Goal: Information Seeking & Learning: Learn about a topic

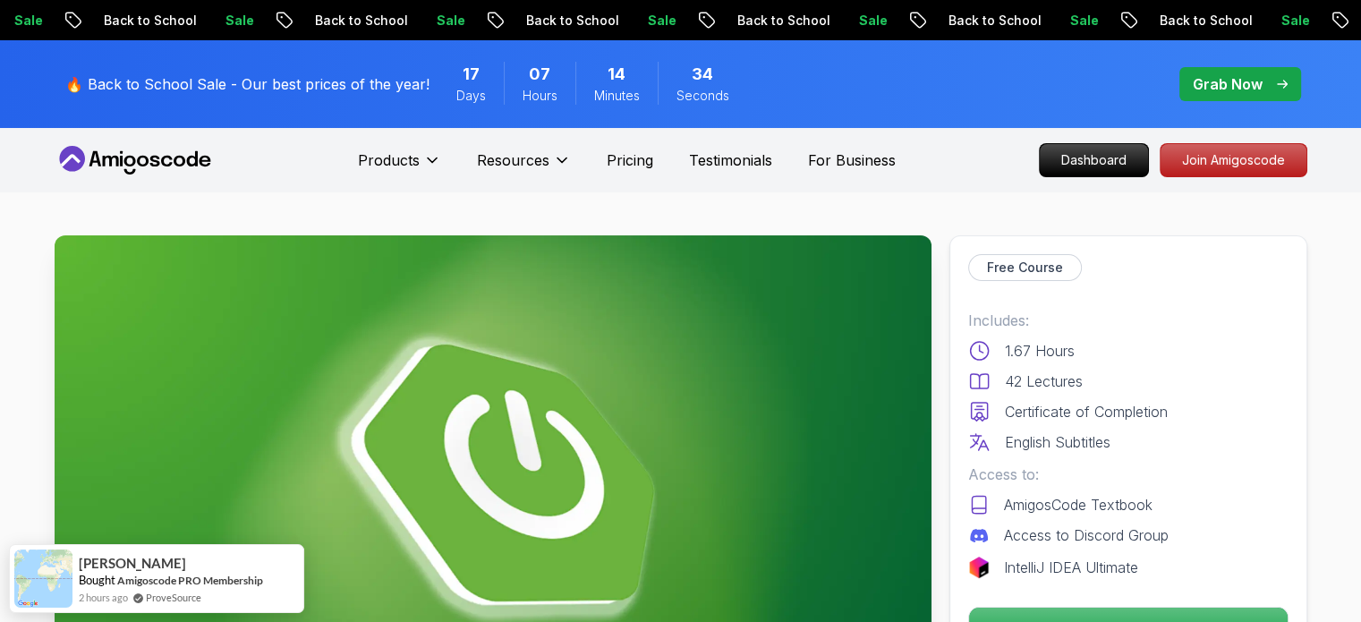
scroll to position [89, 0]
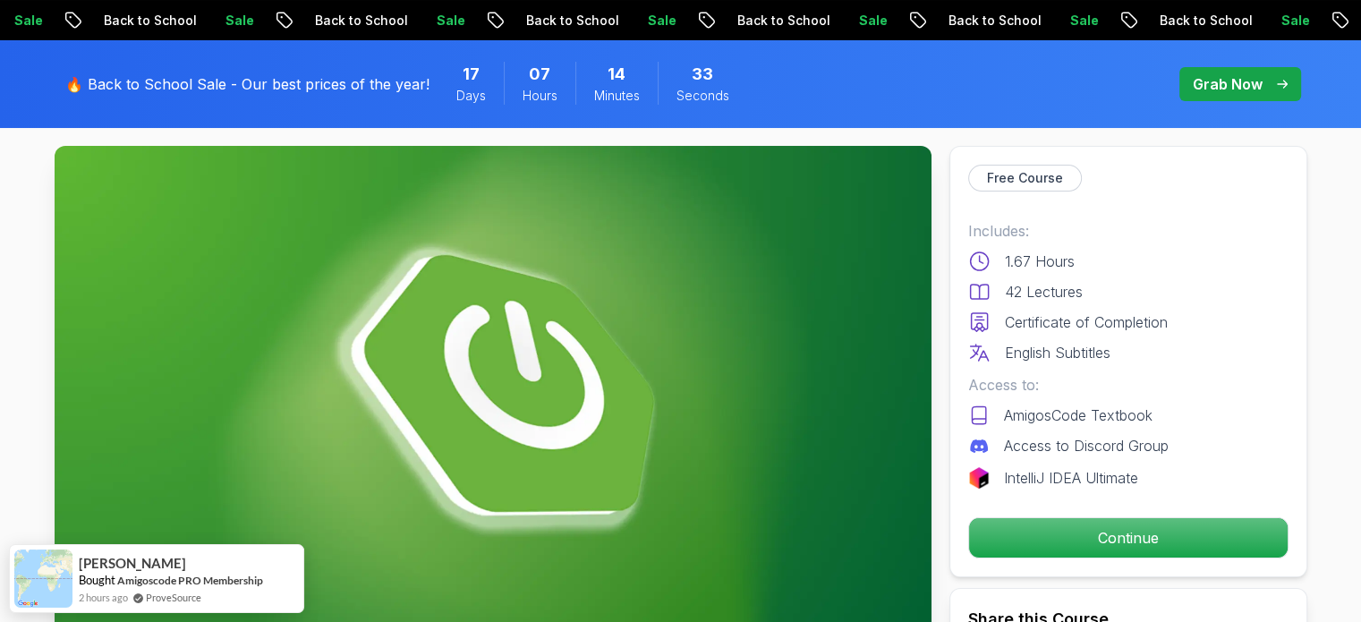
click at [1199, 515] on div "Free Course Includes: 1.67 Hours 42 Lectures Certificate of Completion English …" at bounding box center [1128, 361] width 358 height 431
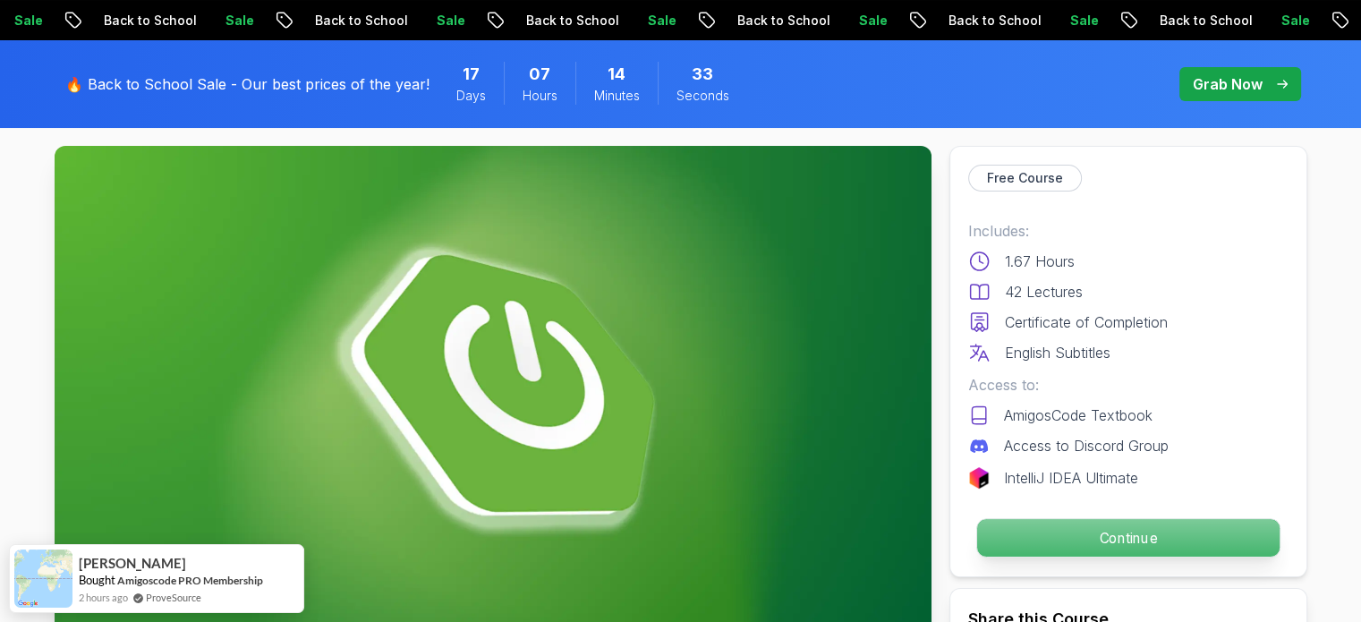
click at [1199, 545] on p "Continue" at bounding box center [1127, 538] width 302 height 38
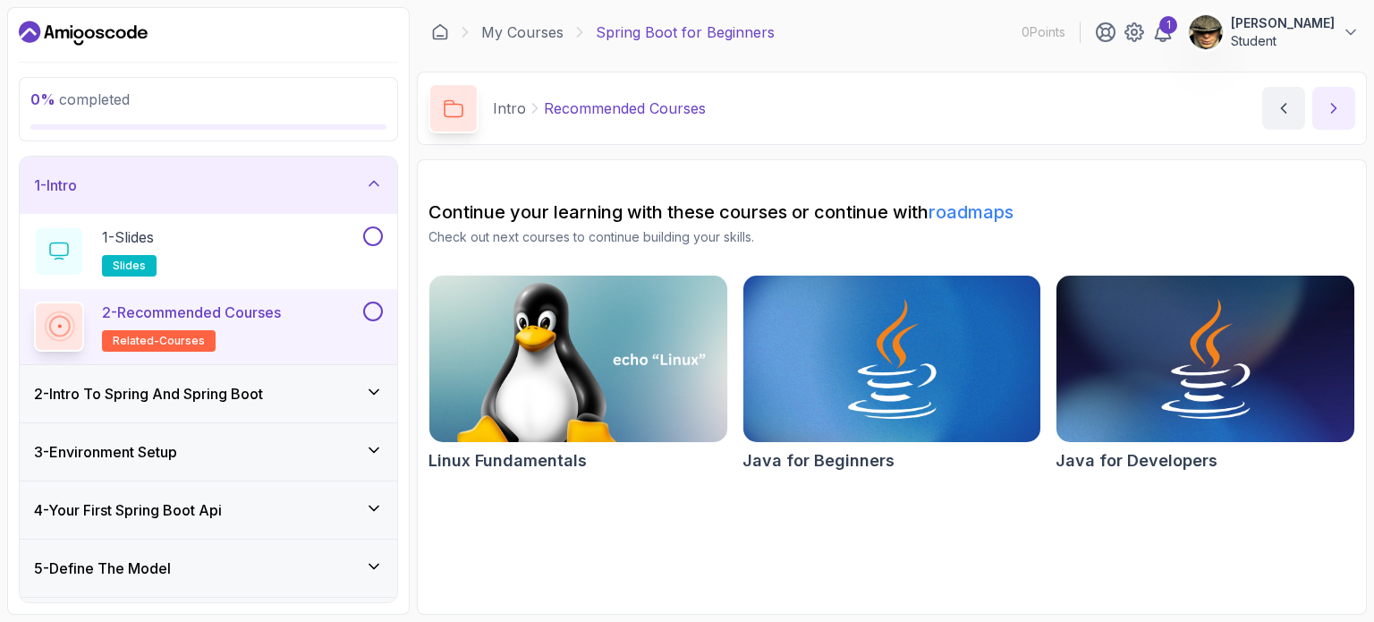
click at [1332, 110] on icon "next content" at bounding box center [1334, 108] width 18 height 18
click at [148, 244] on p "1 - Slides" at bounding box center [128, 236] width 52 height 21
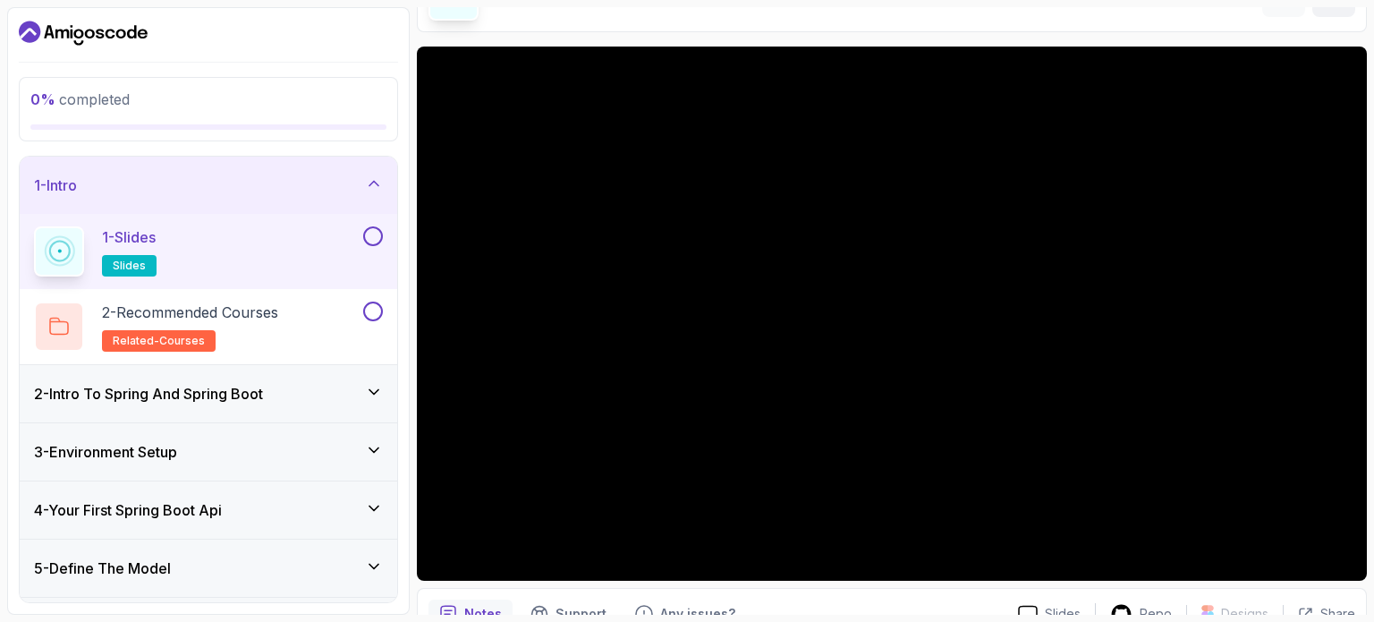
scroll to position [202, 0]
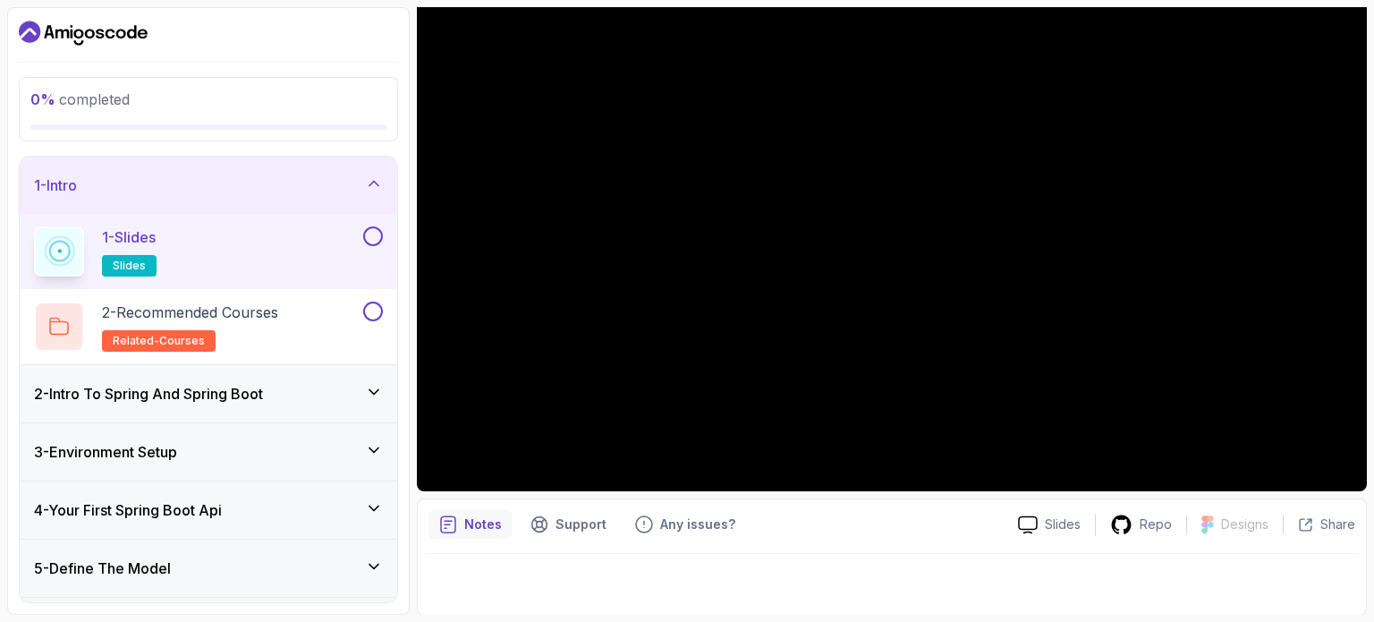
click at [374, 236] on button at bounding box center [373, 236] width 20 height 20
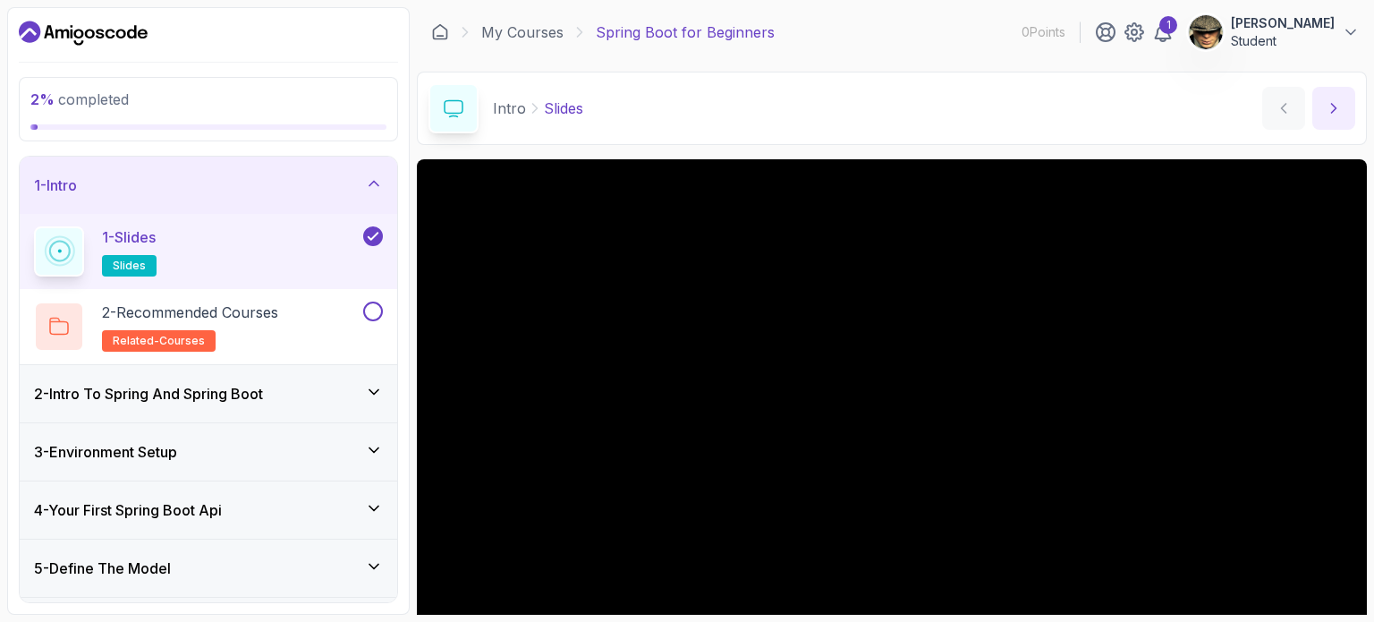
click at [1328, 126] on button "next content" at bounding box center [1333, 108] width 43 height 43
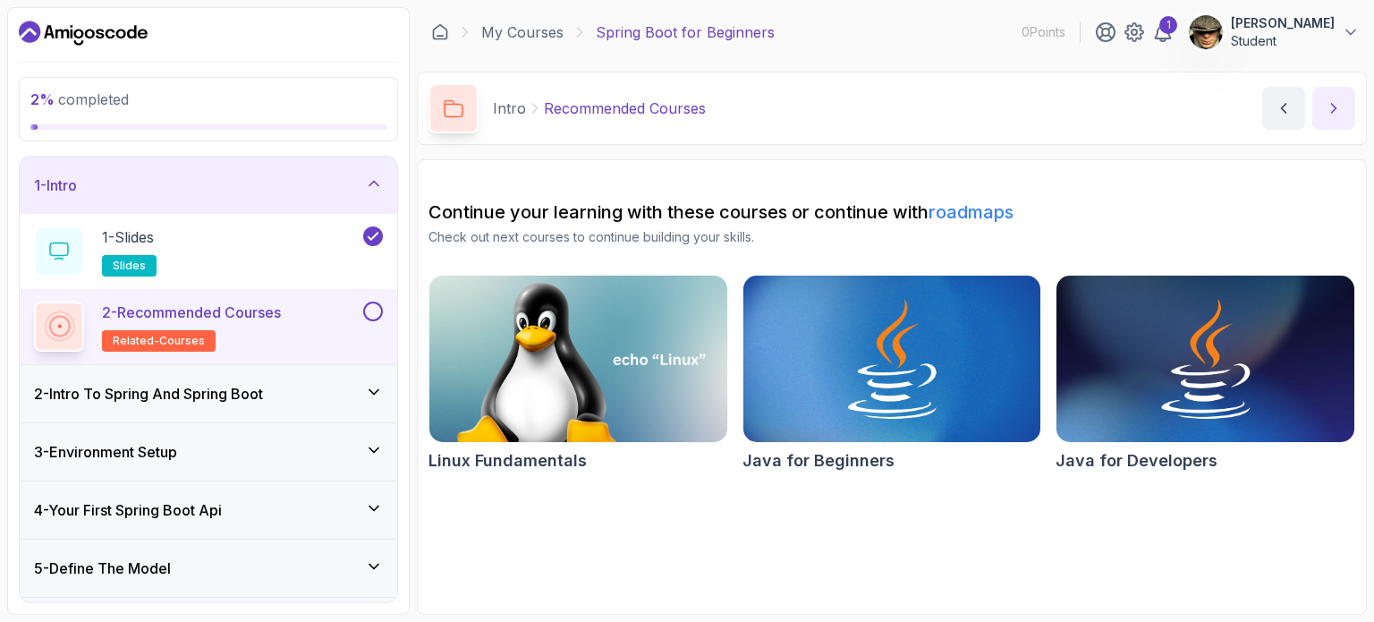
click at [1324, 110] on button "next content" at bounding box center [1333, 108] width 43 height 43
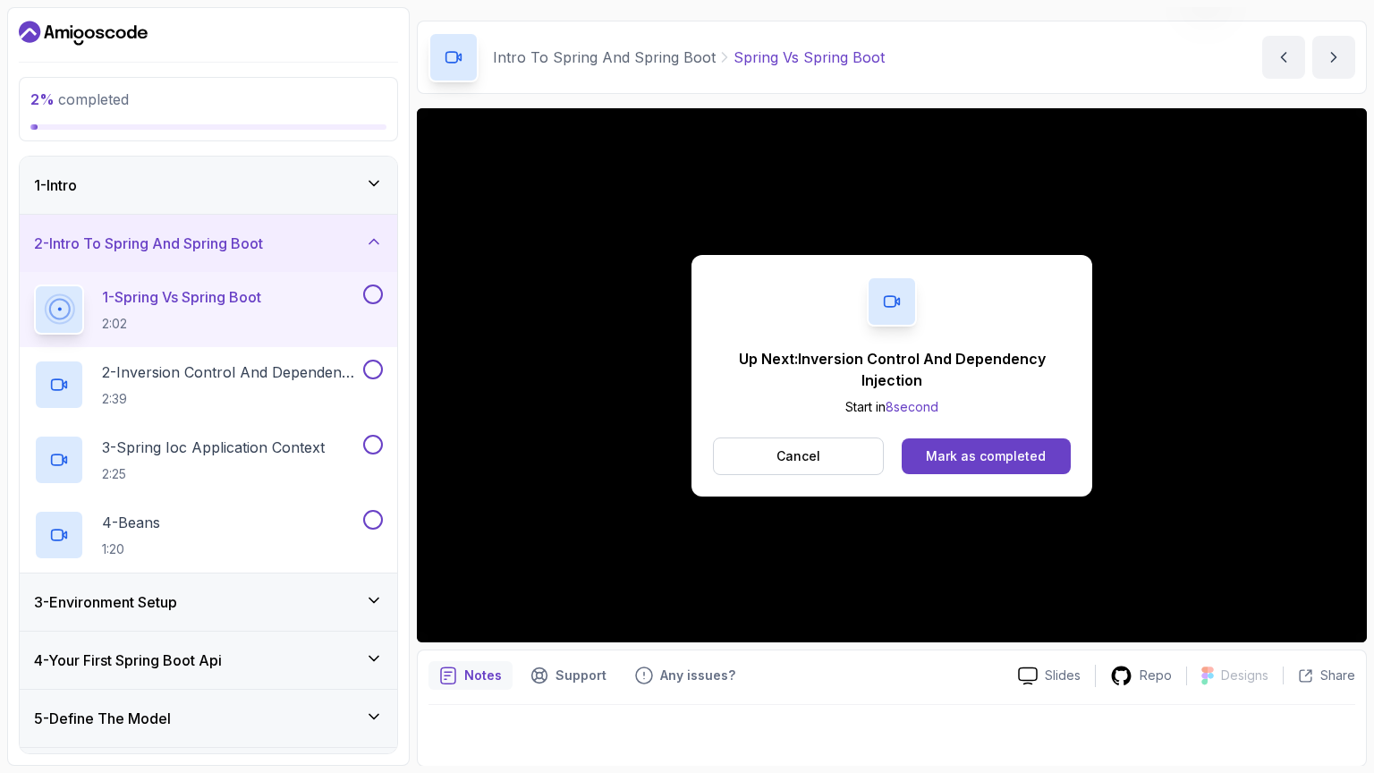
scroll to position [89, 0]
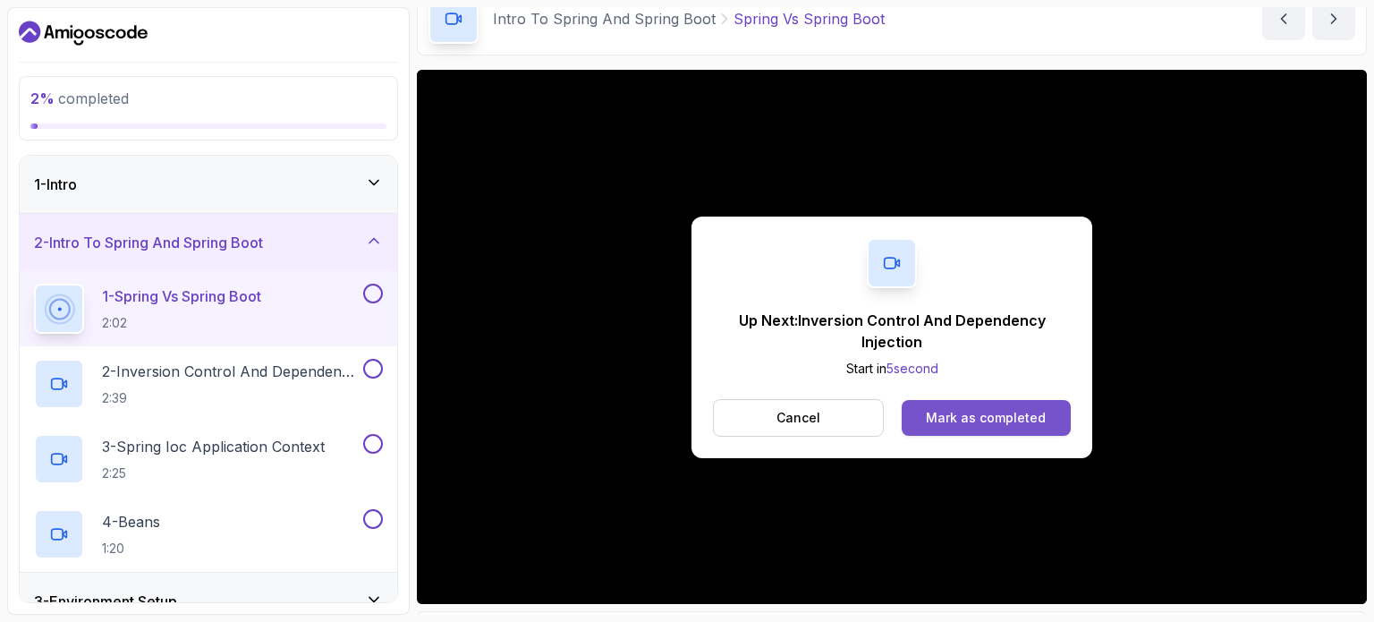
click at [935, 411] on div "Mark as completed" at bounding box center [986, 418] width 120 height 18
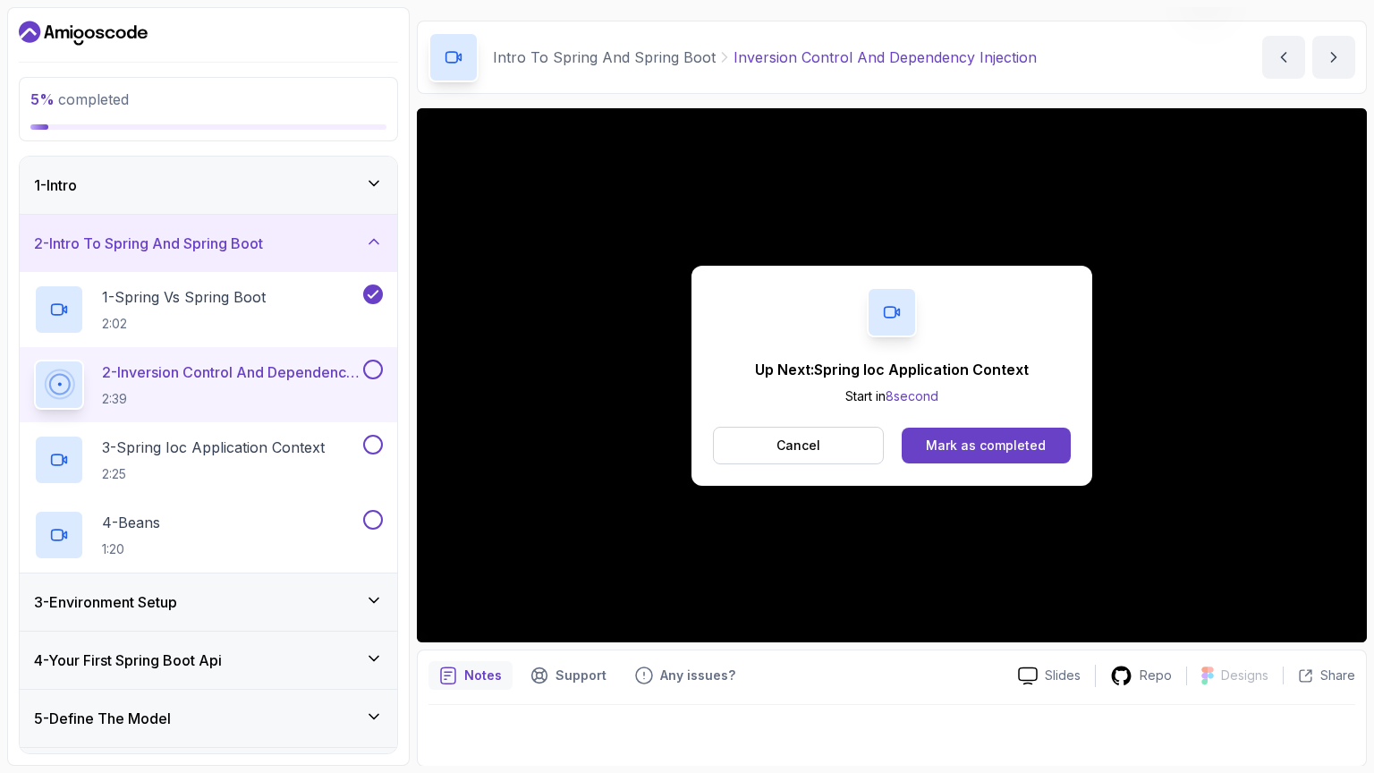
scroll to position [89, 0]
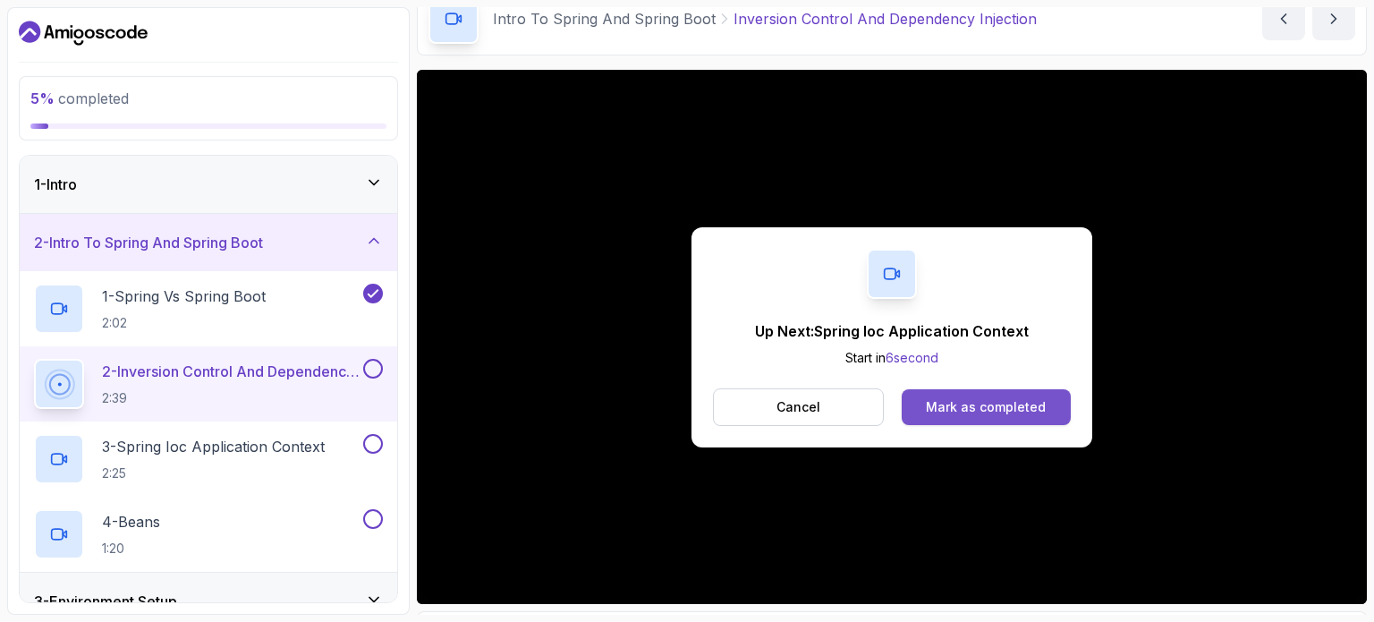
click at [1004, 407] on div "Mark as completed" at bounding box center [986, 407] width 120 height 18
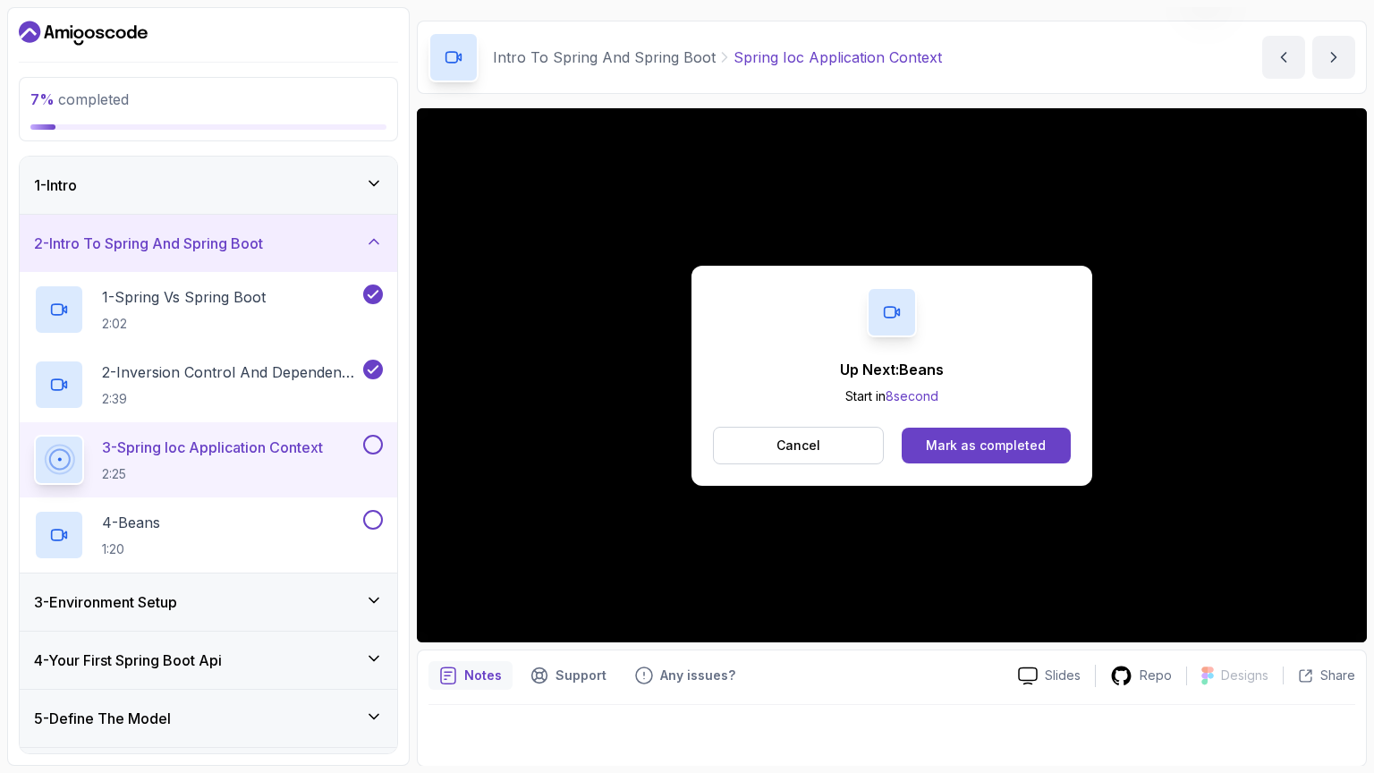
scroll to position [89, 0]
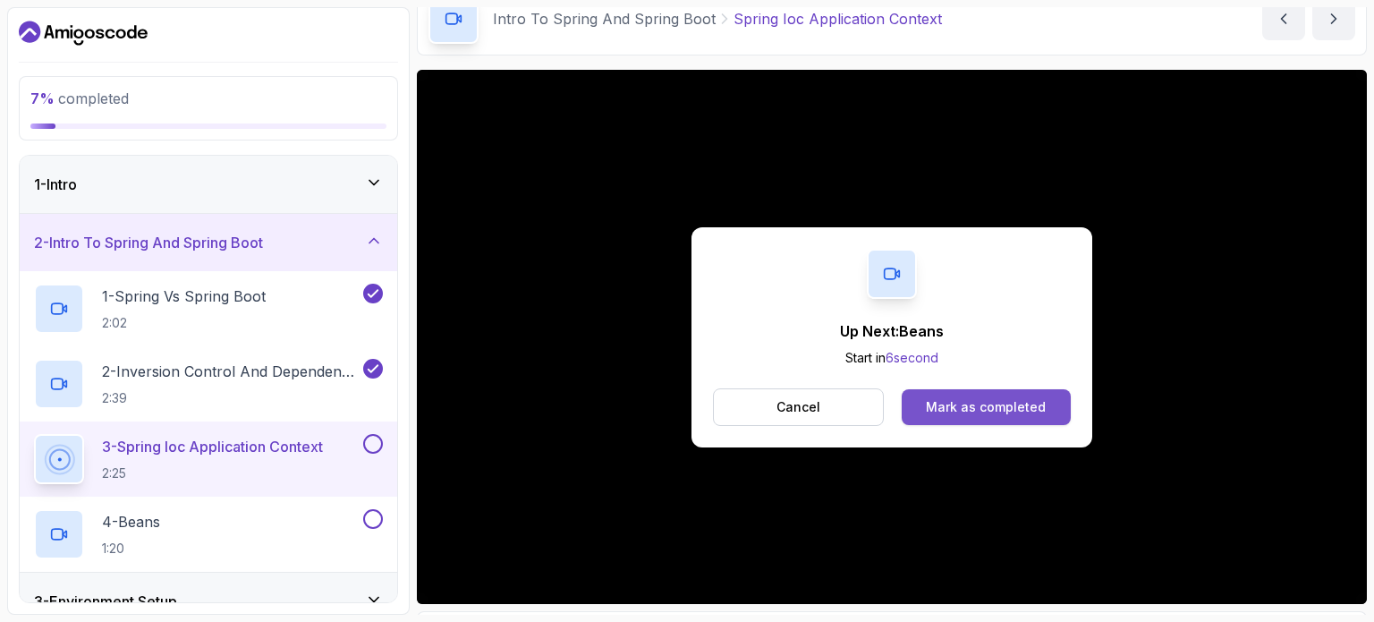
click at [1021, 410] on div "Mark as completed" at bounding box center [986, 407] width 120 height 18
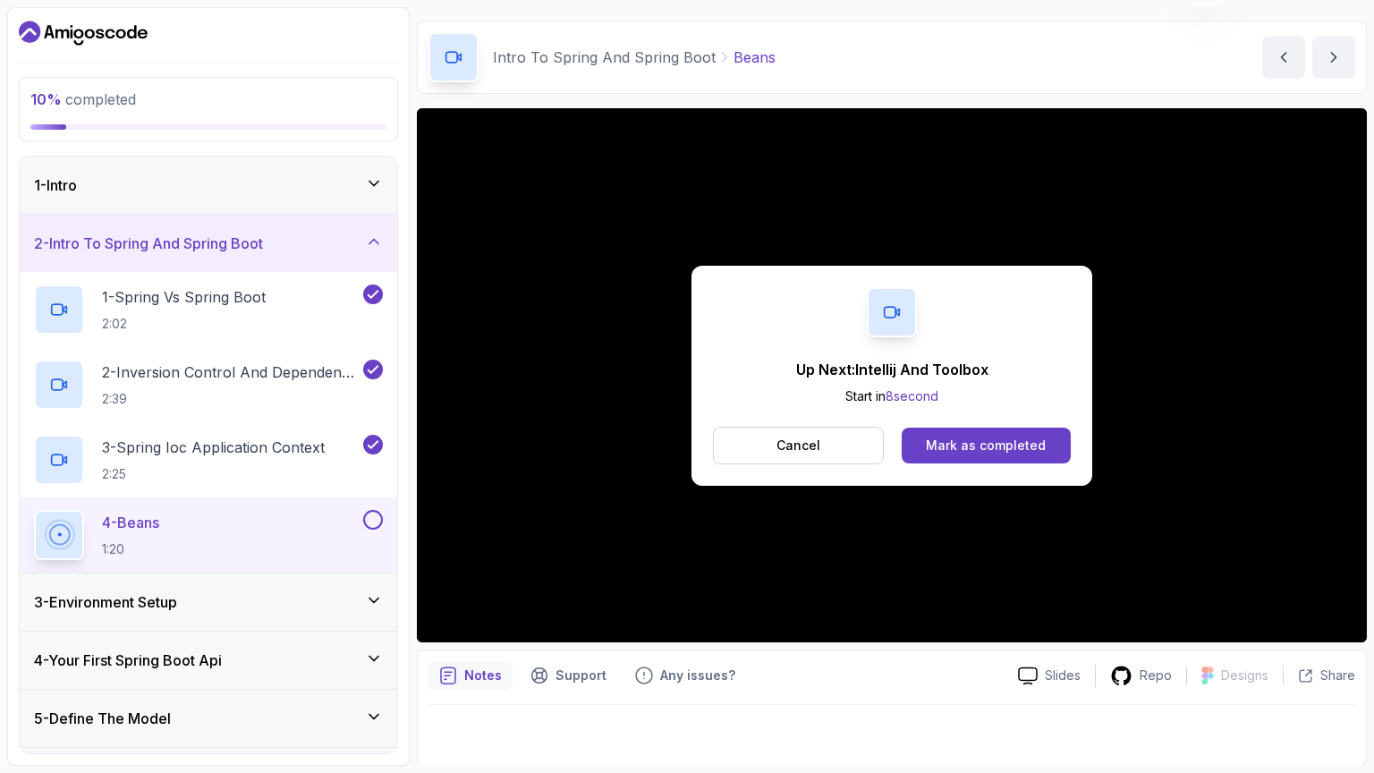
scroll to position [89, 0]
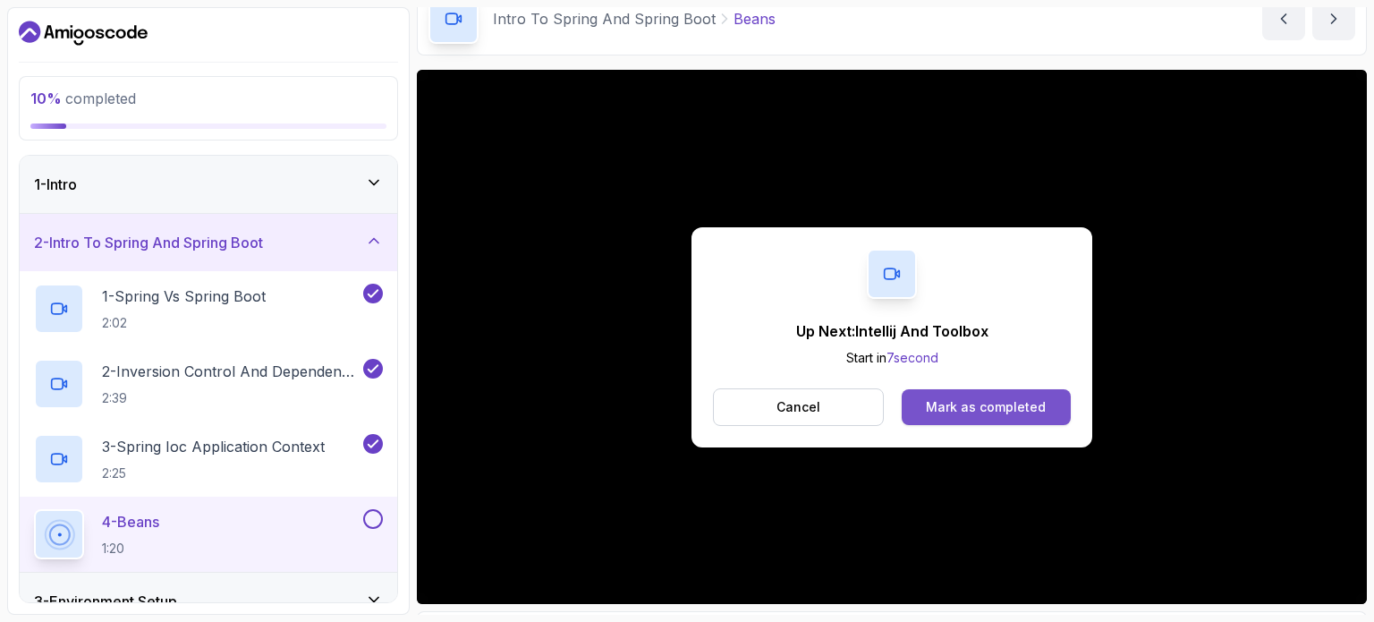
click at [1051, 411] on button "Mark as completed" at bounding box center [986, 407] width 169 height 36
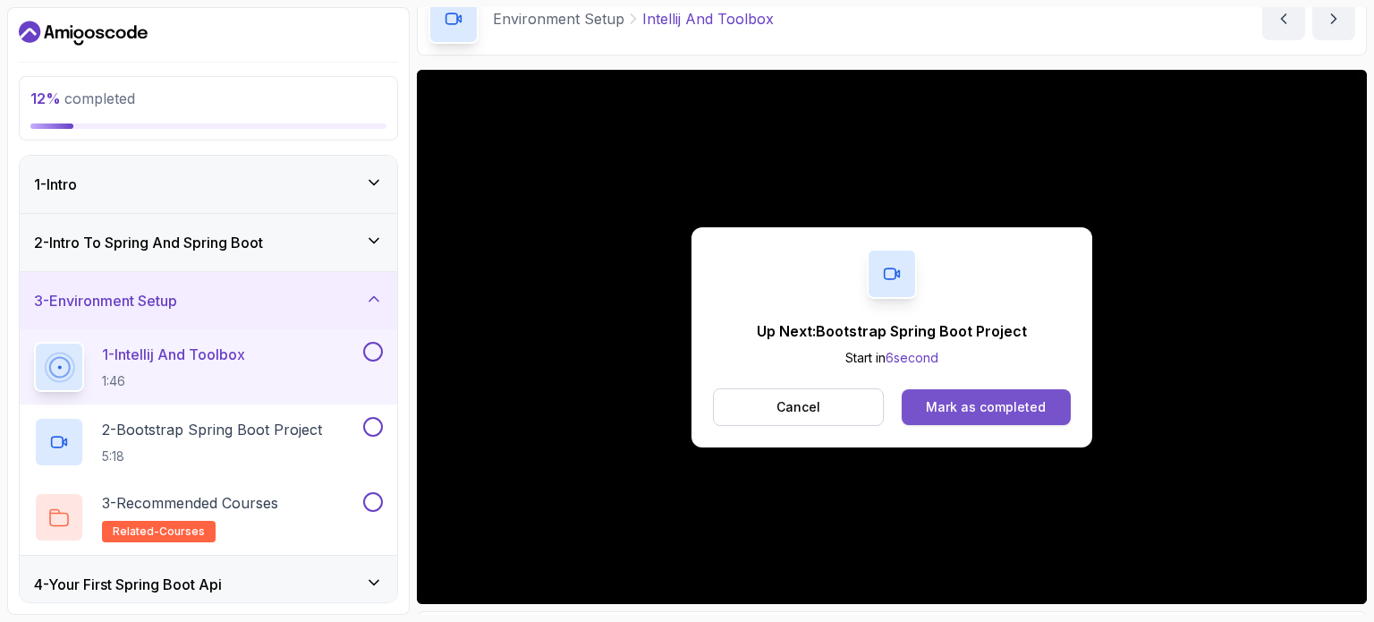
click at [1032, 402] on div "Mark as completed" at bounding box center [986, 407] width 120 height 18
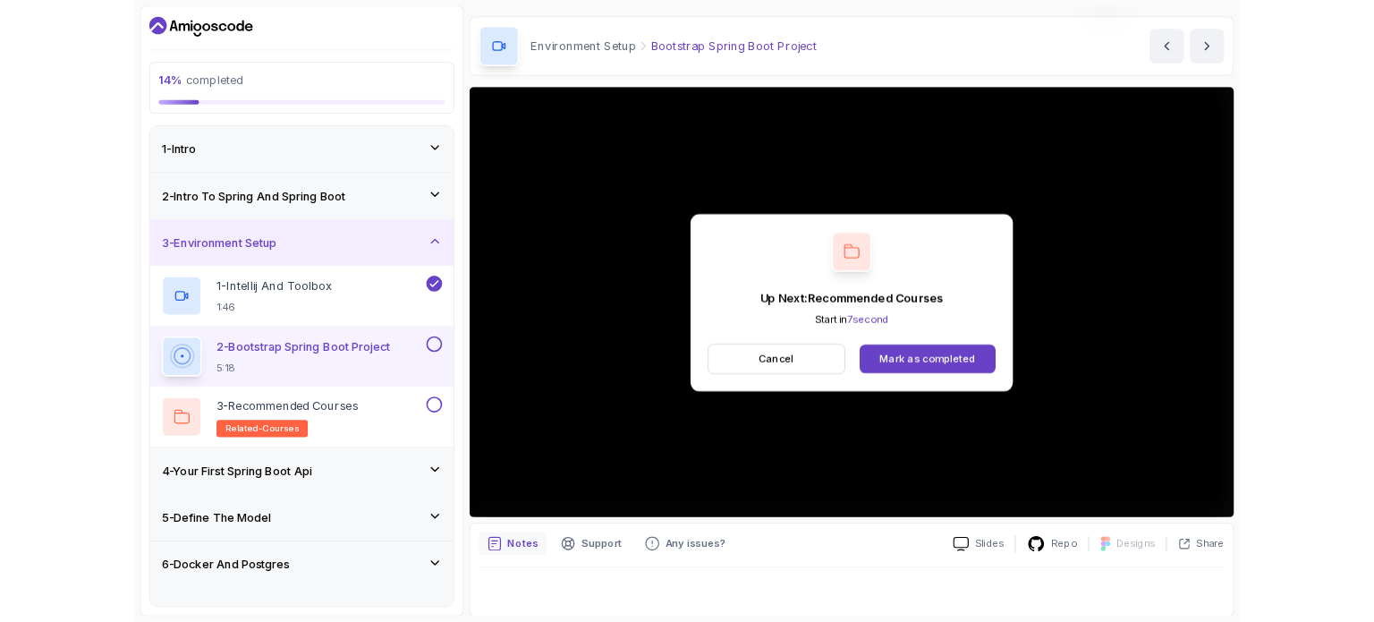
scroll to position [89, 0]
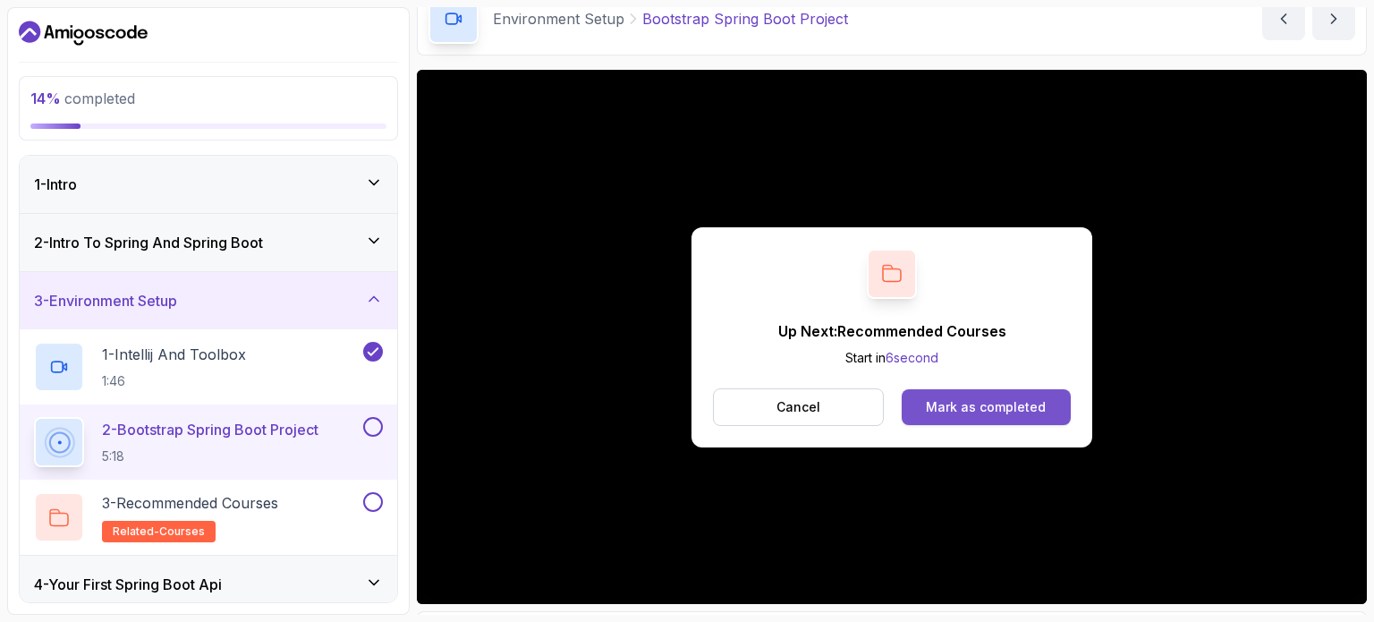
click at [1023, 408] on div "Mark as completed" at bounding box center [986, 407] width 120 height 18
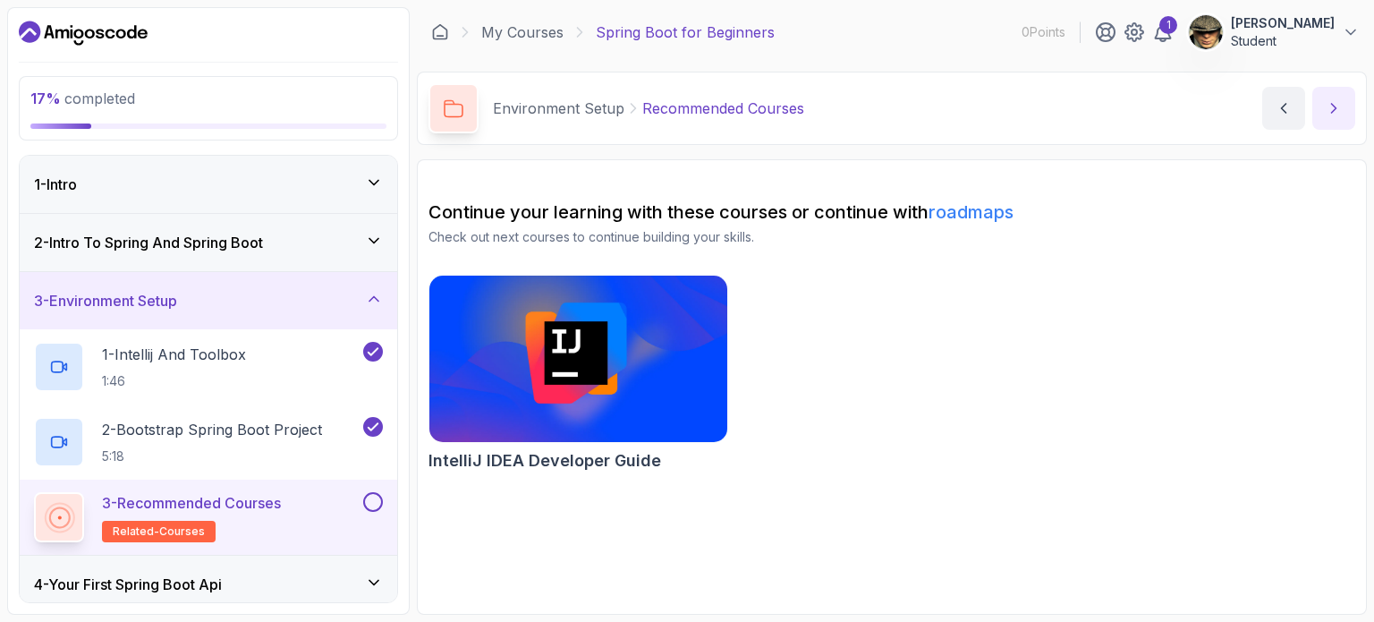
click at [1322, 100] on button "next content" at bounding box center [1333, 108] width 43 height 43
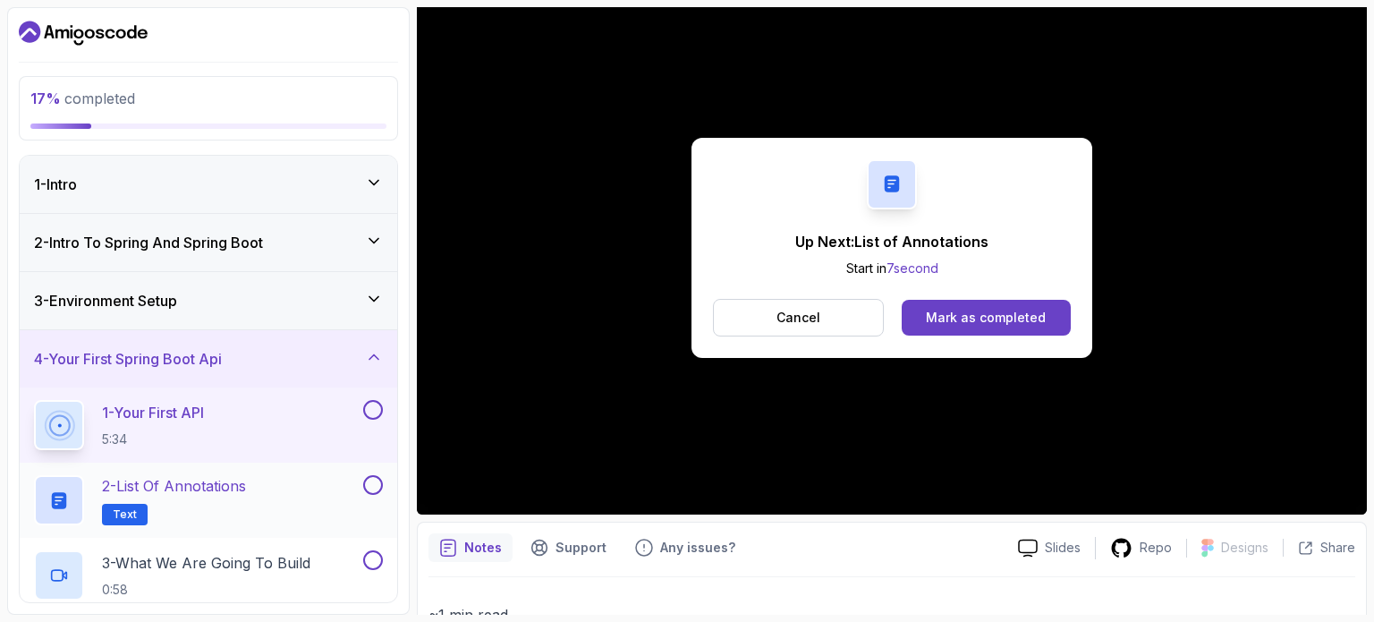
scroll to position [89, 0]
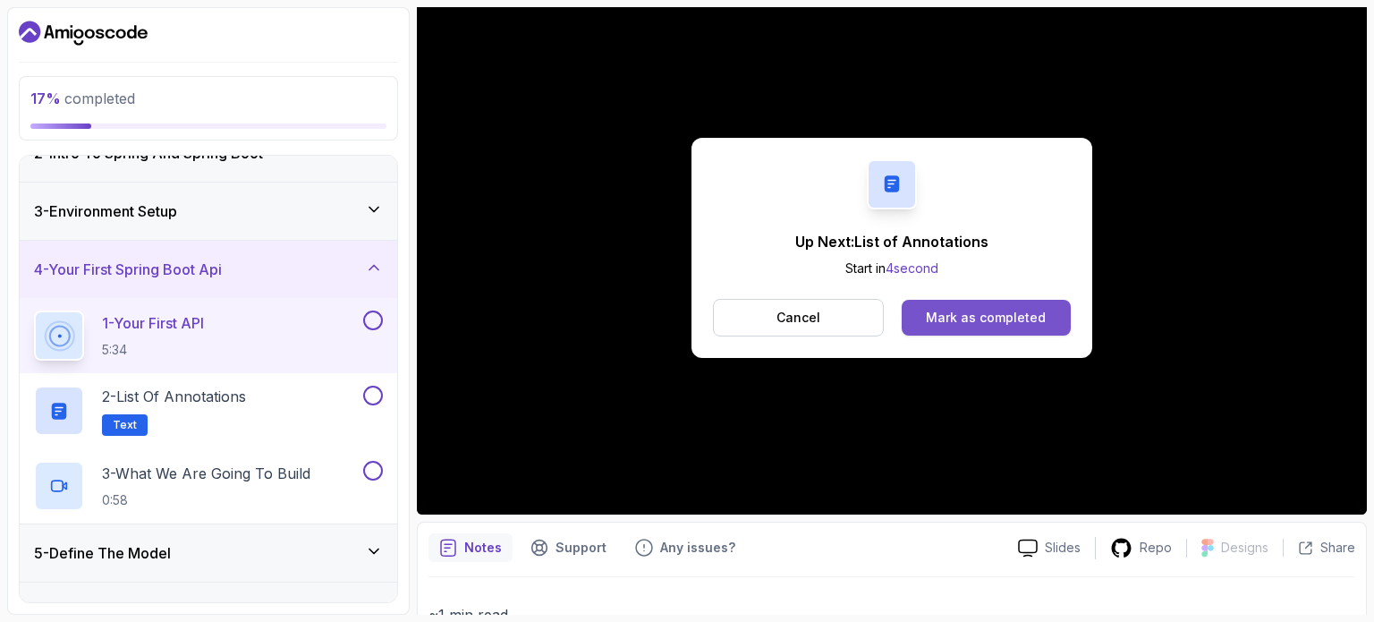
click at [1013, 328] on button "Mark as completed" at bounding box center [986, 318] width 169 height 36
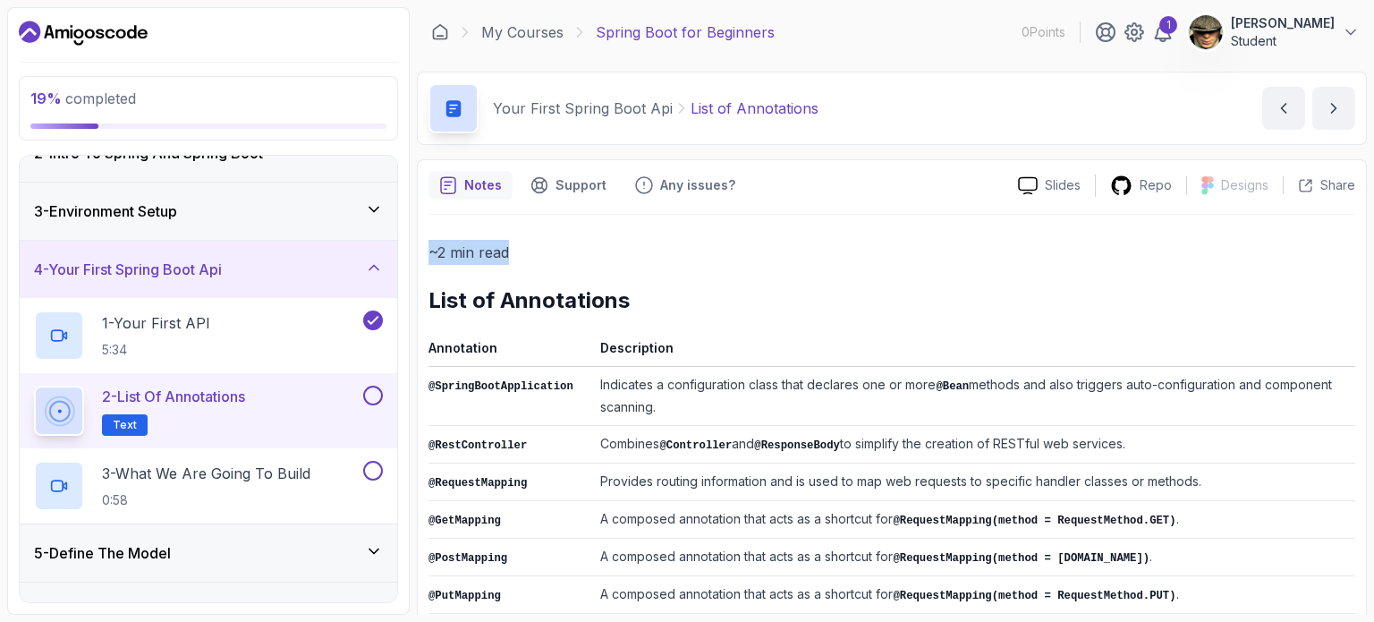
drag, startPoint x: 506, startPoint y: 253, endPoint x: 431, endPoint y: 253, distance: 75.1
click at [431, 253] on p "~2 min read" at bounding box center [892, 252] width 927 height 25
click at [452, 247] on p "~2 min read" at bounding box center [892, 252] width 927 height 25
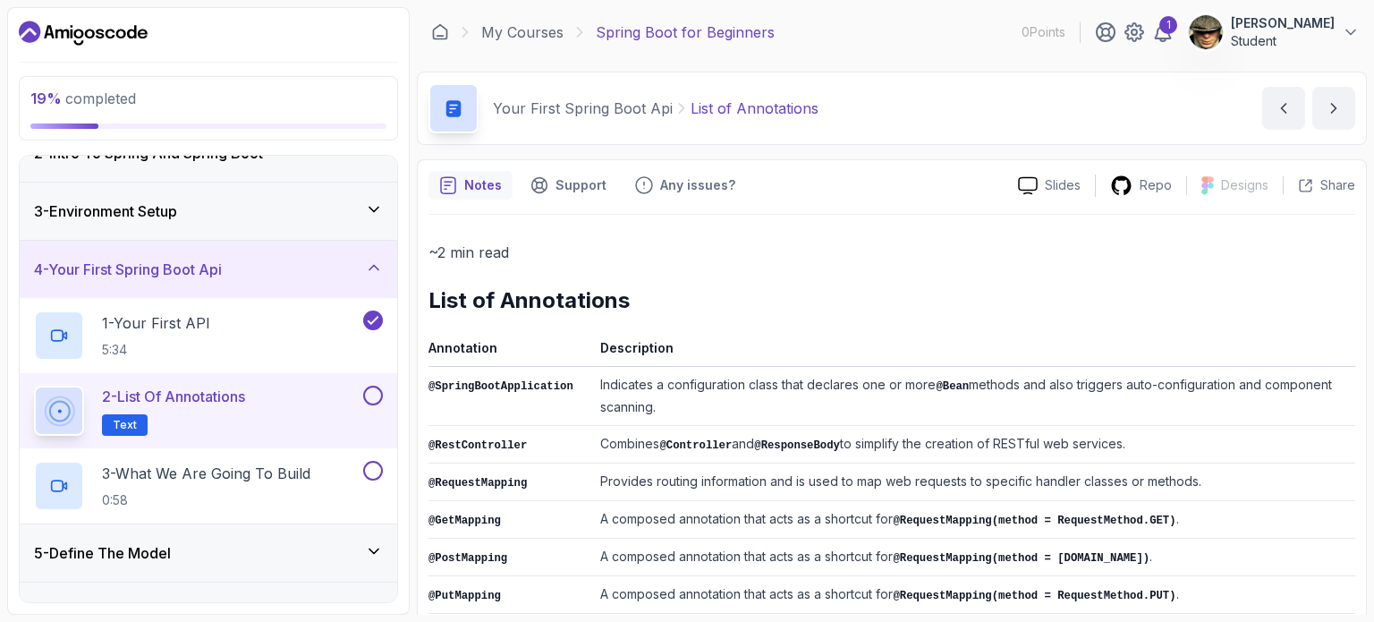
click at [471, 245] on p "~2 min read" at bounding box center [892, 252] width 927 height 25
click at [1326, 96] on button "next content" at bounding box center [1333, 108] width 43 height 43
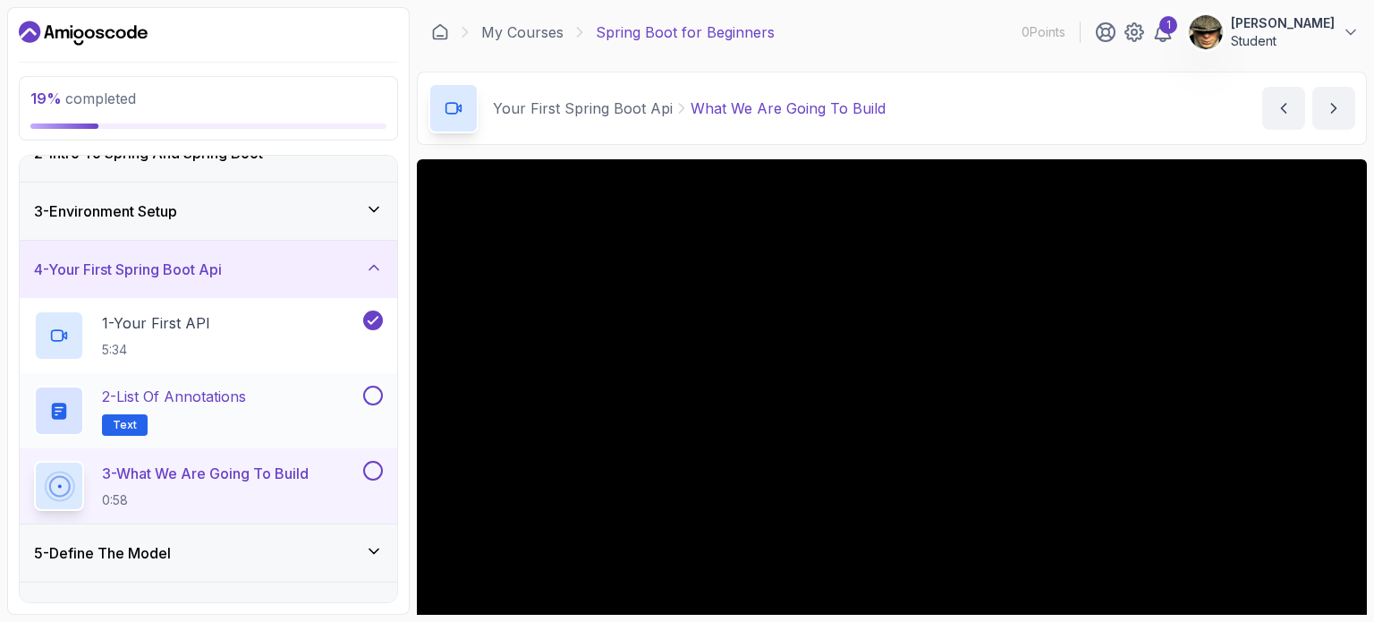
click at [378, 397] on button at bounding box center [373, 396] width 20 height 20
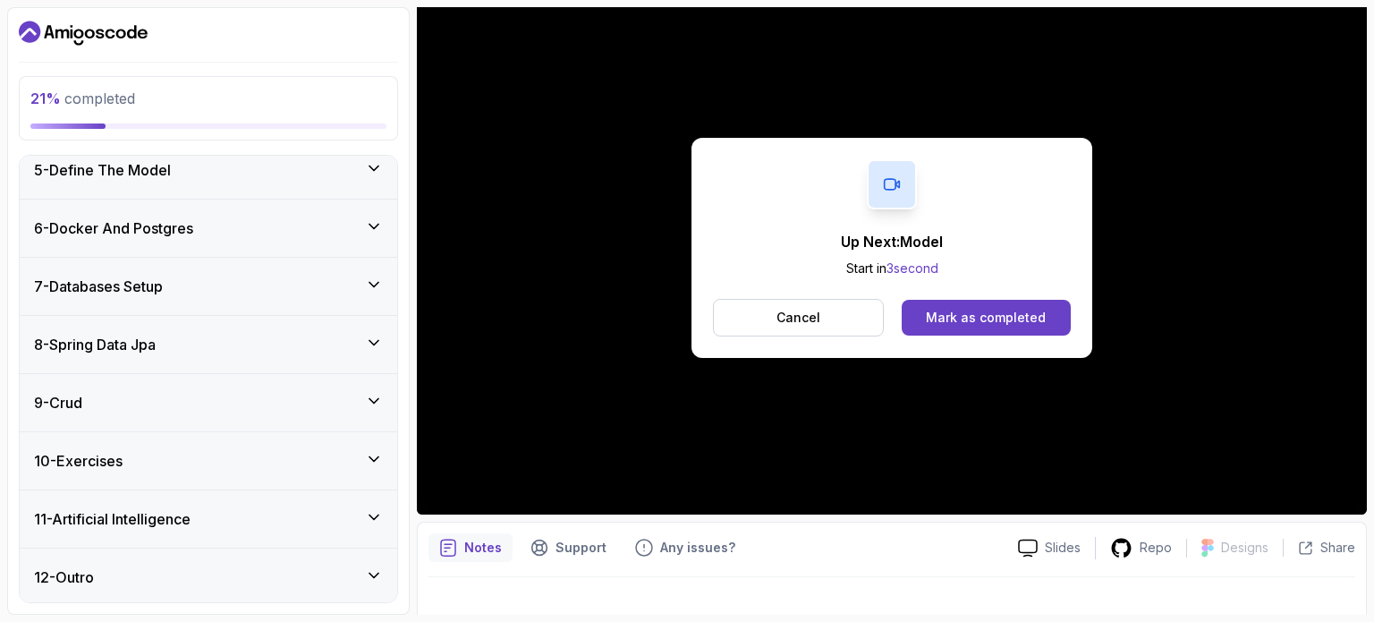
scroll to position [383, 0]
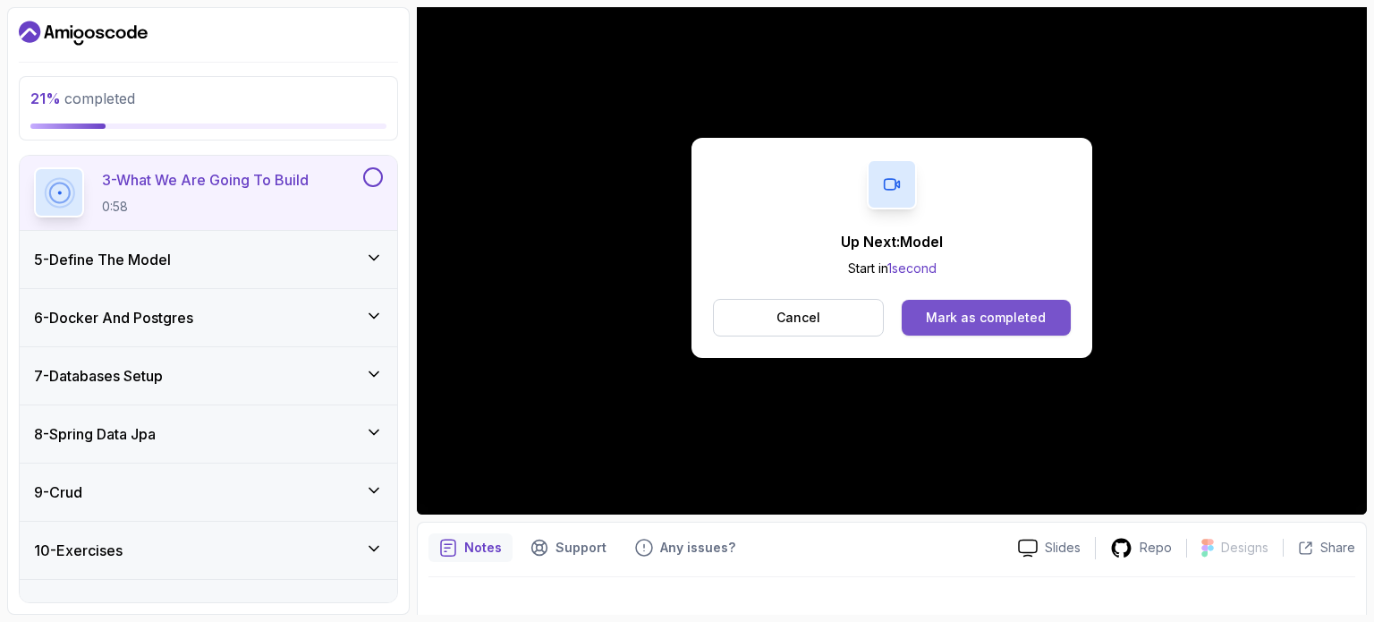
click at [997, 309] on div "Mark as completed" at bounding box center [986, 318] width 120 height 18
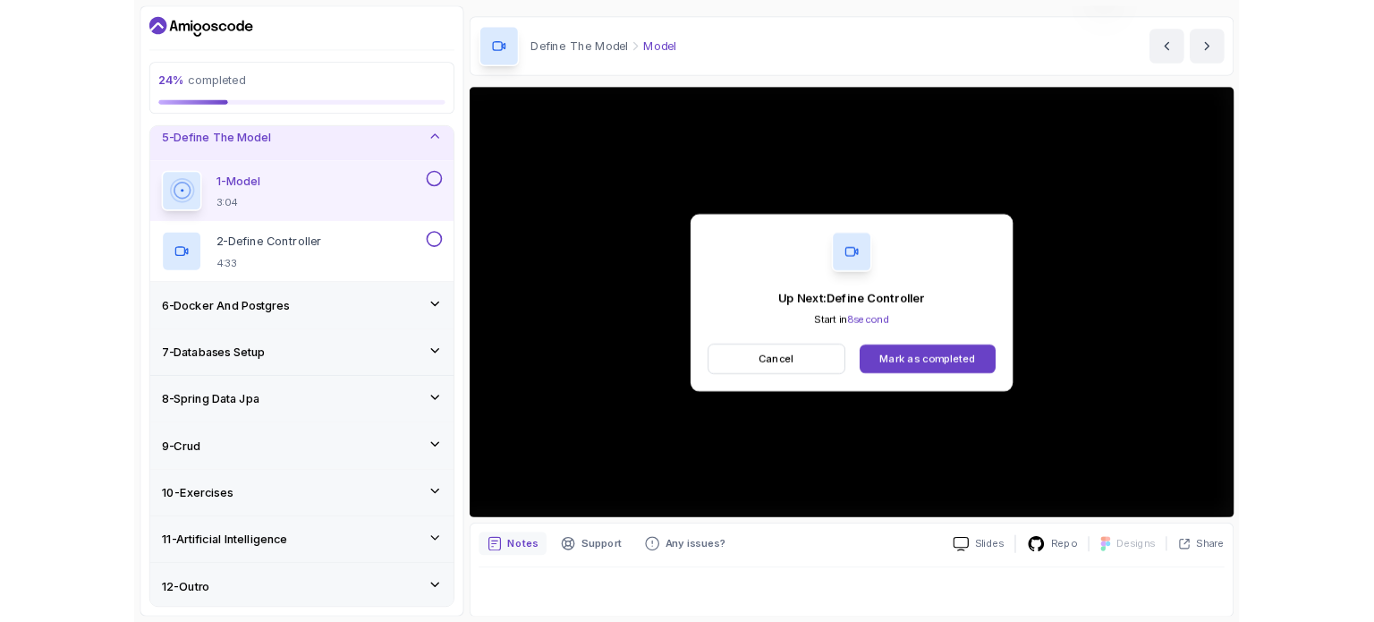
scroll to position [179, 0]
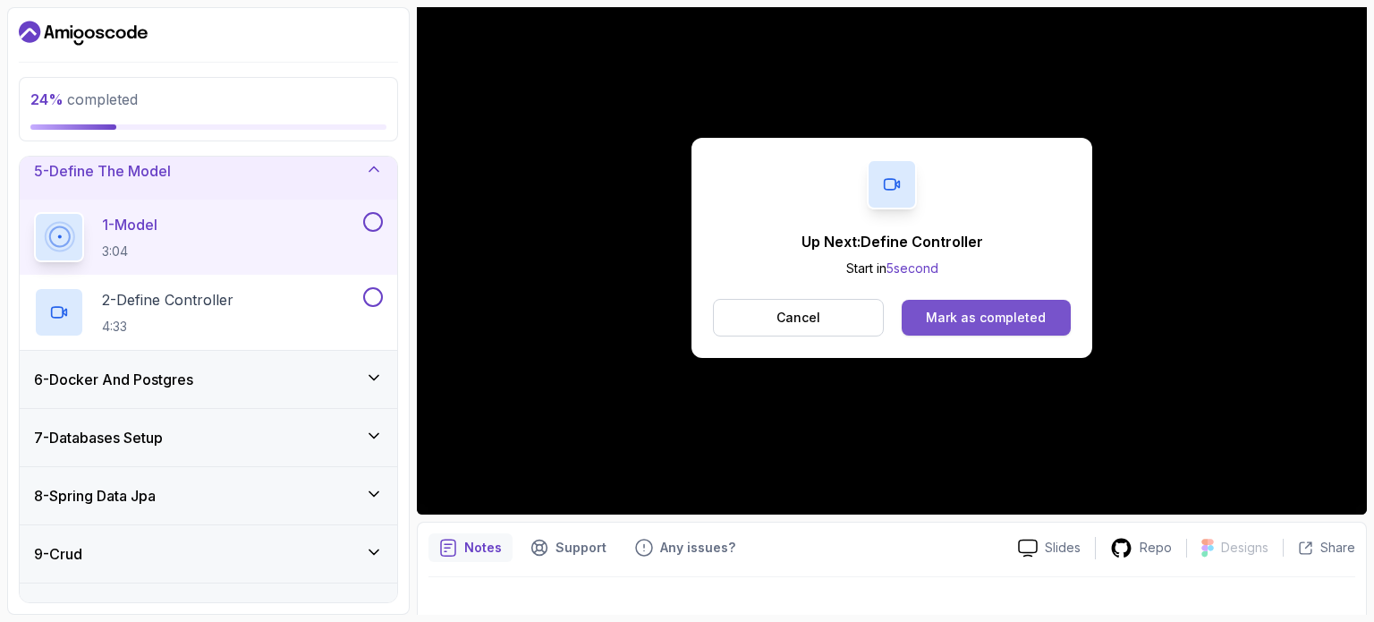
click at [981, 321] on div "Mark as completed" at bounding box center [986, 318] width 120 height 18
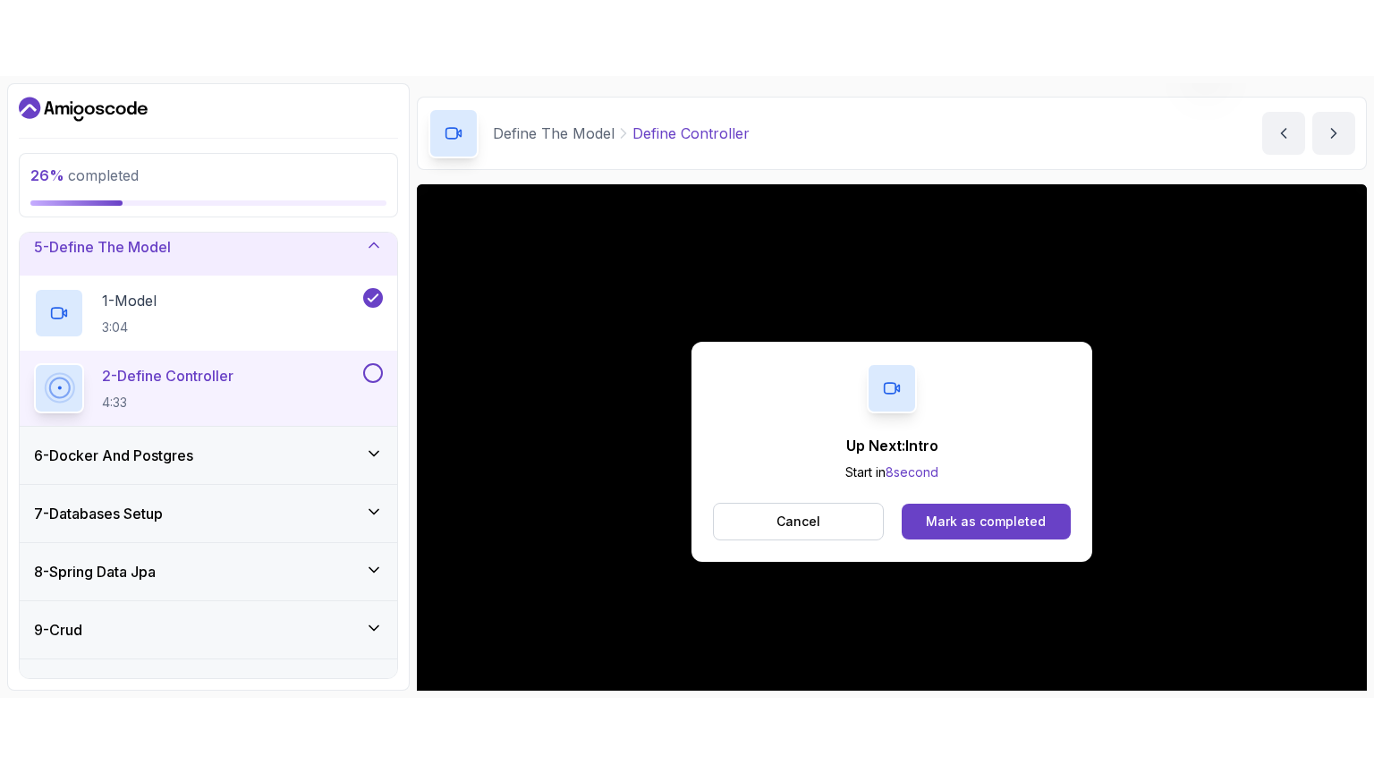
scroll to position [179, 0]
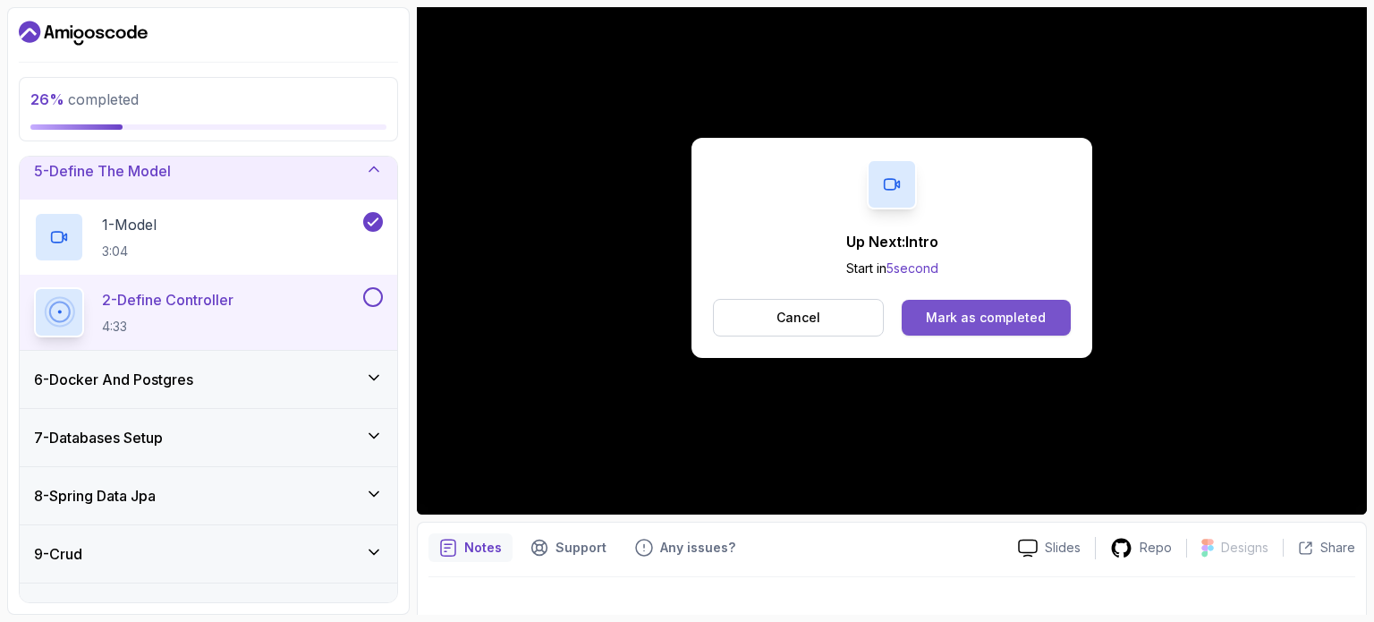
click at [1031, 327] on button "Mark as completed" at bounding box center [986, 318] width 169 height 36
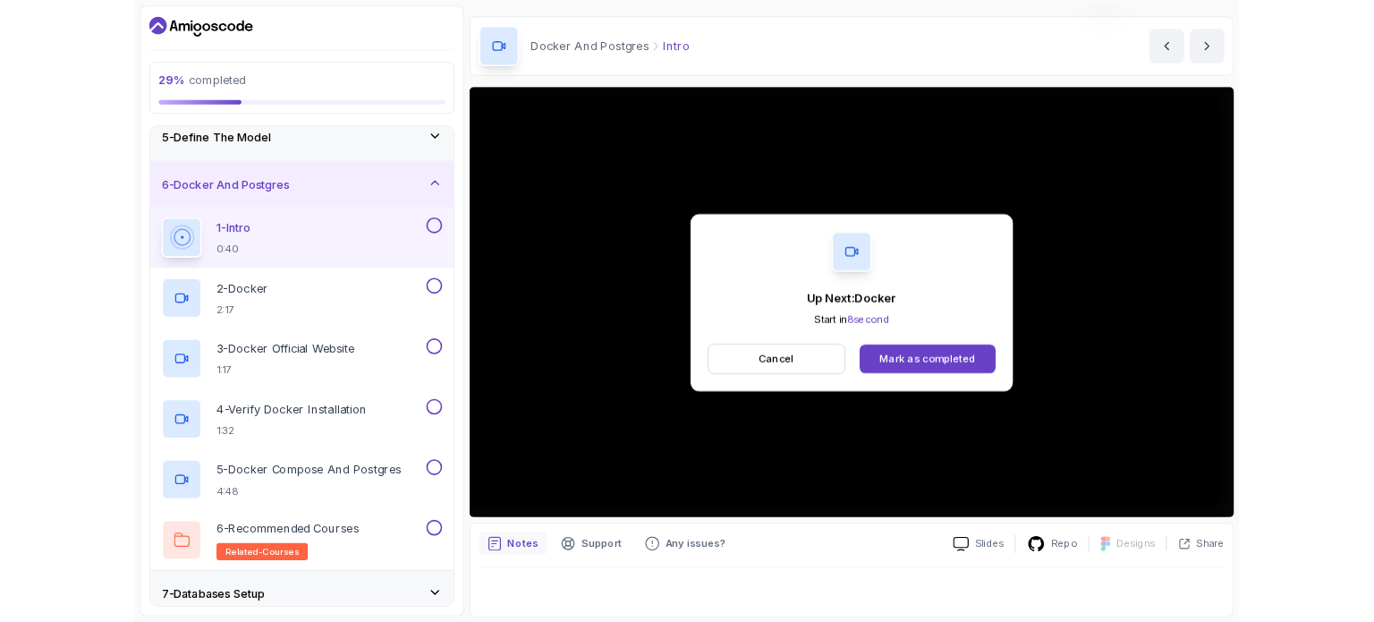
scroll to position [179, 0]
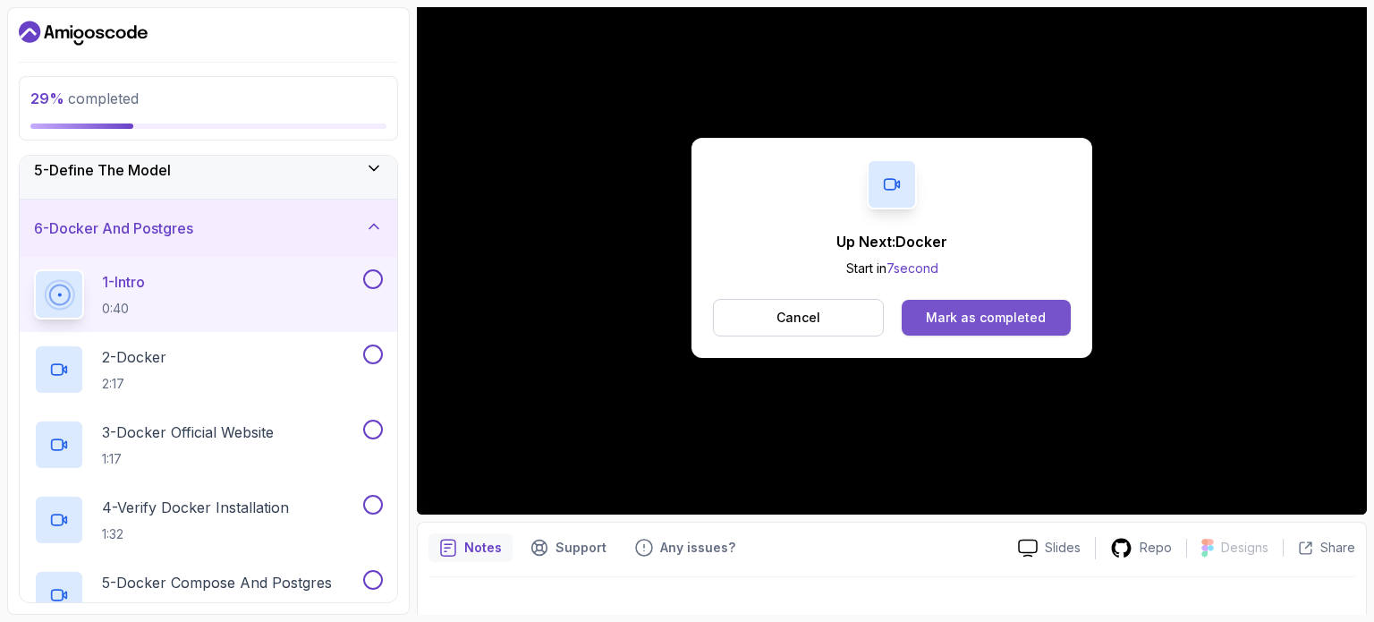
click at [1021, 328] on button "Mark as completed" at bounding box center [986, 318] width 169 height 36
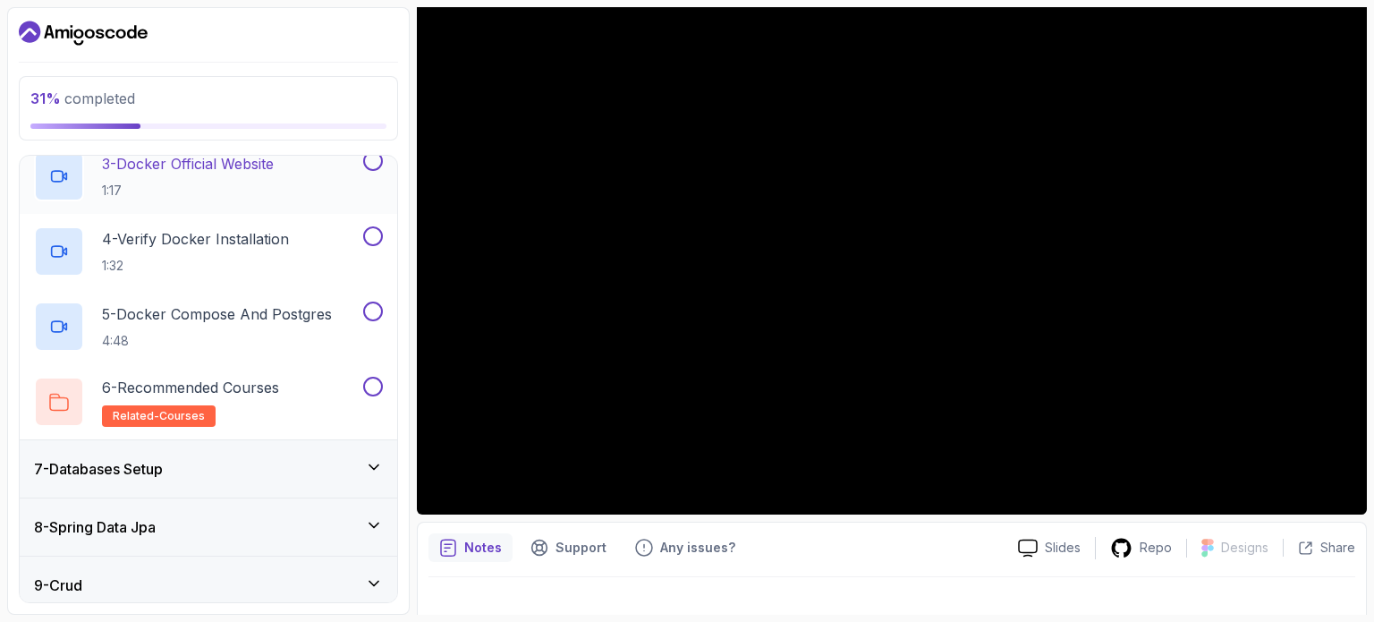
click at [242, 477] on div "7 - Databases Setup" at bounding box center [208, 468] width 349 height 21
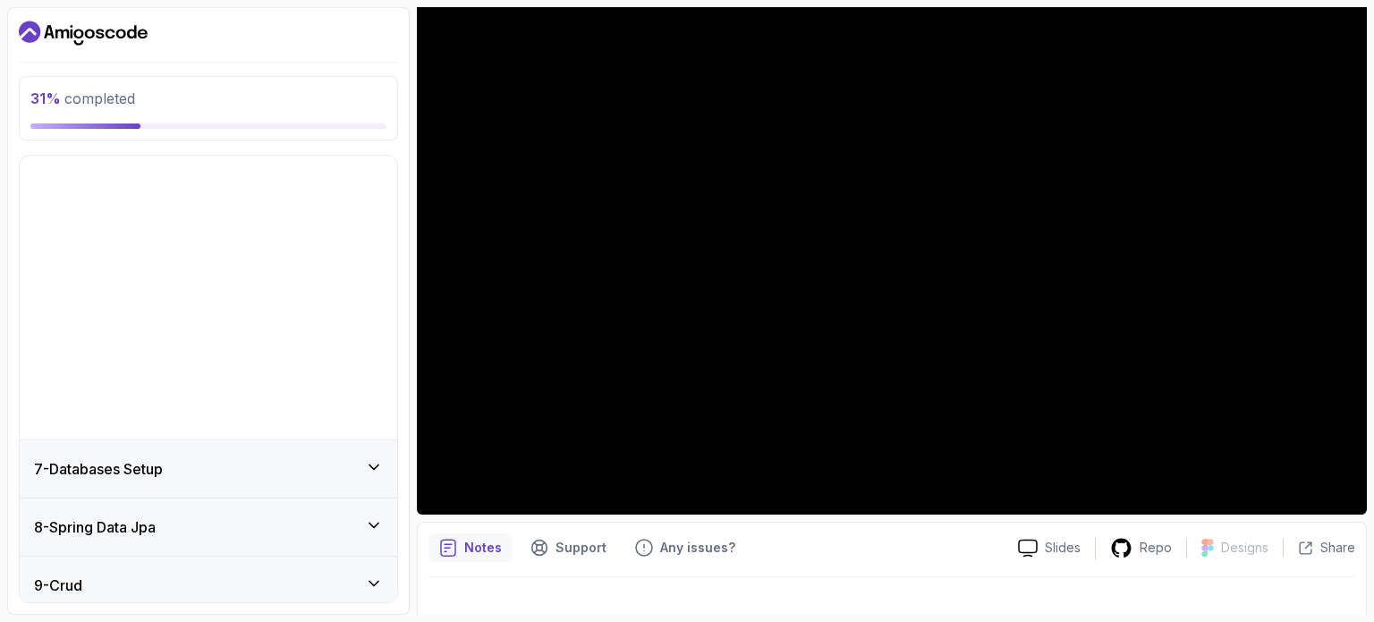
scroll to position [247, 0]
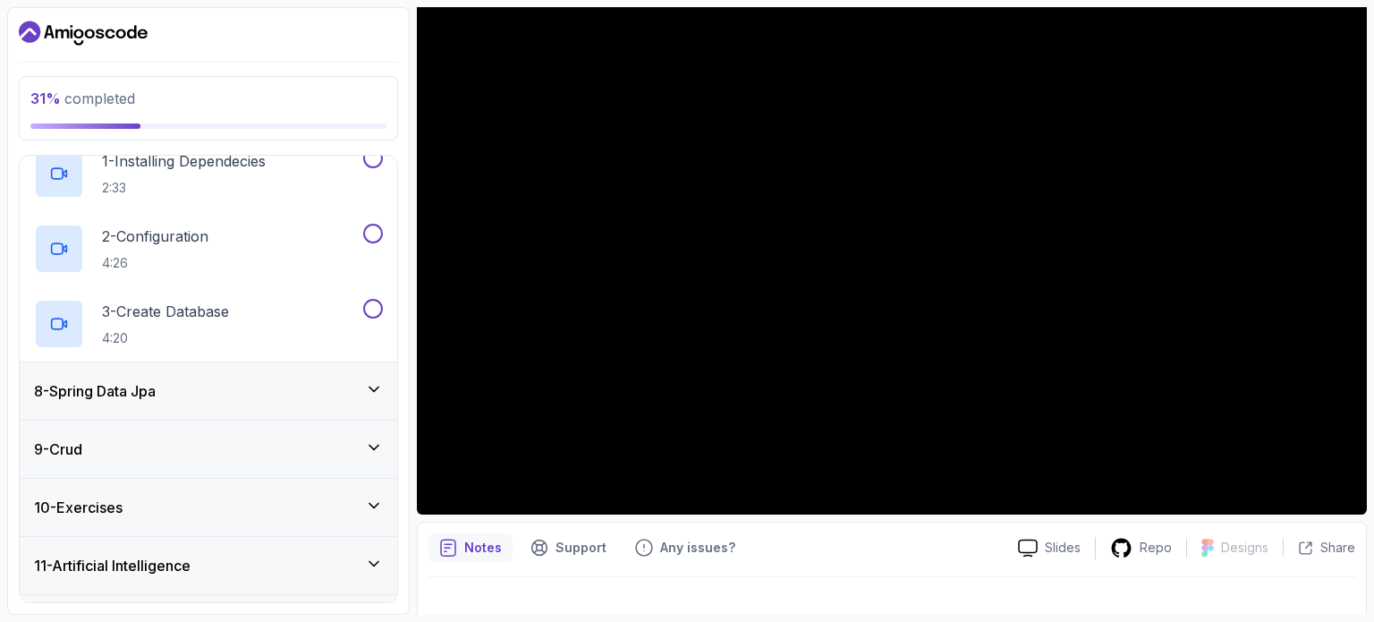
click at [251, 398] on div "8 - Spring Data Jpa" at bounding box center [208, 390] width 349 height 21
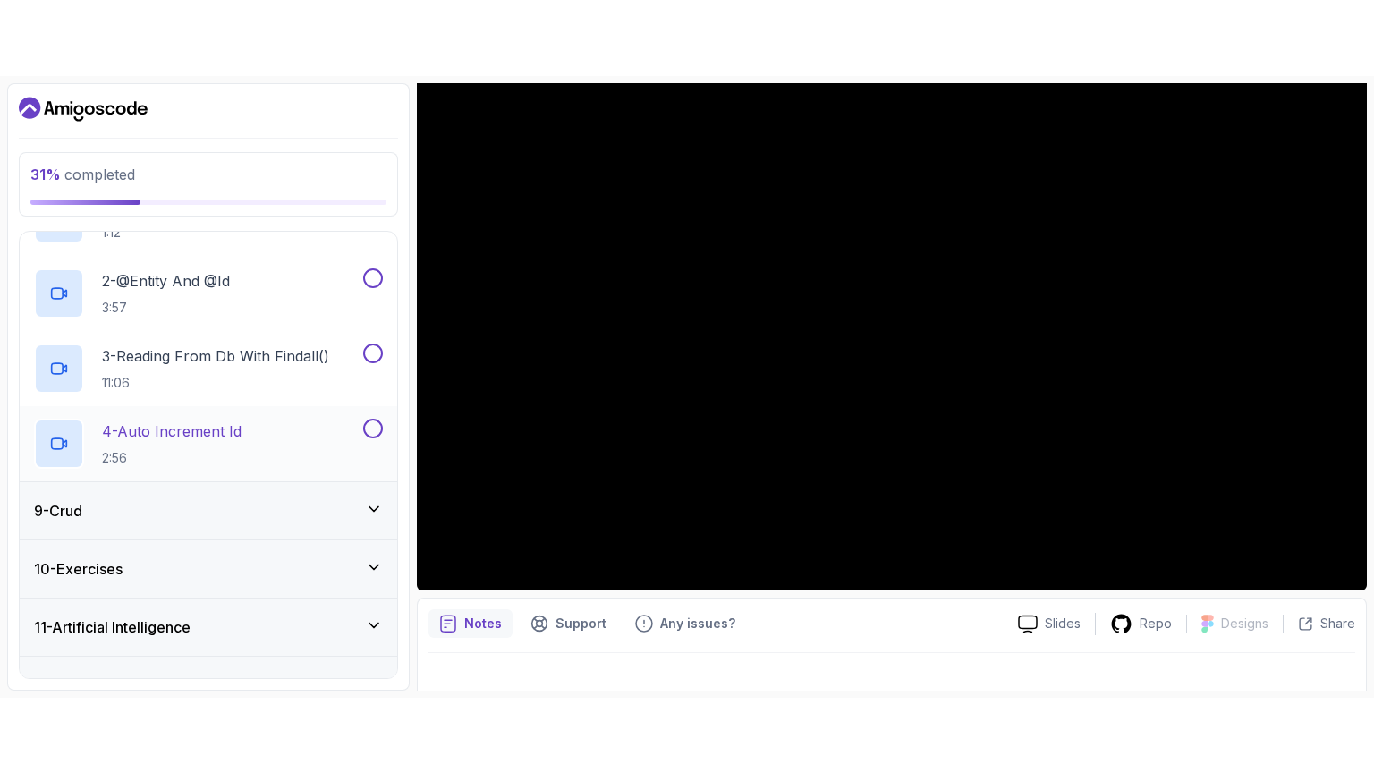
scroll to position [0, 0]
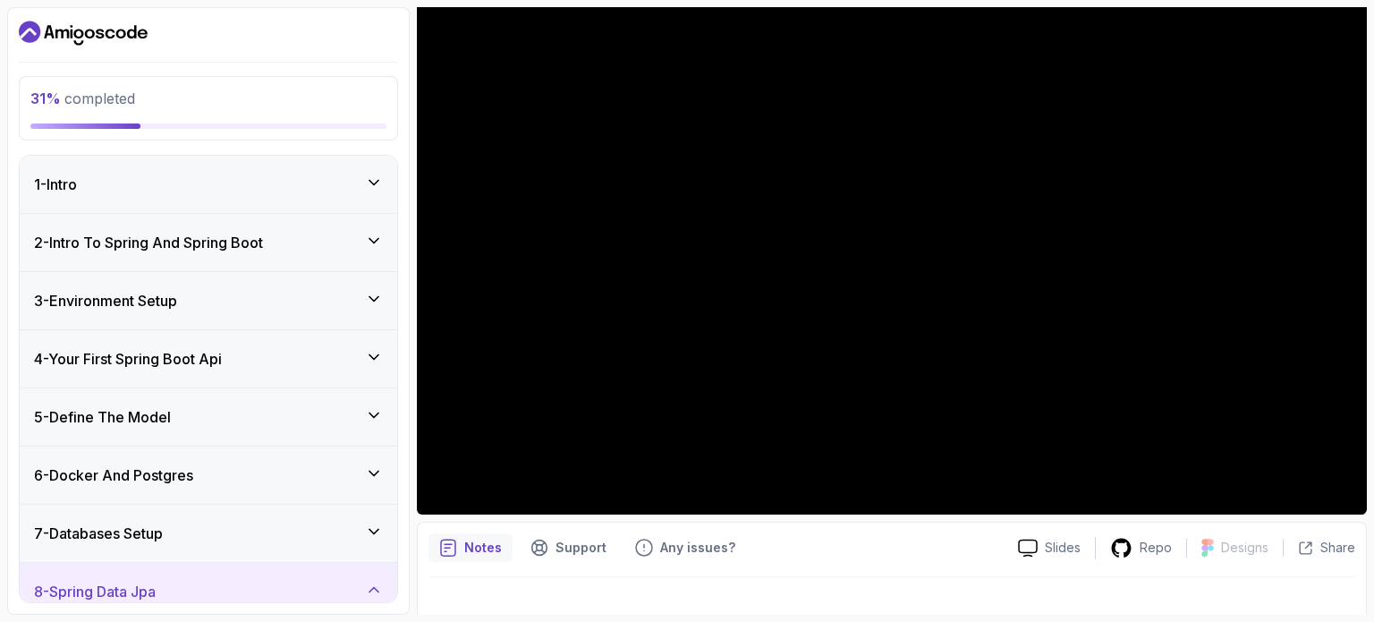
click at [232, 481] on div "6 - Docker And Postgres" at bounding box center [208, 474] width 349 height 21
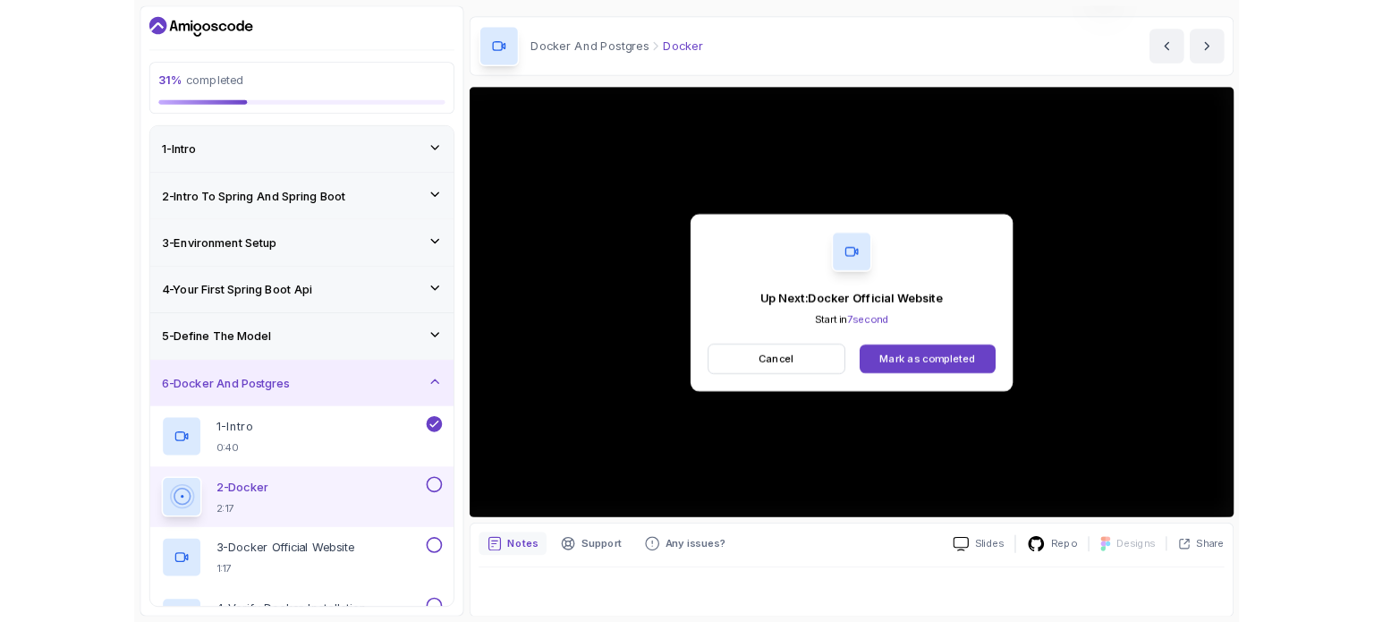
scroll to position [179, 0]
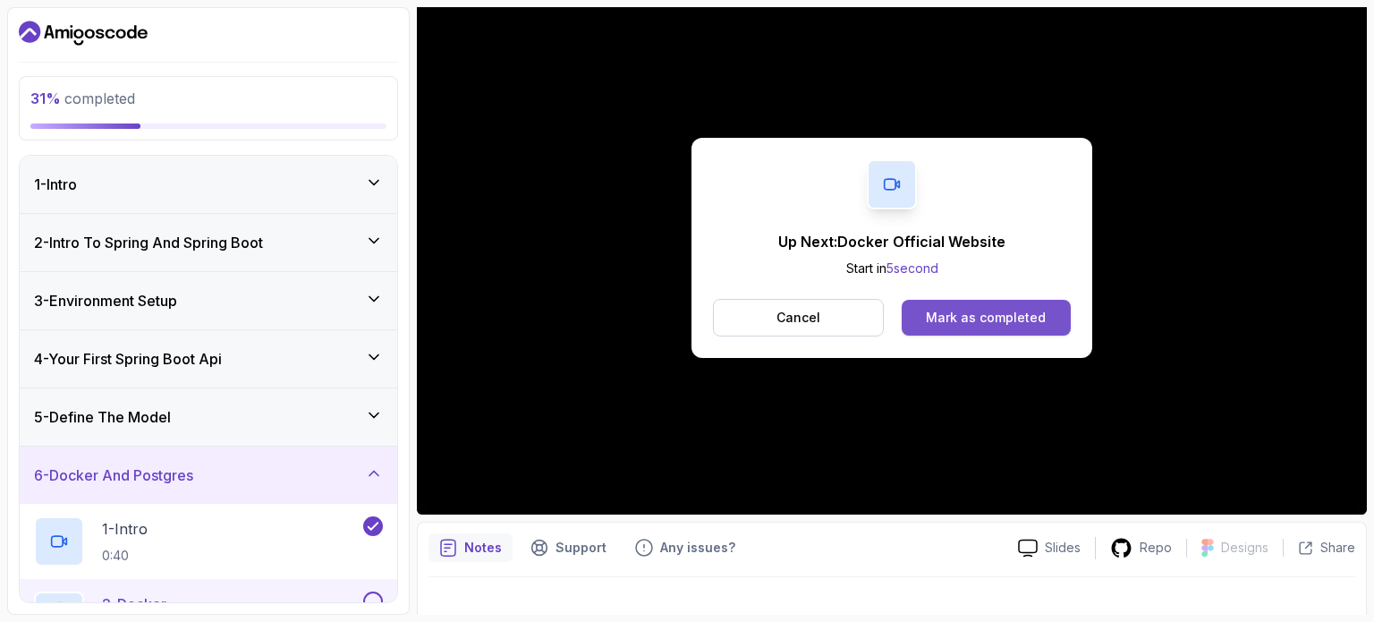
click at [990, 318] on div "Mark as completed" at bounding box center [986, 318] width 120 height 18
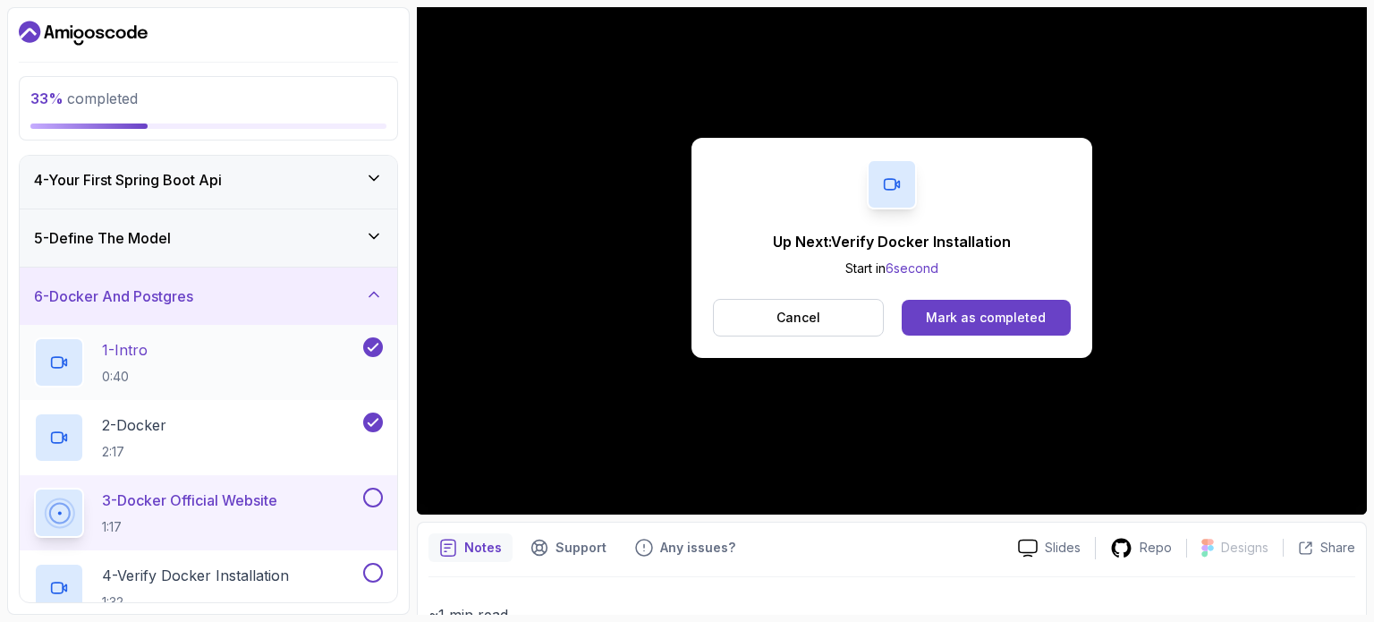
scroll to position [268, 0]
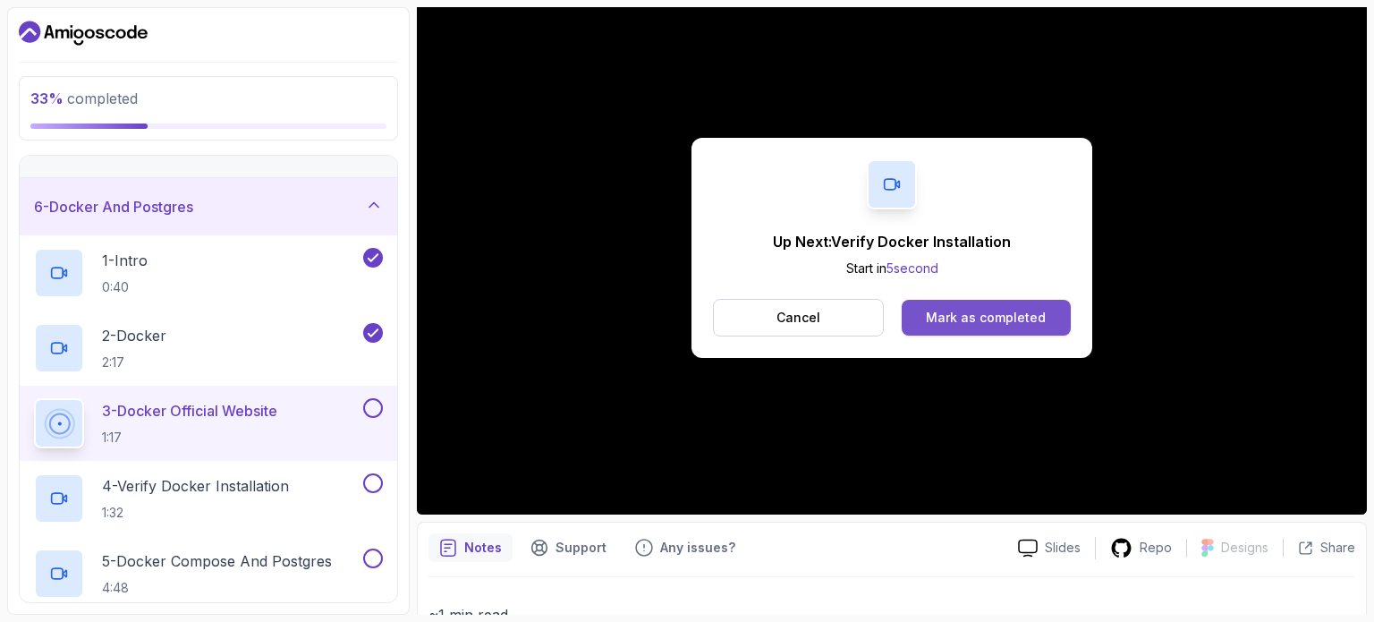
click at [945, 305] on button "Mark as completed" at bounding box center [986, 318] width 169 height 36
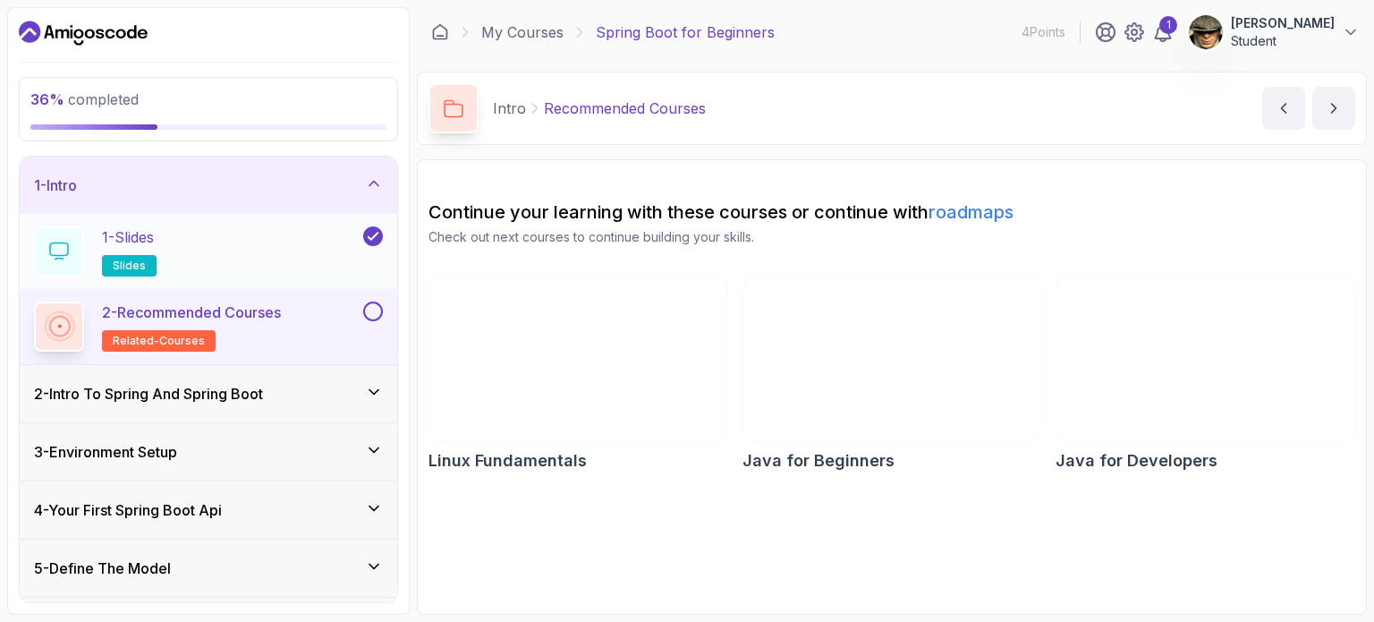
scroll to position [268, 0]
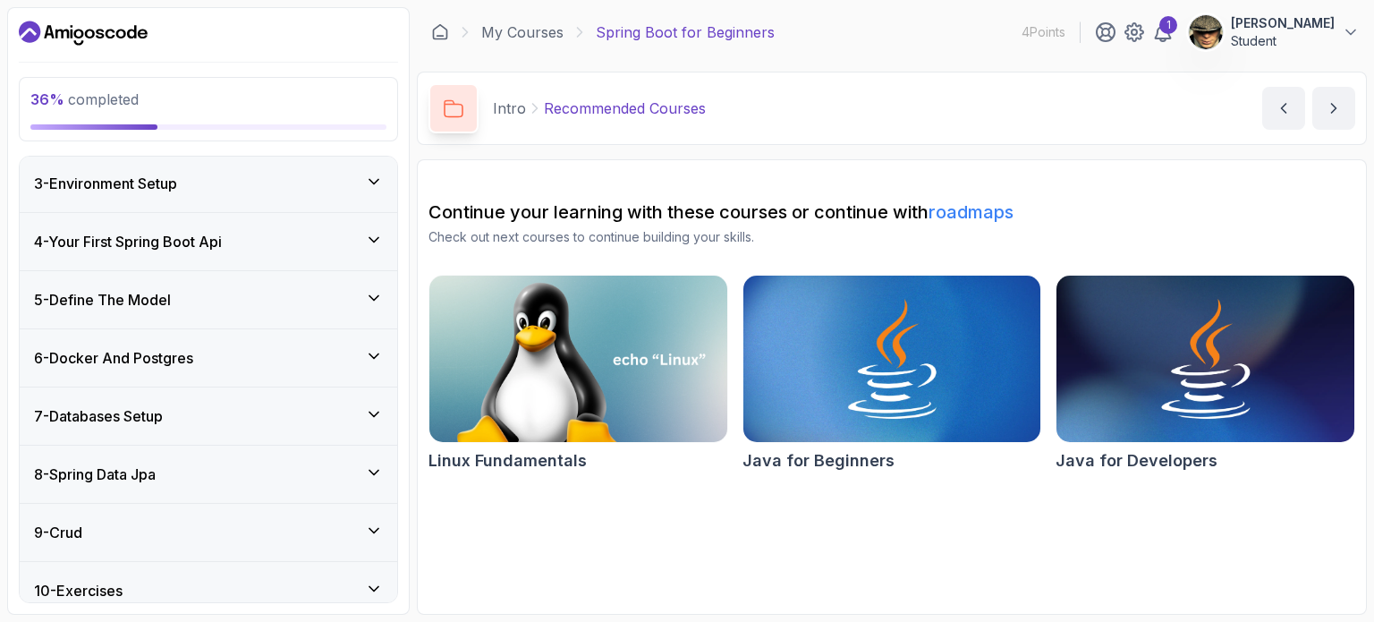
click at [260, 353] on div "6 - Docker And Postgres" at bounding box center [208, 357] width 349 height 21
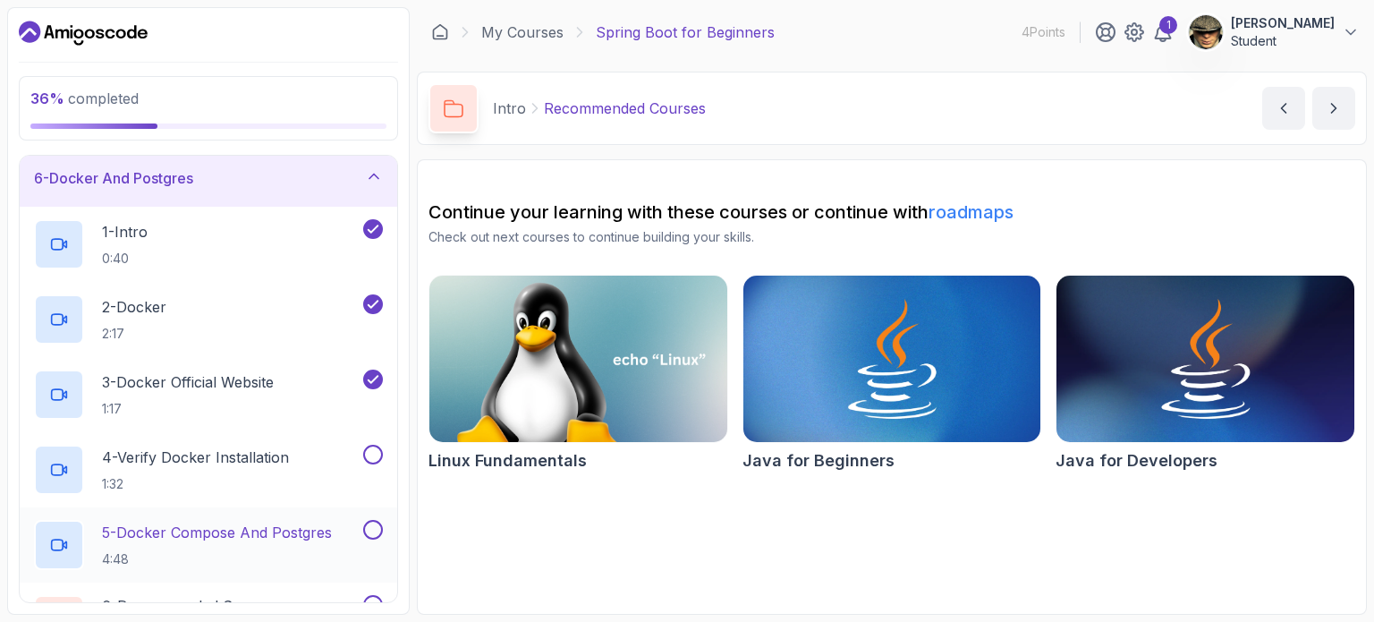
scroll to position [208, 0]
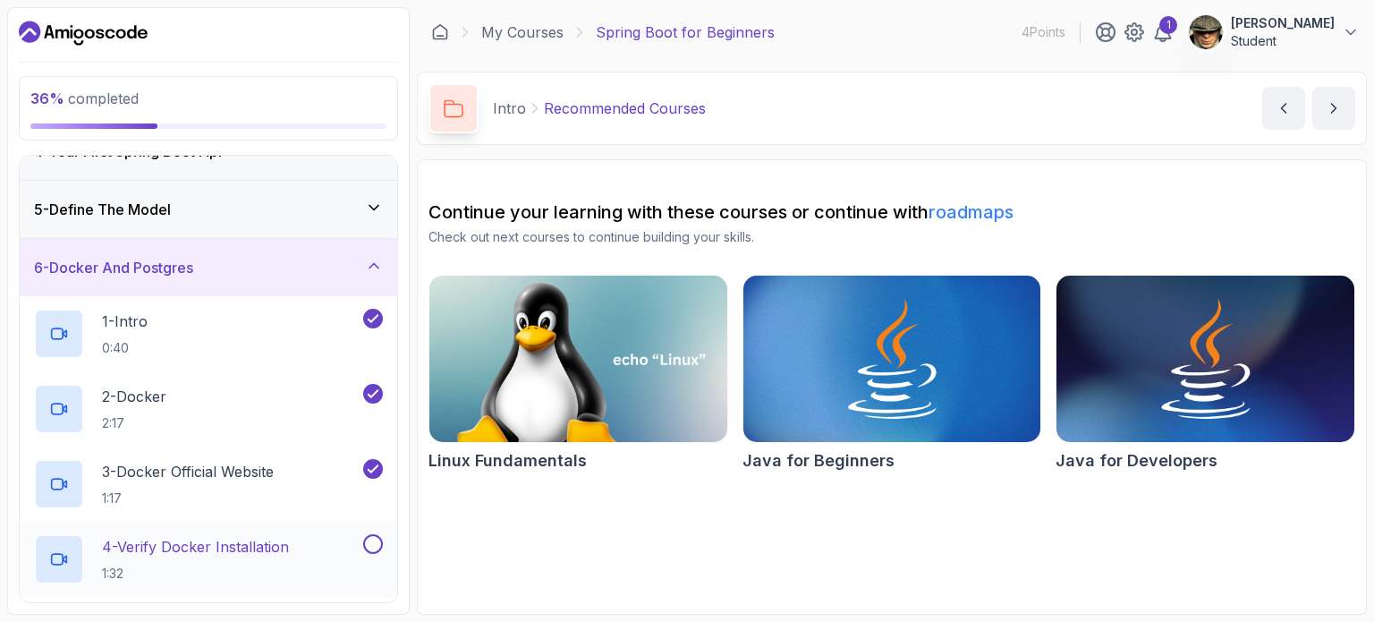
click at [214, 534] on div "4 - Verify Docker Installation 1:32" at bounding box center [197, 559] width 326 height 50
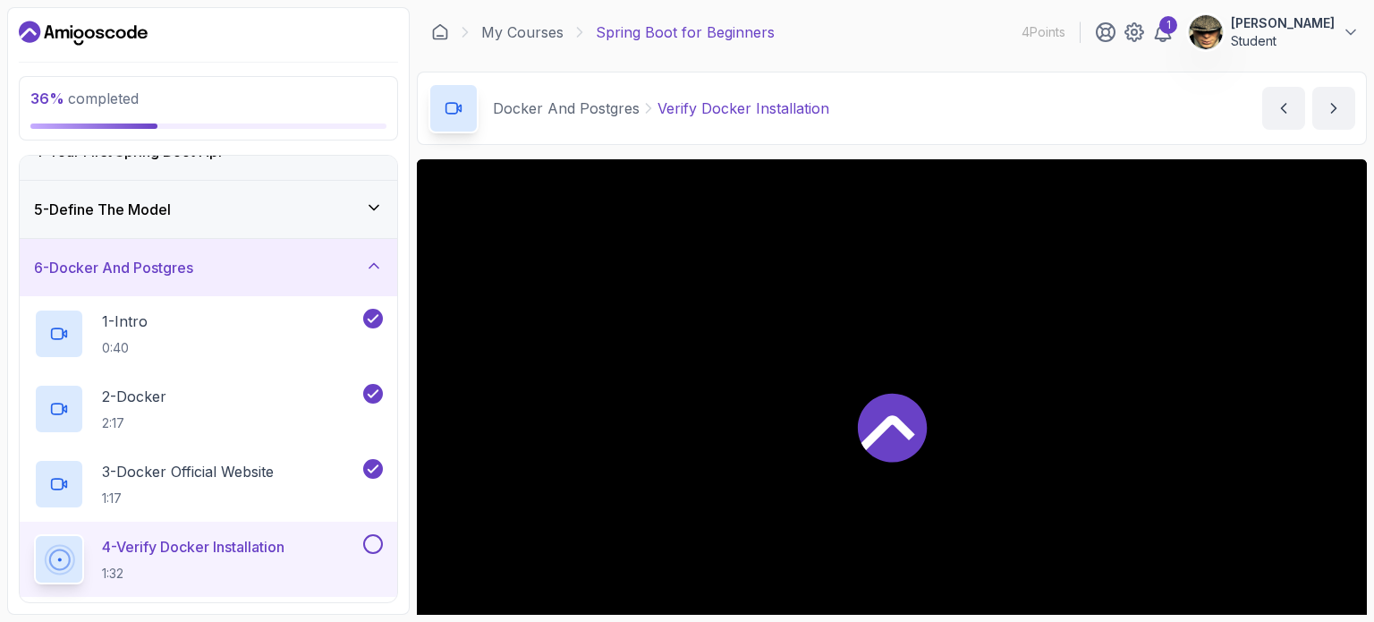
scroll to position [89, 0]
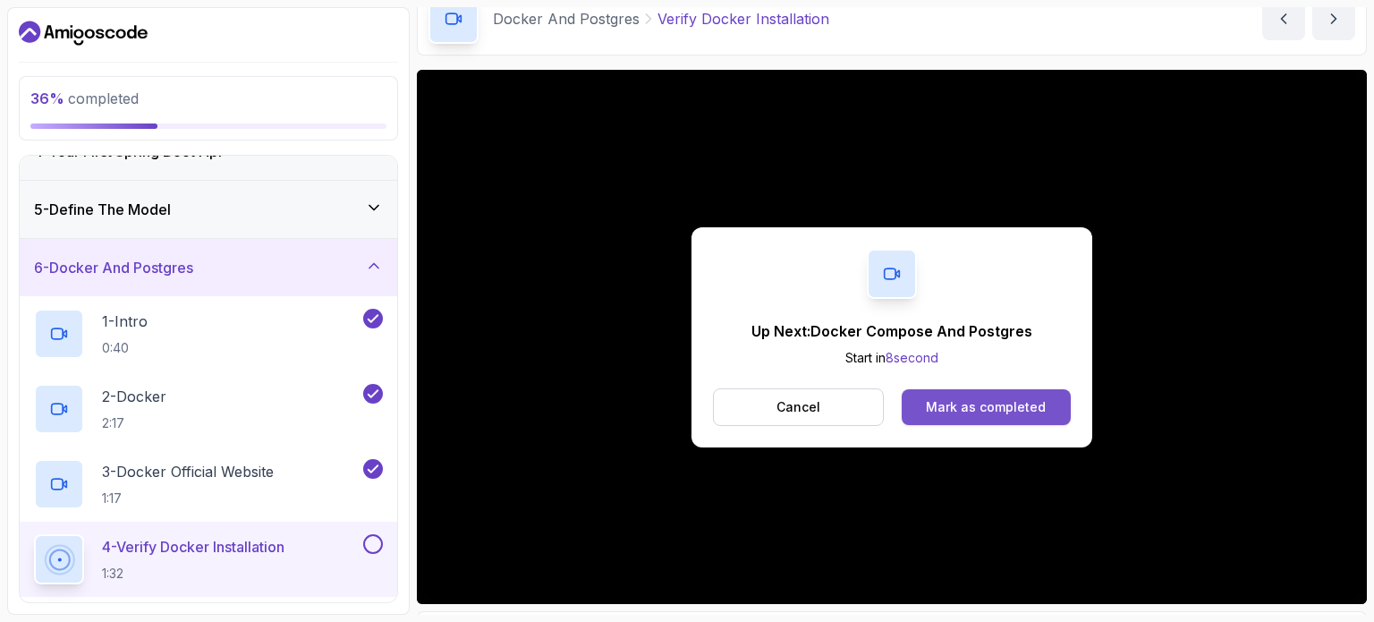
click at [954, 399] on div "Mark as completed" at bounding box center [986, 407] width 120 height 18
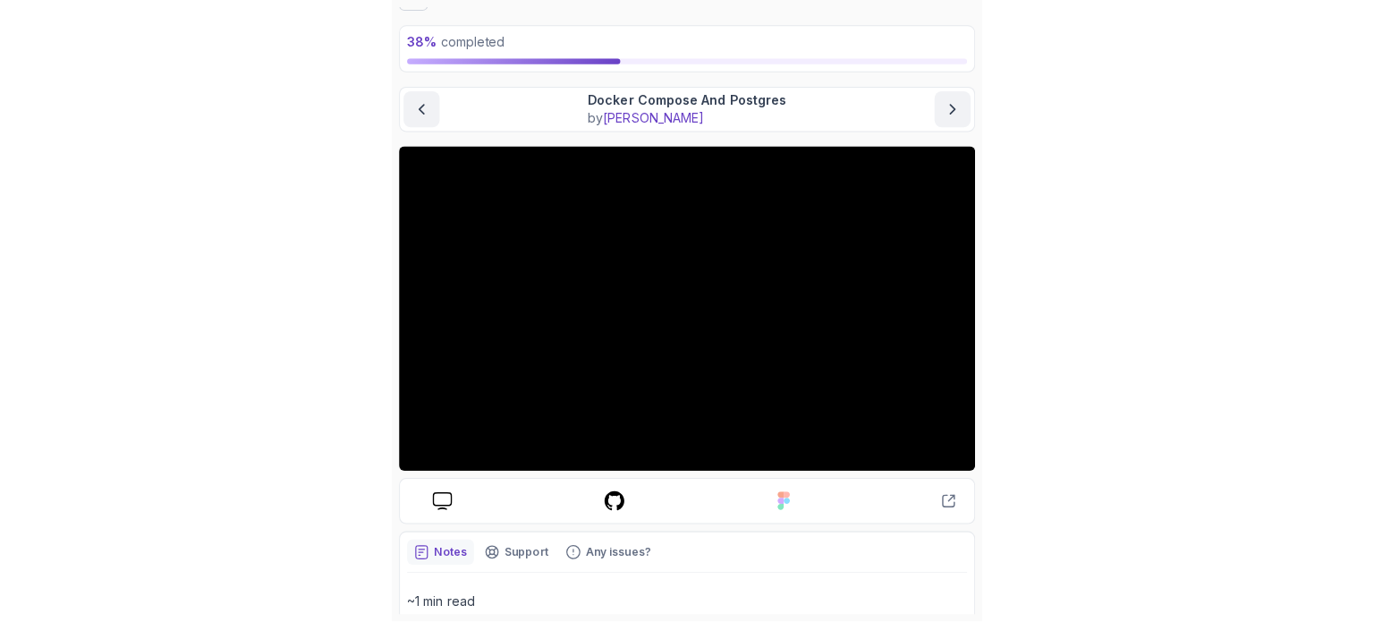
scroll to position [82, 0]
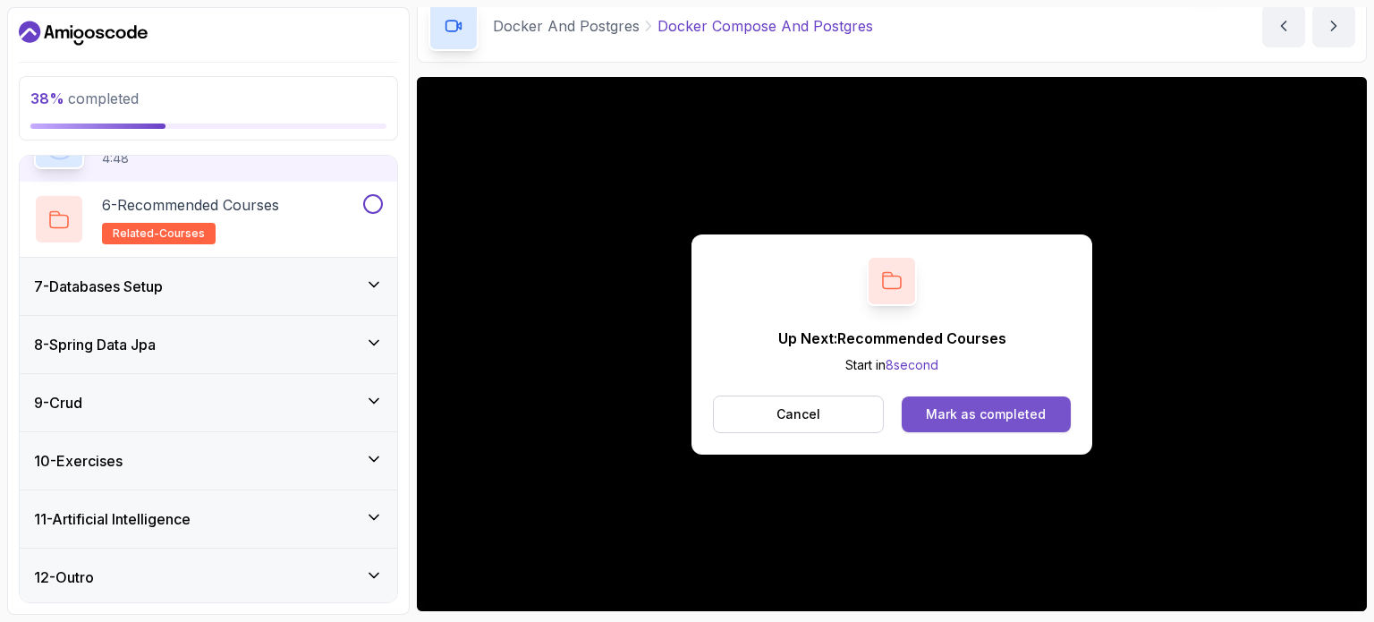
click at [930, 407] on div "Mark as completed" at bounding box center [986, 414] width 120 height 18
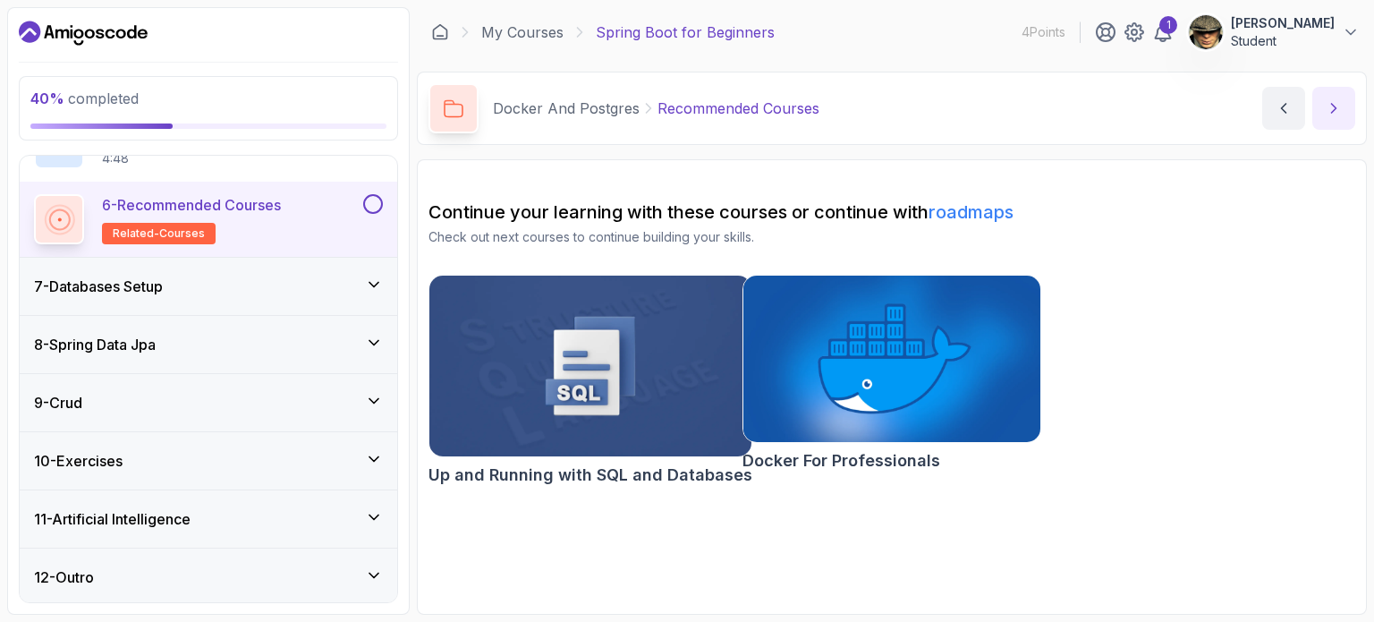
click at [1328, 115] on icon "next content" at bounding box center [1334, 108] width 18 height 18
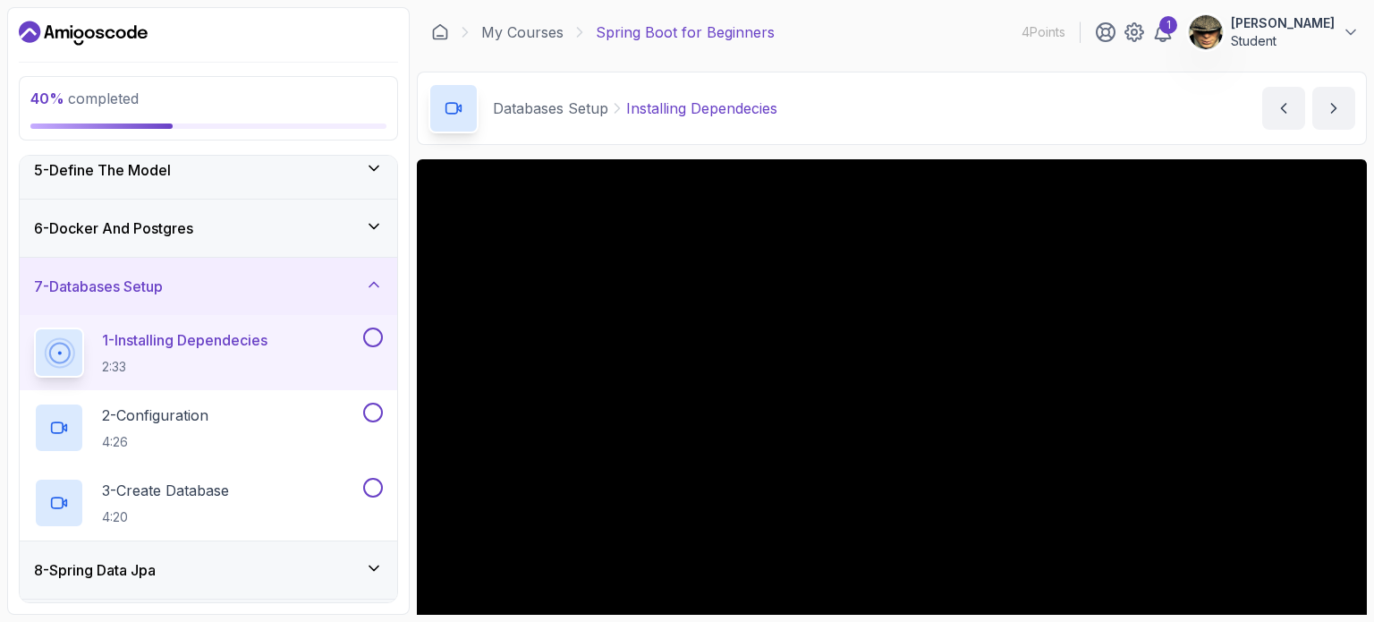
scroll to position [179, 0]
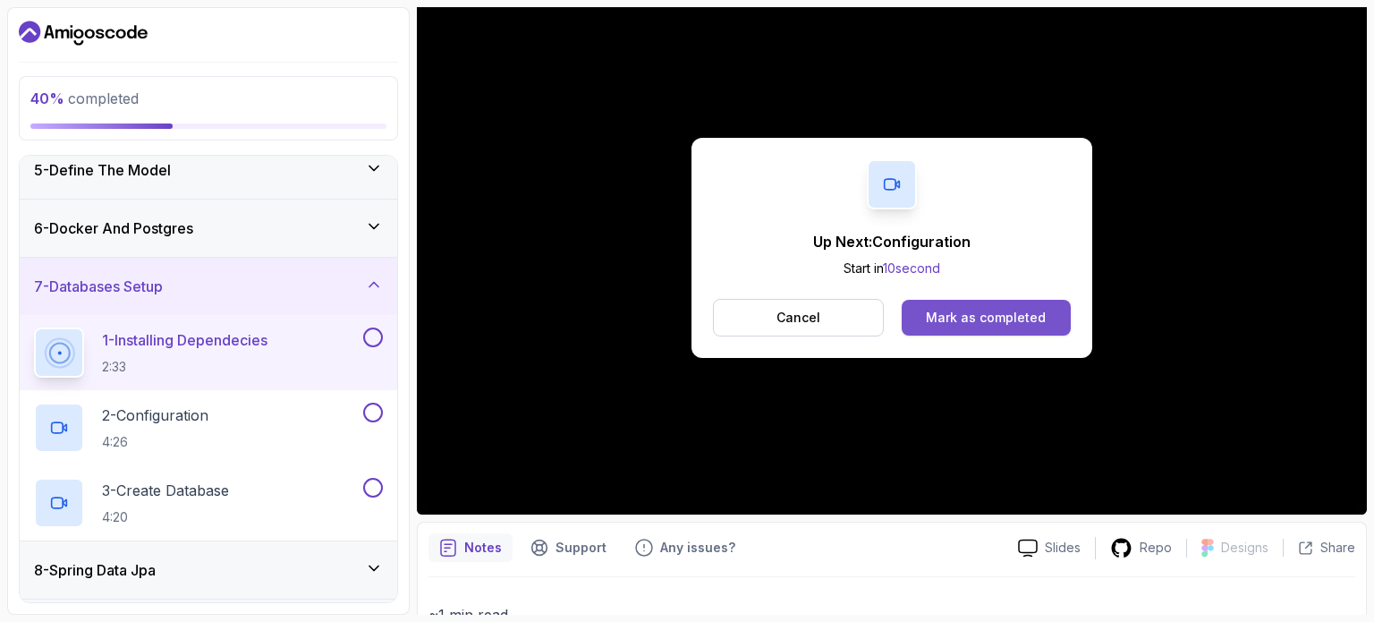
click at [969, 321] on div "Mark as completed" at bounding box center [986, 318] width 120 height 18
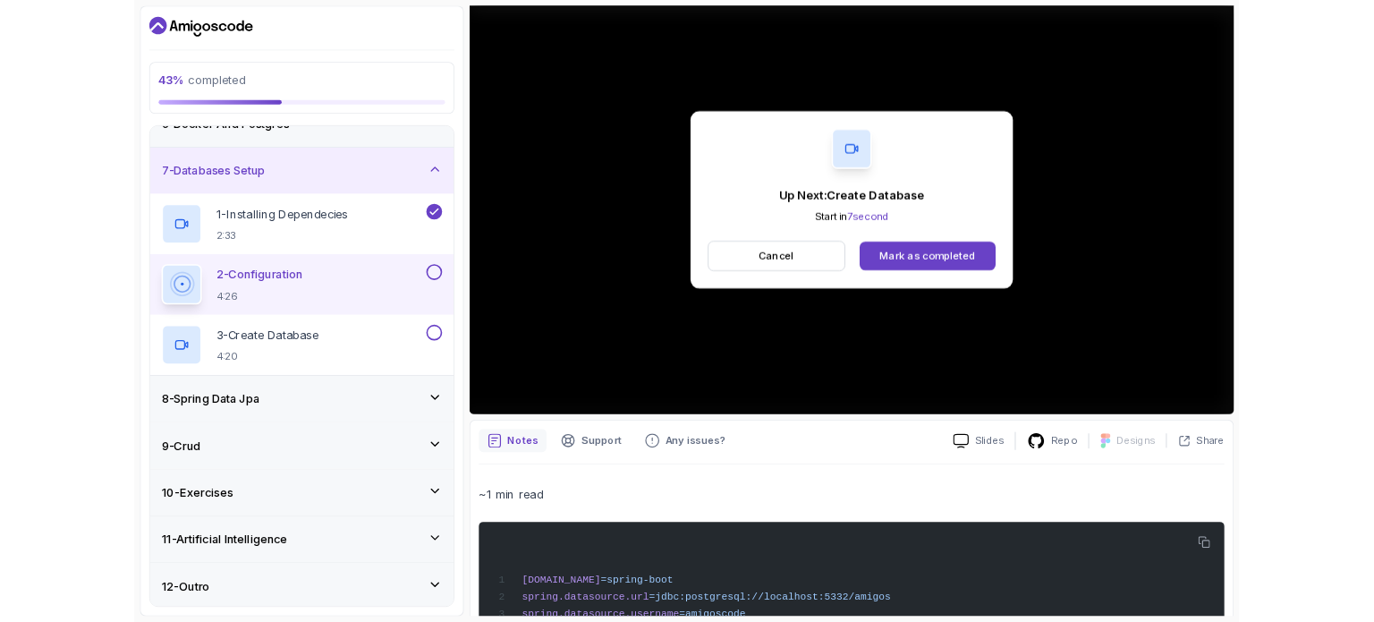
scroll to position [472, 0]
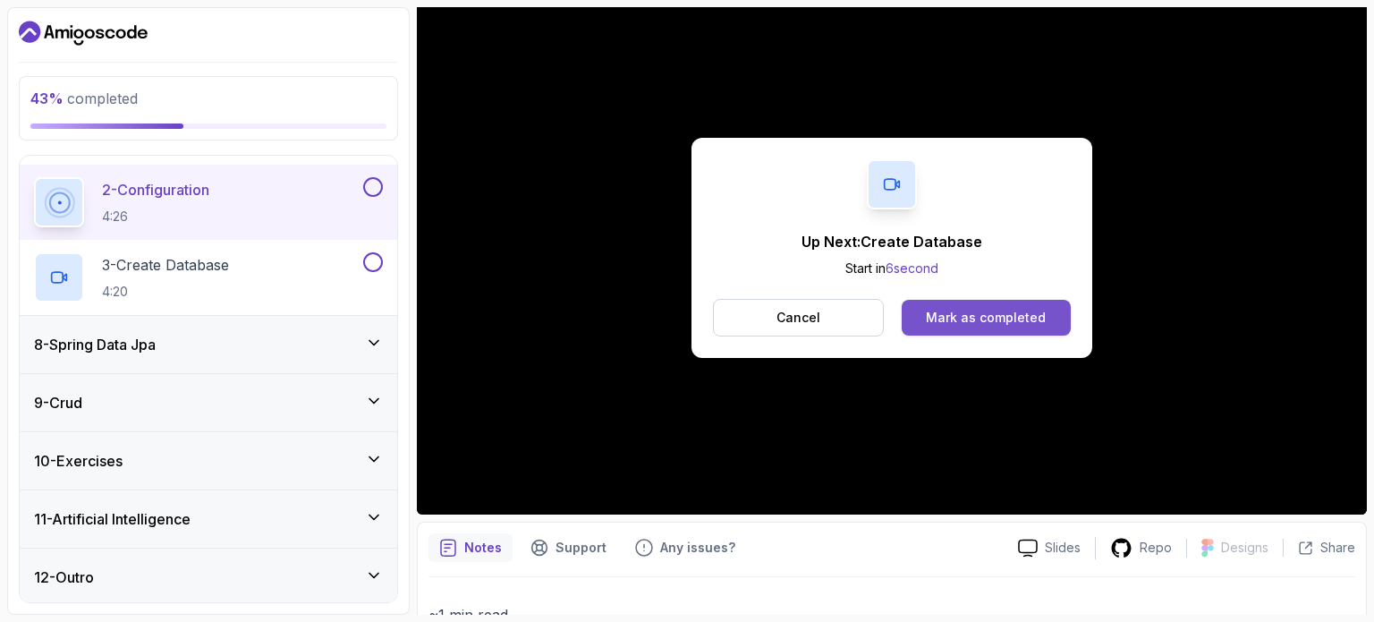
click at [1013, 324] on div "Mark as completed" at bounding box center [986, 318] width 120 height 18
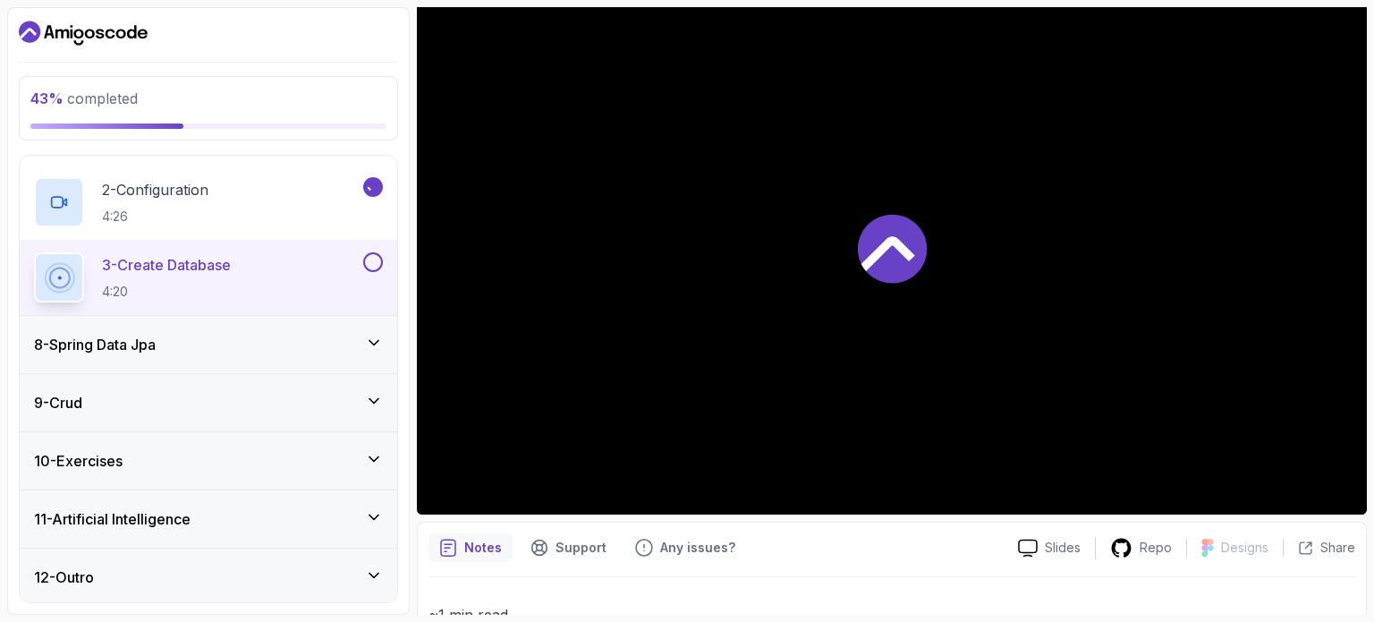
click at [263, 355] on div "8 - Spring Data Jpa" at bounding box center [209, 344] width 378 height 57
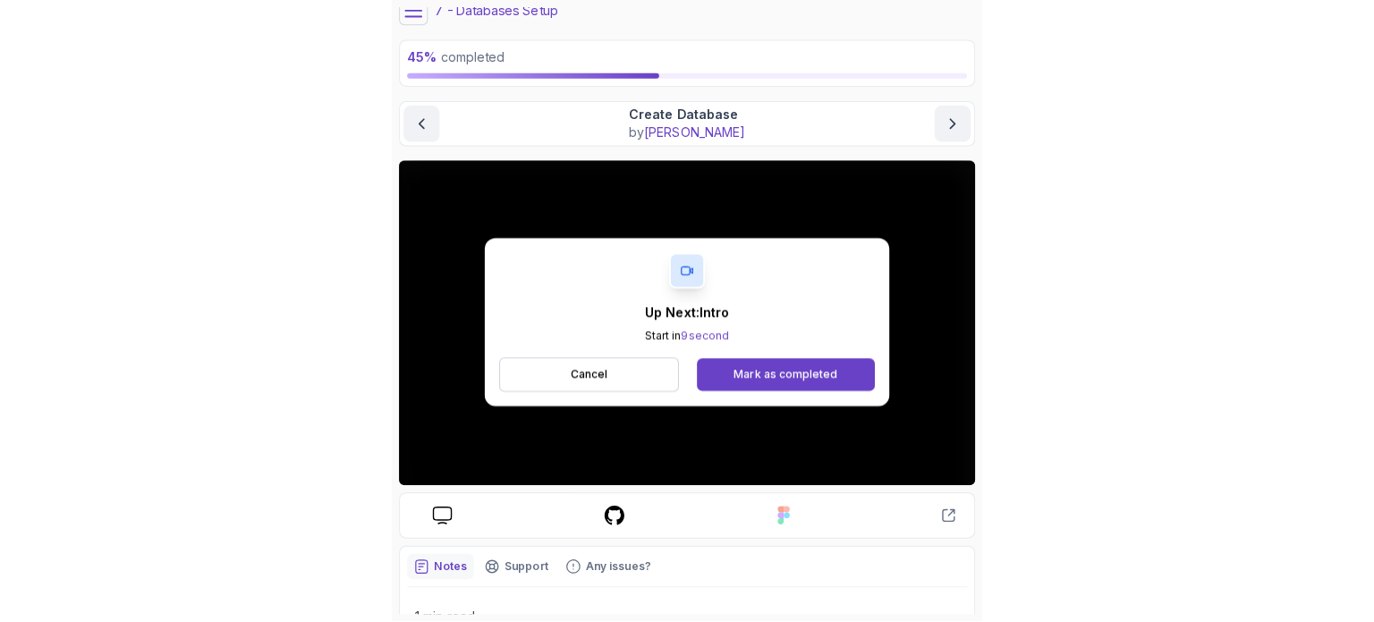
scroll to position [68, 0]
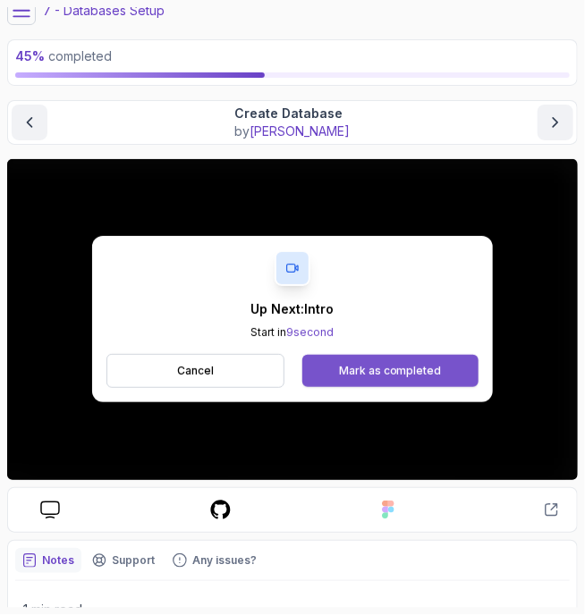
click at [412, 369] on div "Mark as completed" at bounding box center [390, 371] width 103 height 14
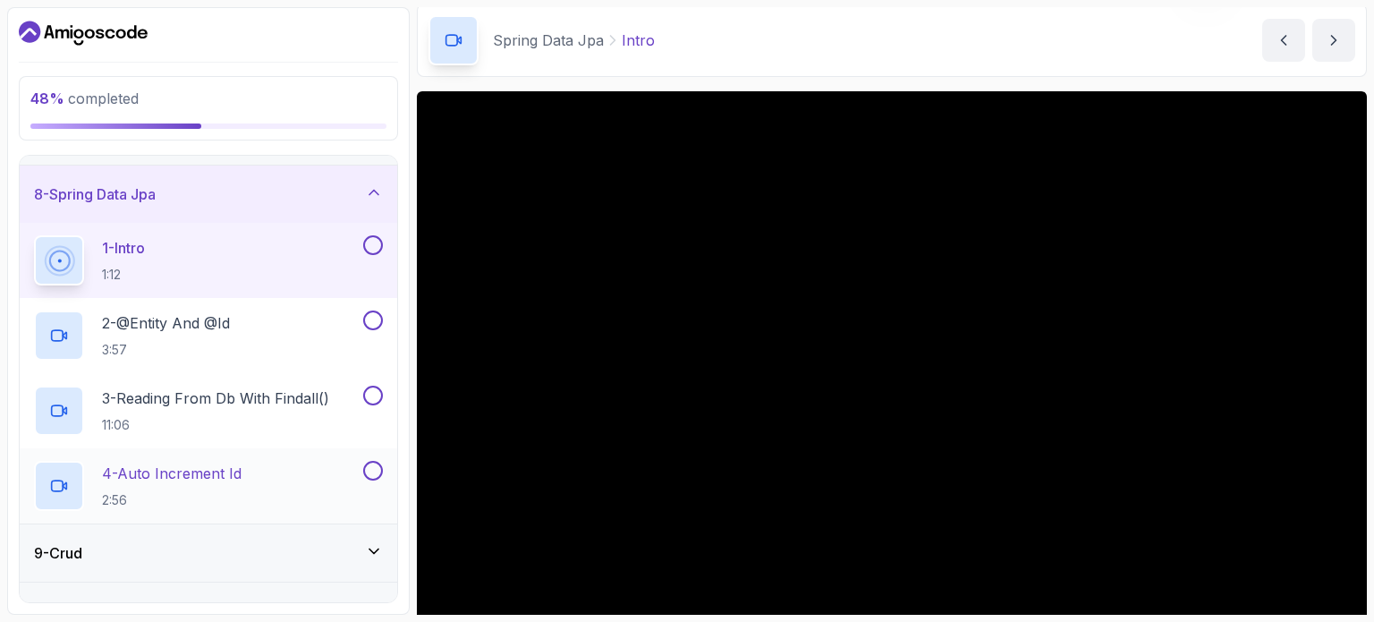
scroll to position [487, 0]
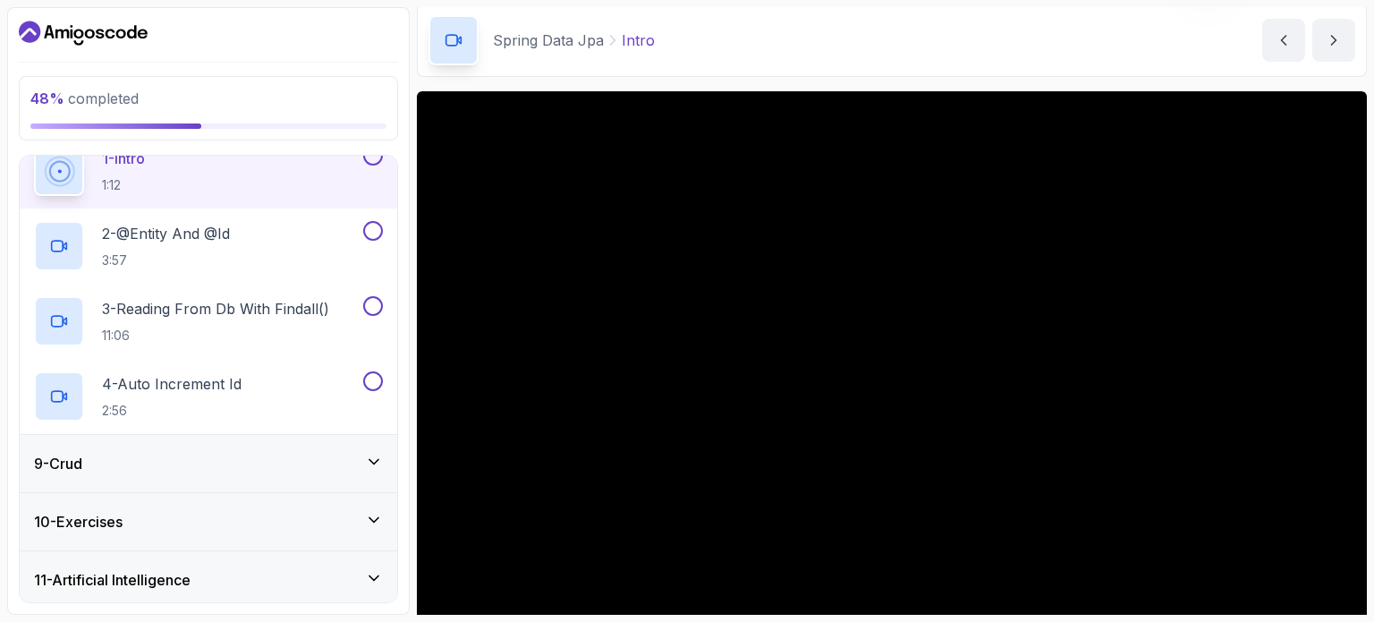
click at [149, 469] on div "9 - Crud" at bounding box center [208, 463] width 349 height 21
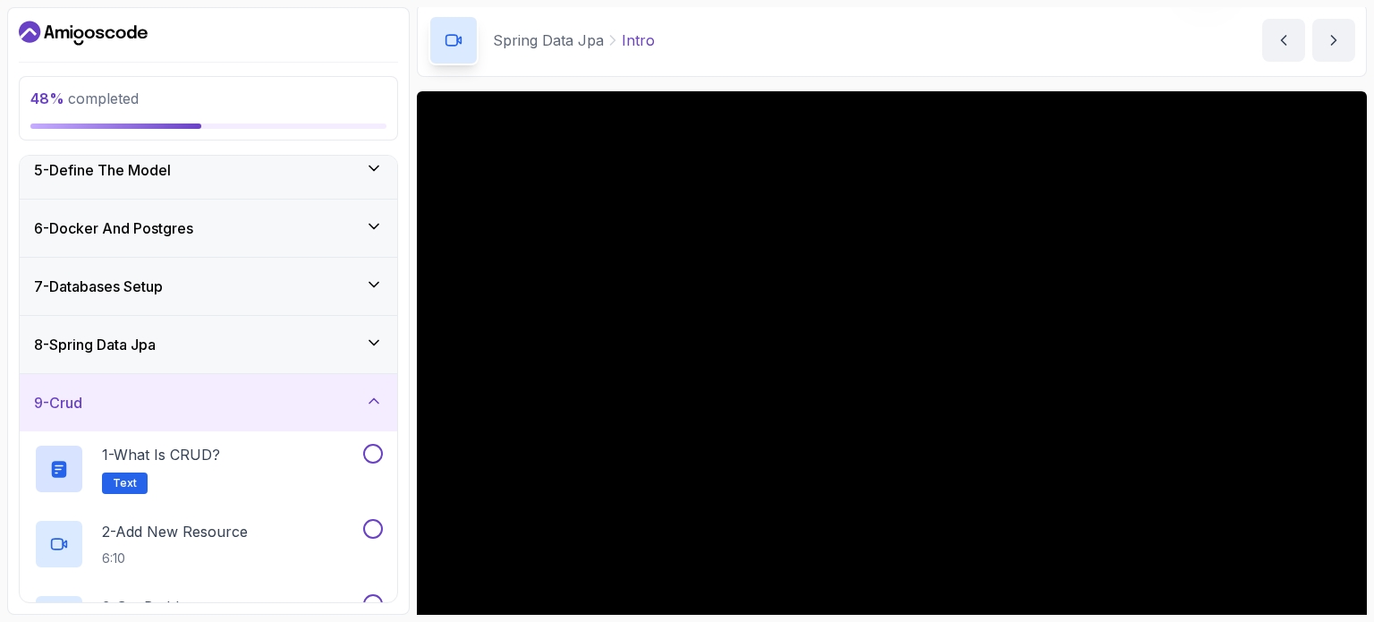
scroll to position [426, 0]
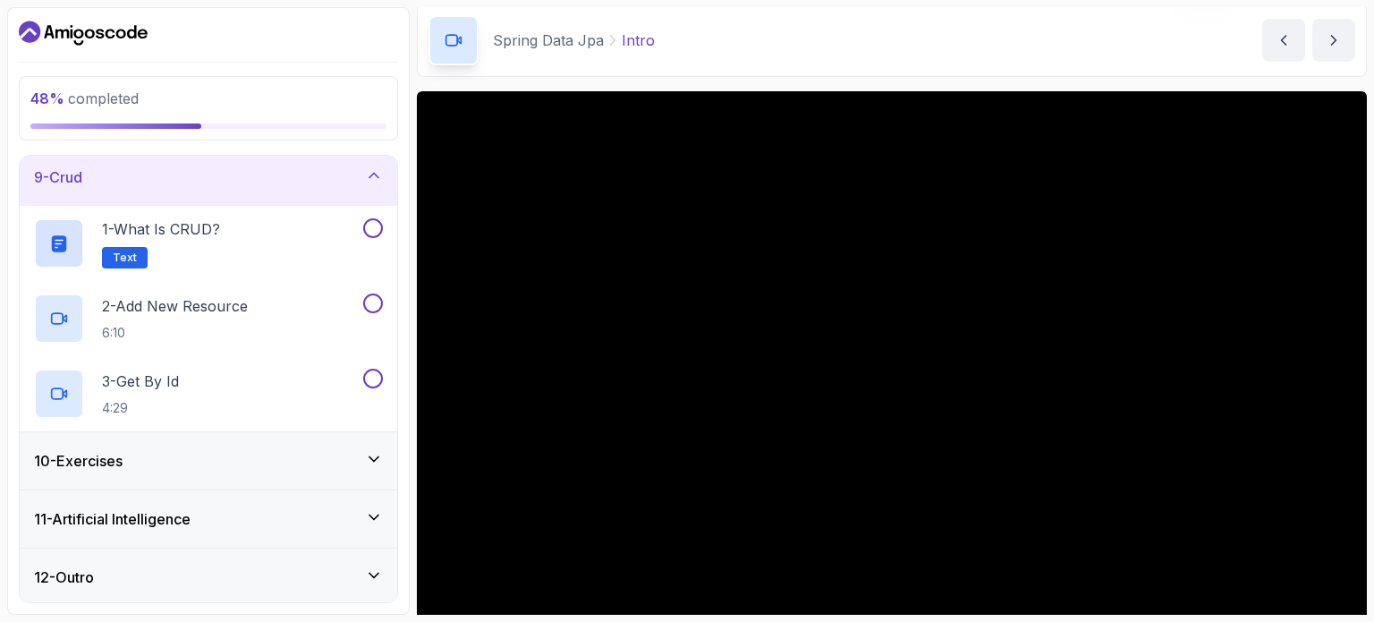
click at [279, 463] on div "10 - Exercises" at bounding box center [208, 460] width 349 height 21
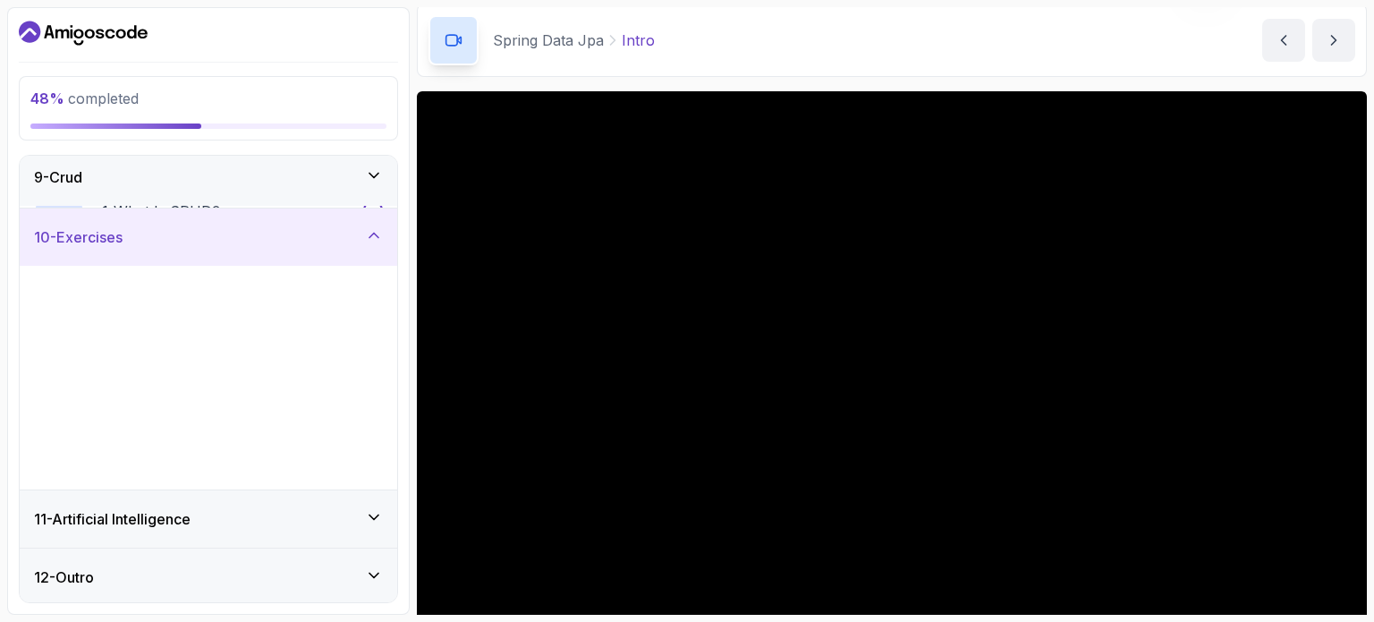
scroll to position [472, 0]
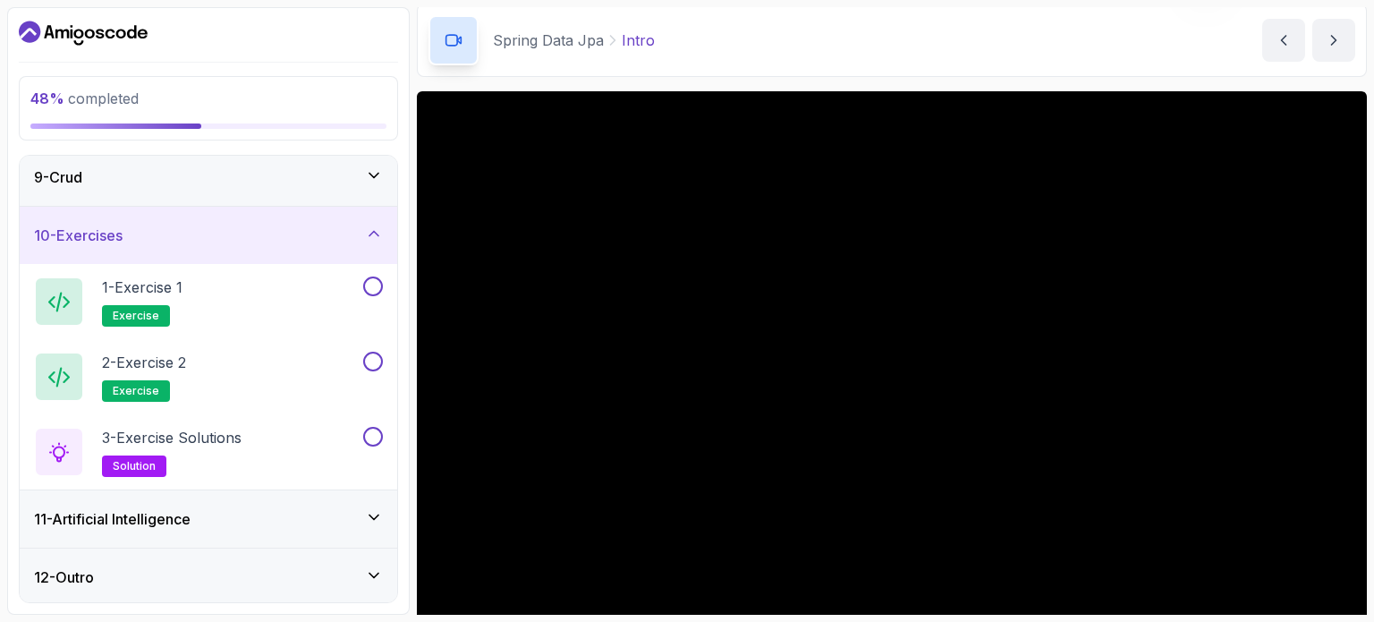
click at [246, 529] on div "11 - Artificial Intelligence" at bounding box center [209, 518] width 378 height 57
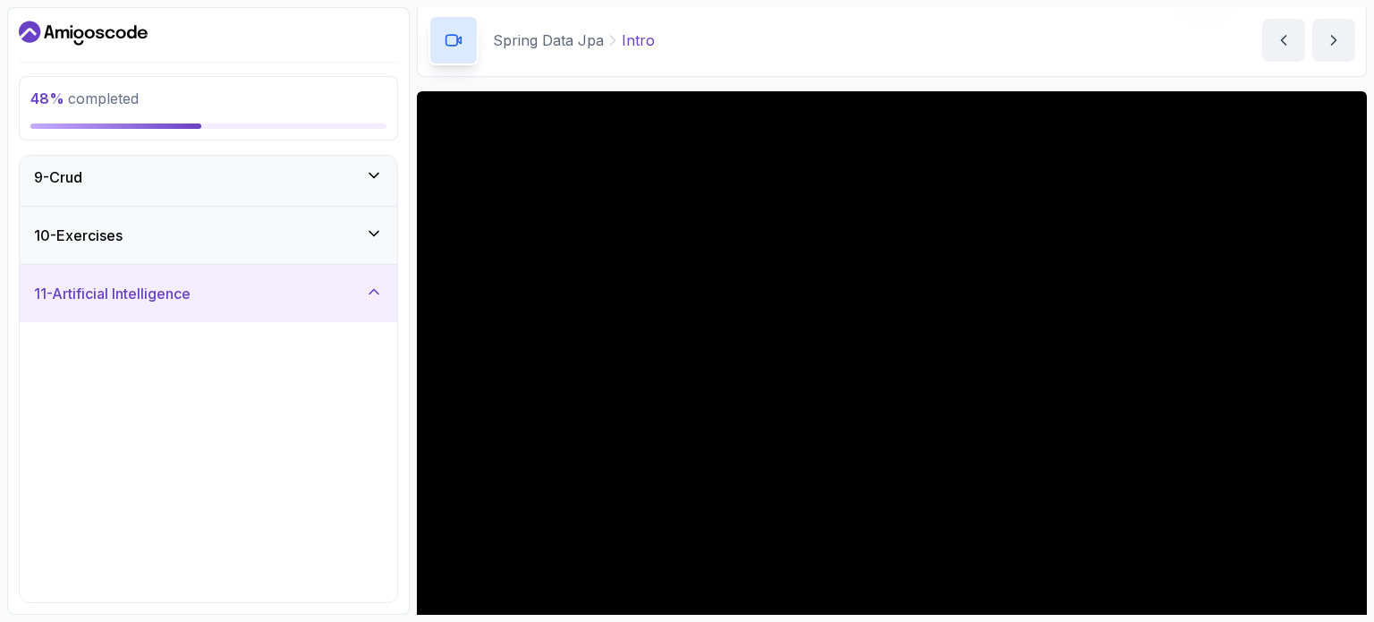
scroll to position [741, 0]
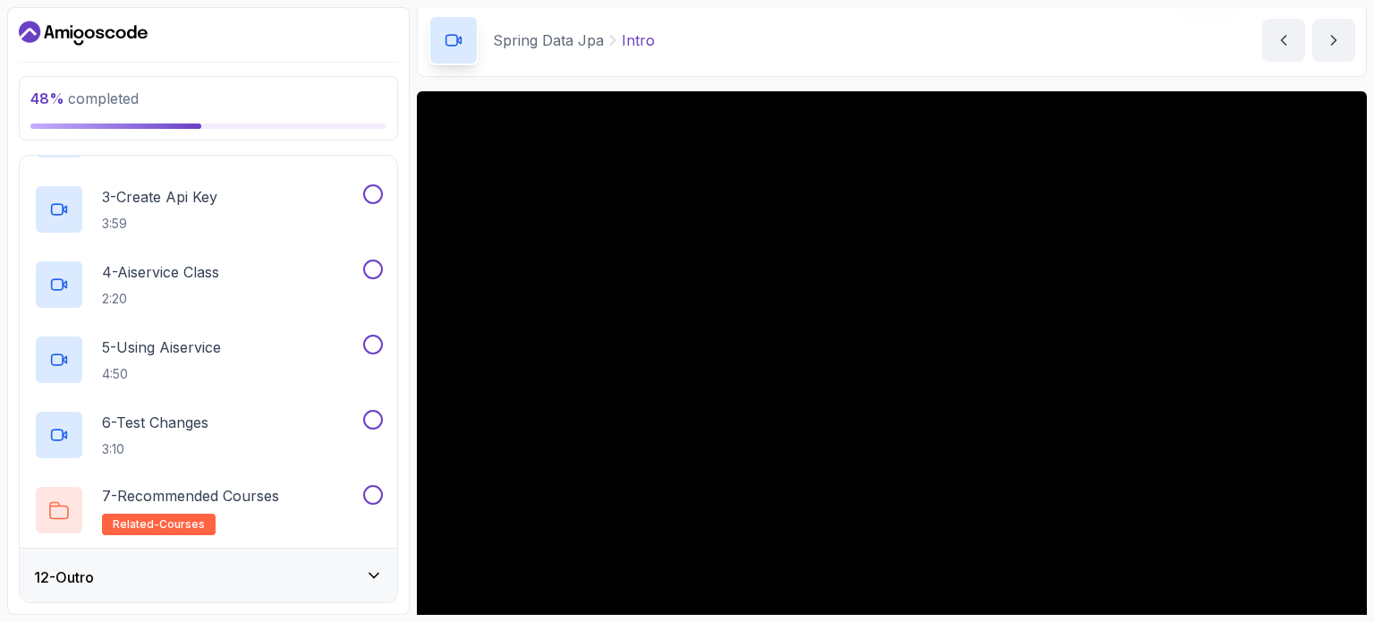
click at [272, 562] on div "12 - Outro" at bounding box center [209, 576] width 378 height 57
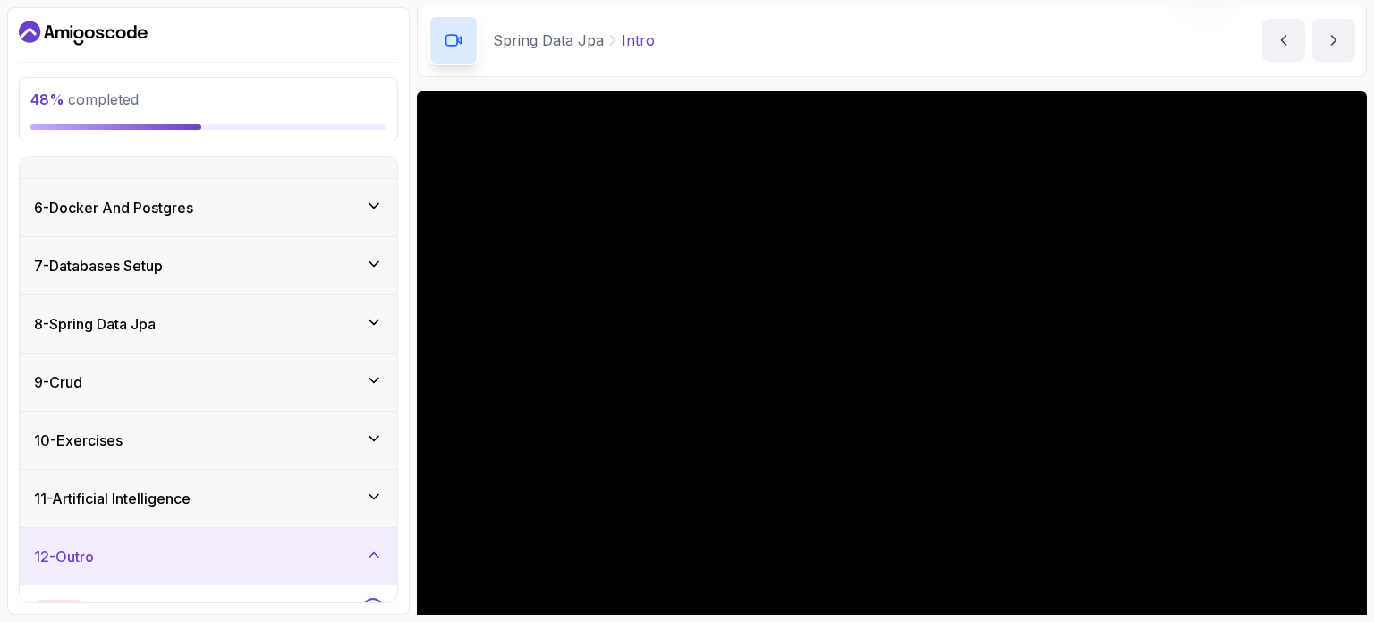
scroll to position [397, 0]
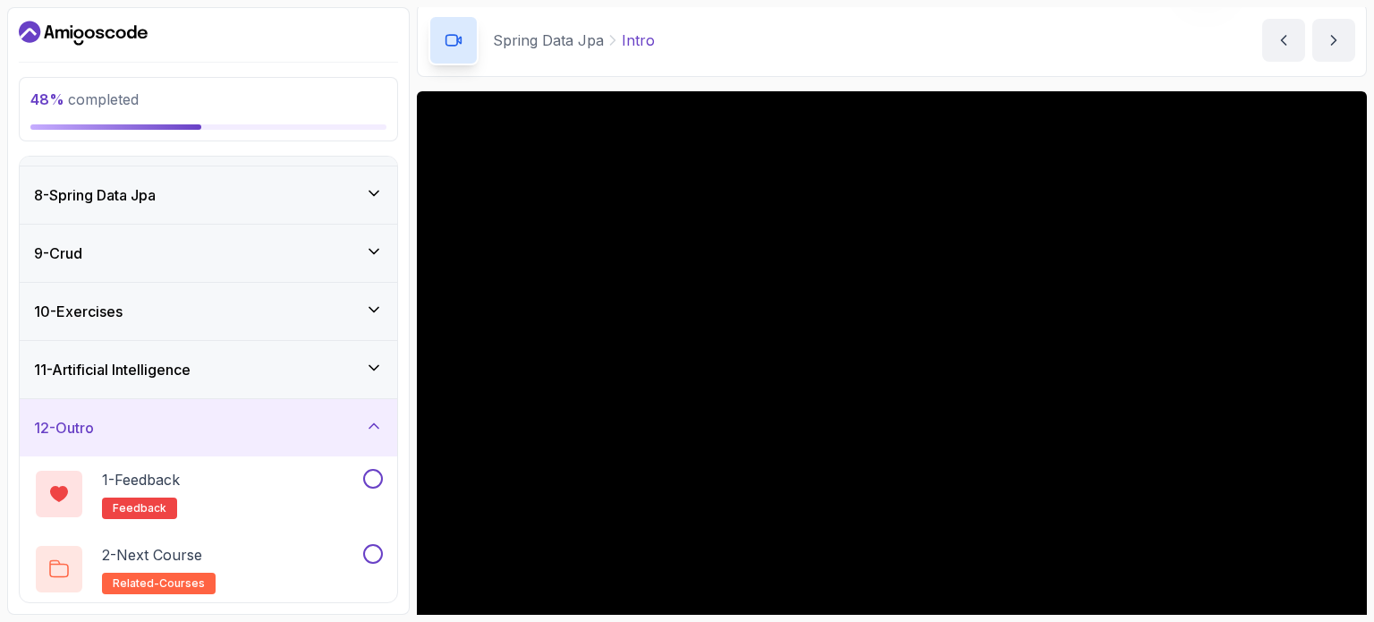
click at [352, 434] on div "12 - Outro" at bounding box center [208, 427] width 349 height 21
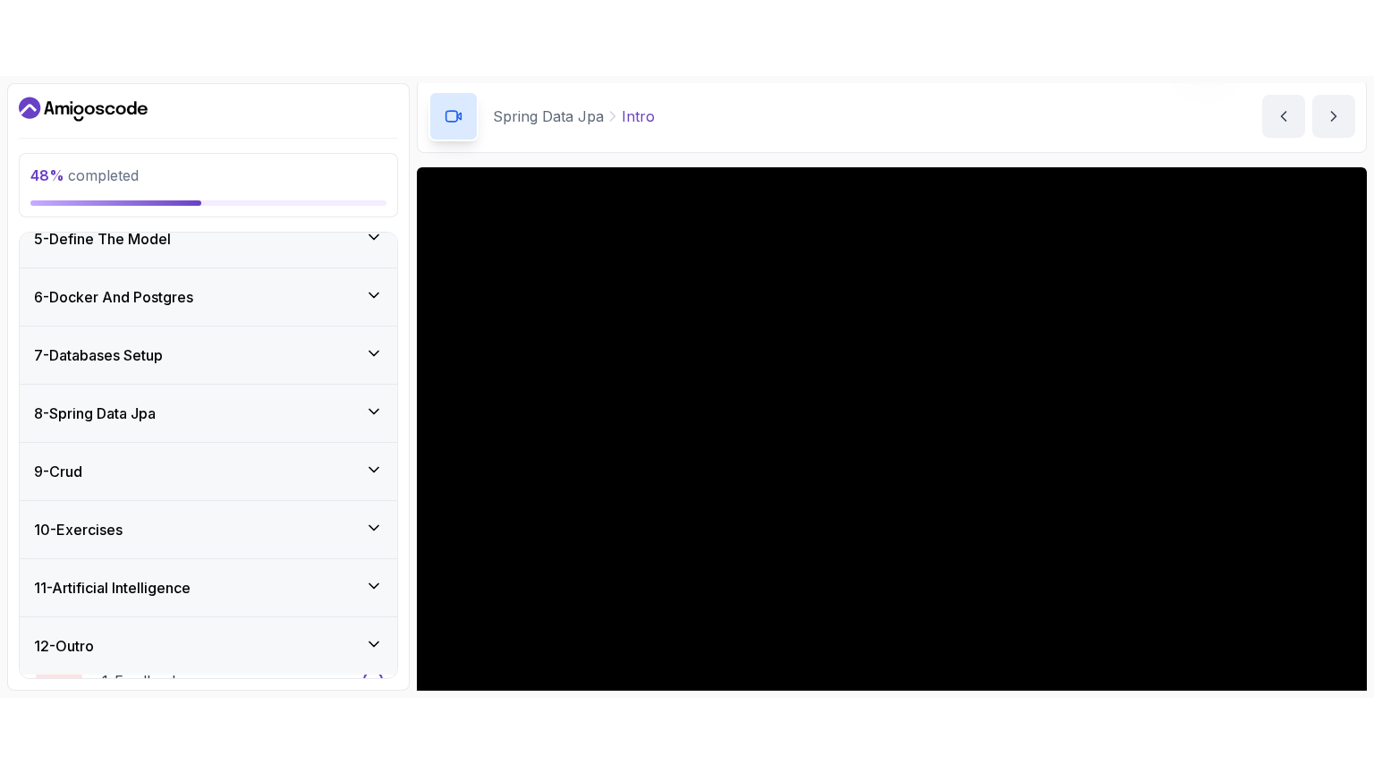
scroll to position [247, 0]
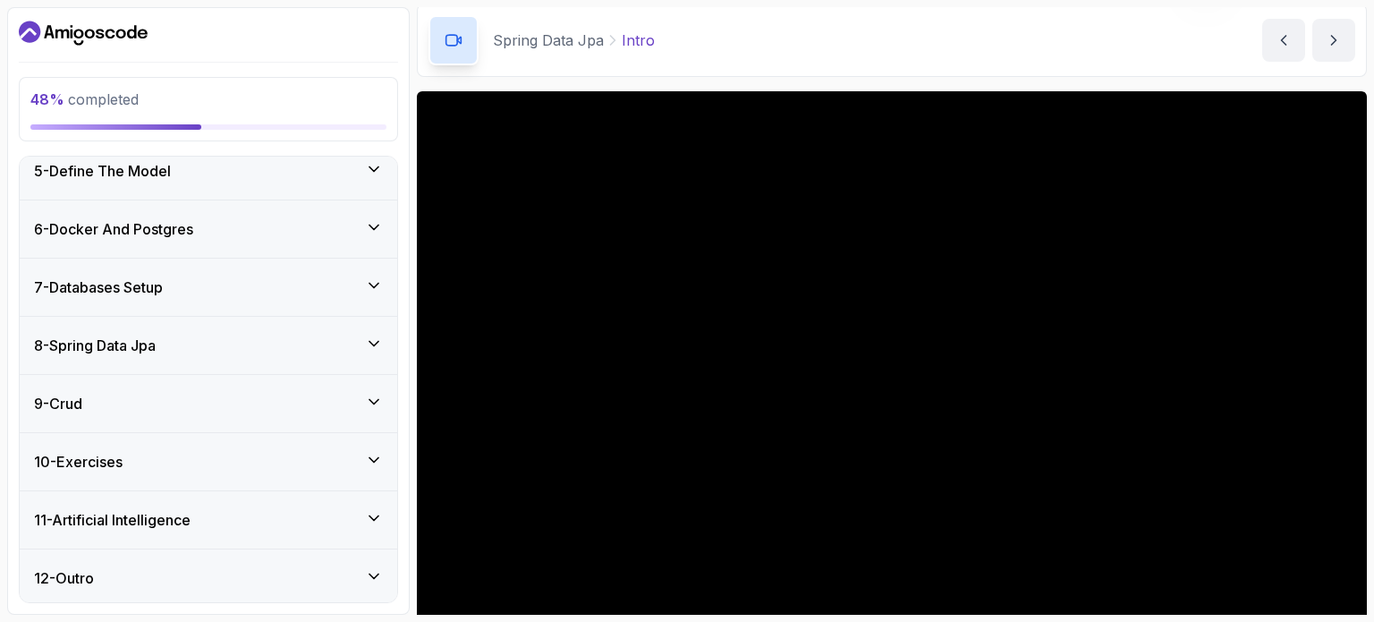
click at [1346, 621] on iframe at bounding box center [687, 311] width 1374 height 622
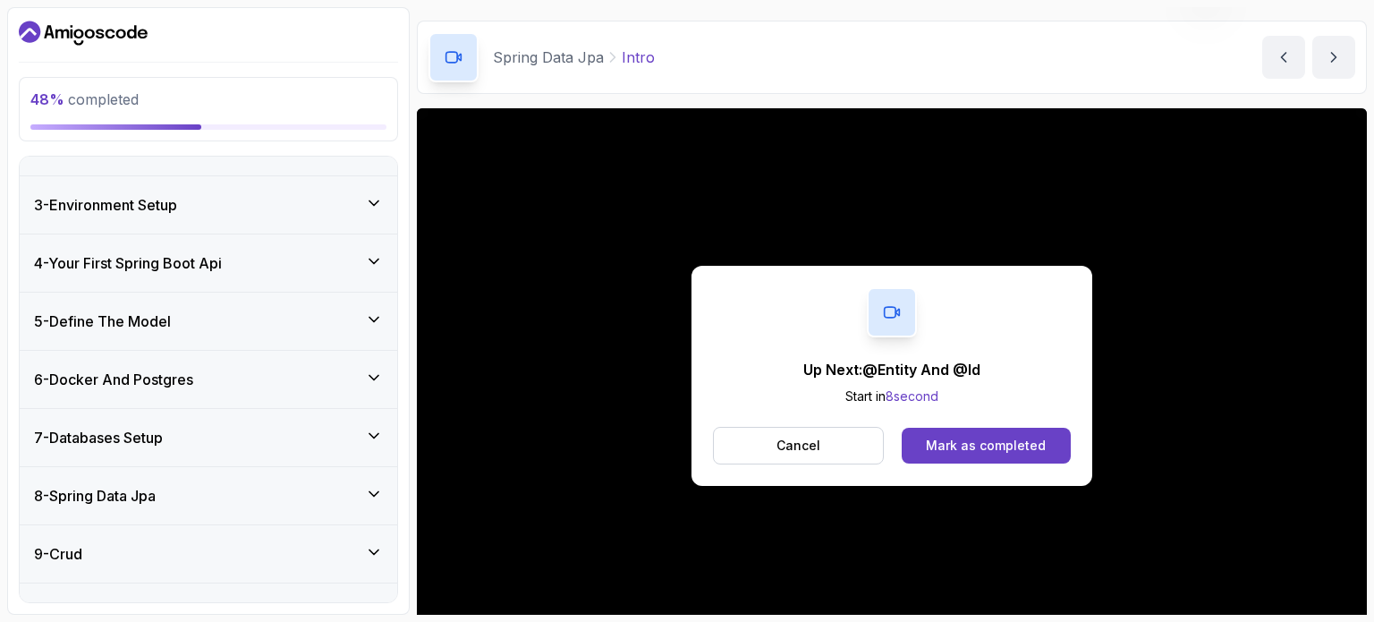
scroll to position [68, 0]
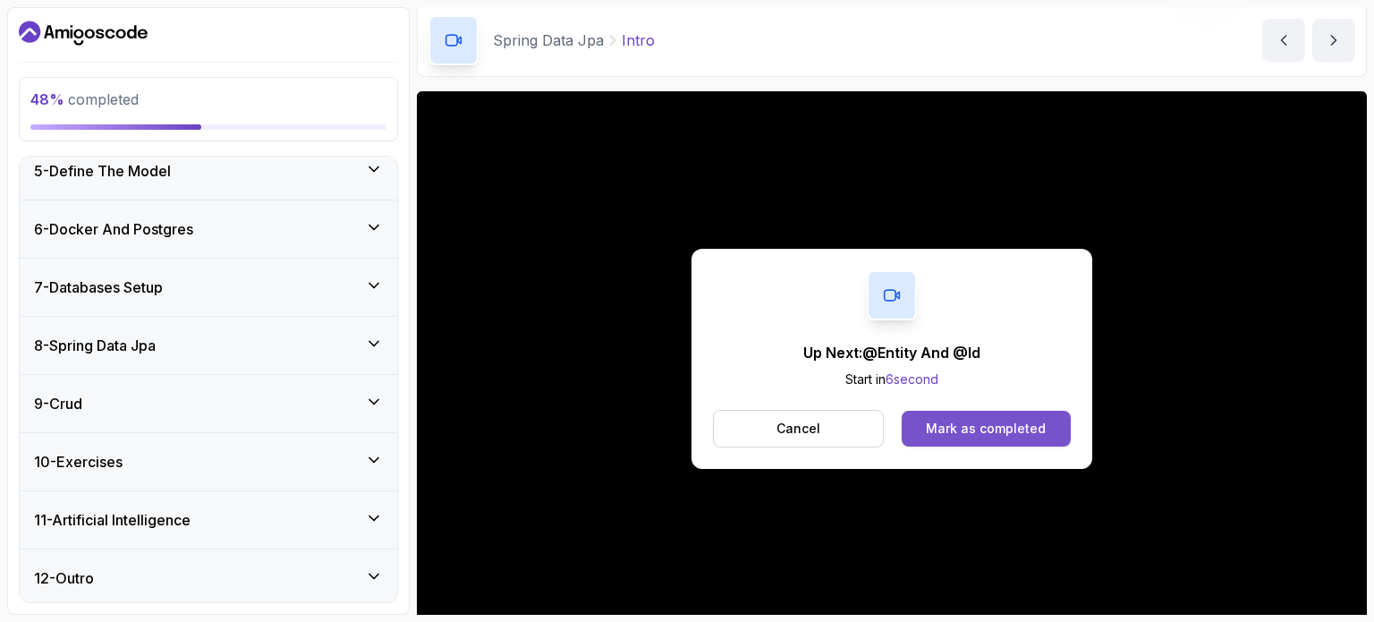
click at [1012, 432] on div "Mark as completed" at bounding box center [986, 429] width 120 height 18
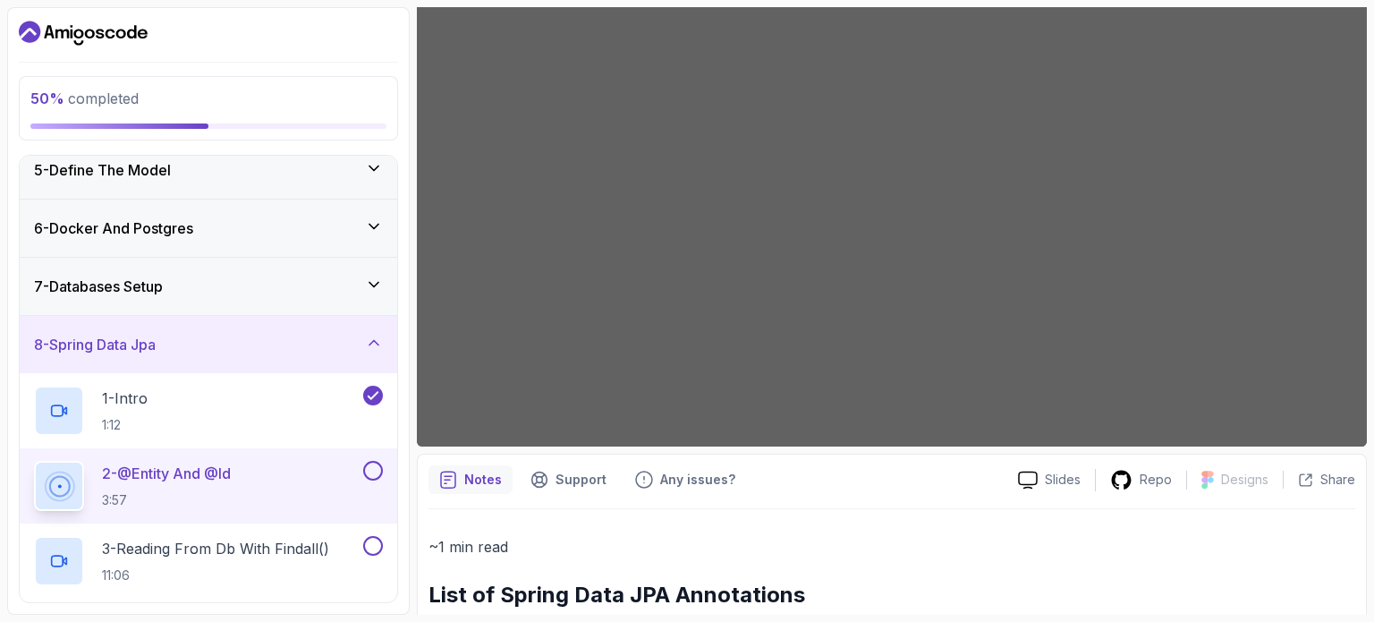
scroll to position [68, 0]
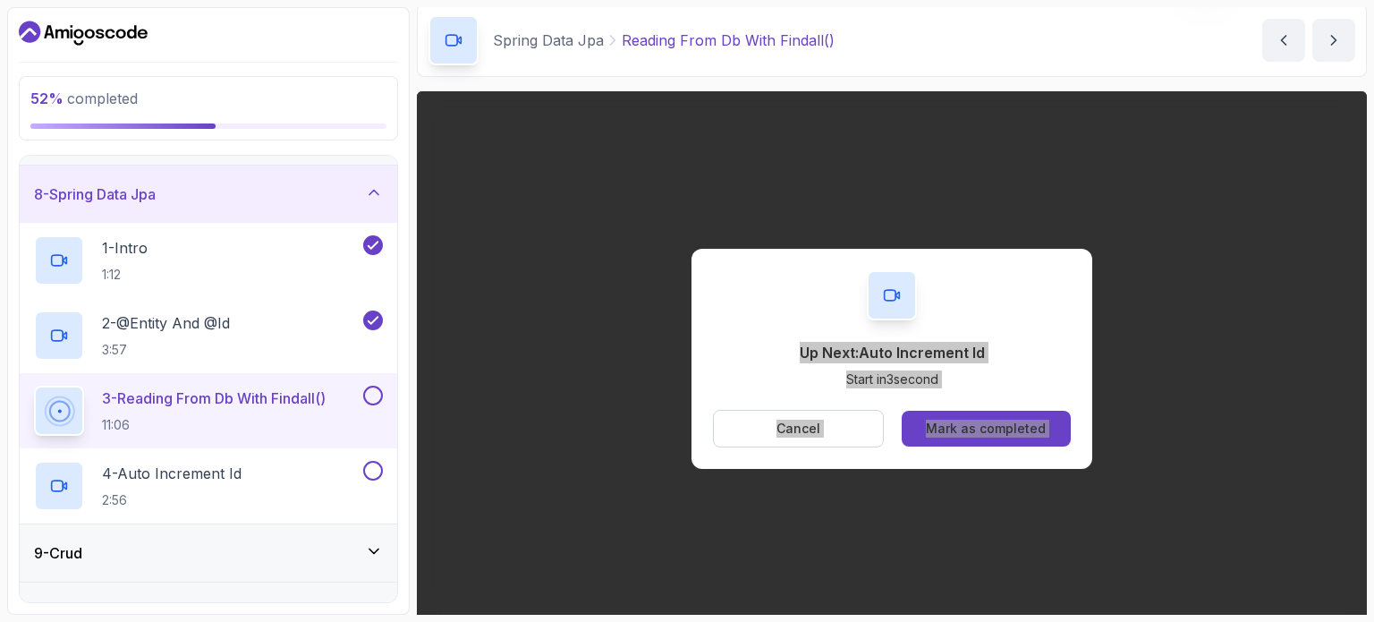
scroll to position [426, 0]
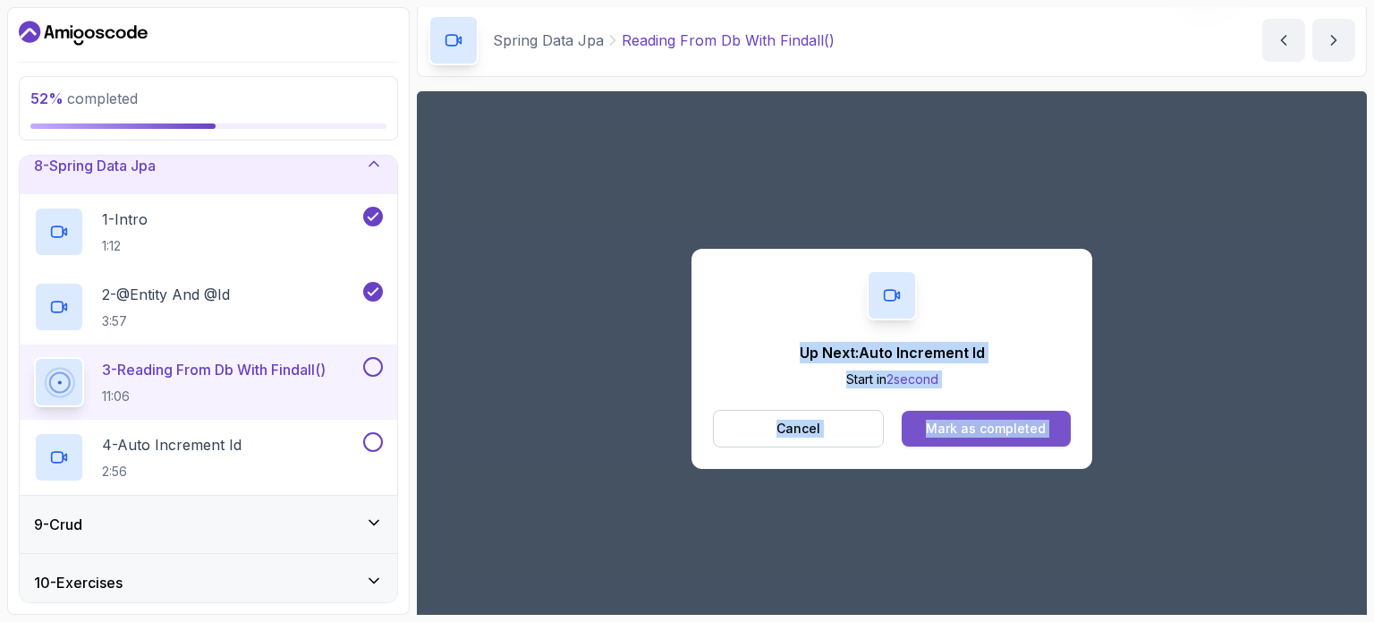
click at [982, 431] on div "Mark as completed" at bounding box center [986, 429] width 120 height 18
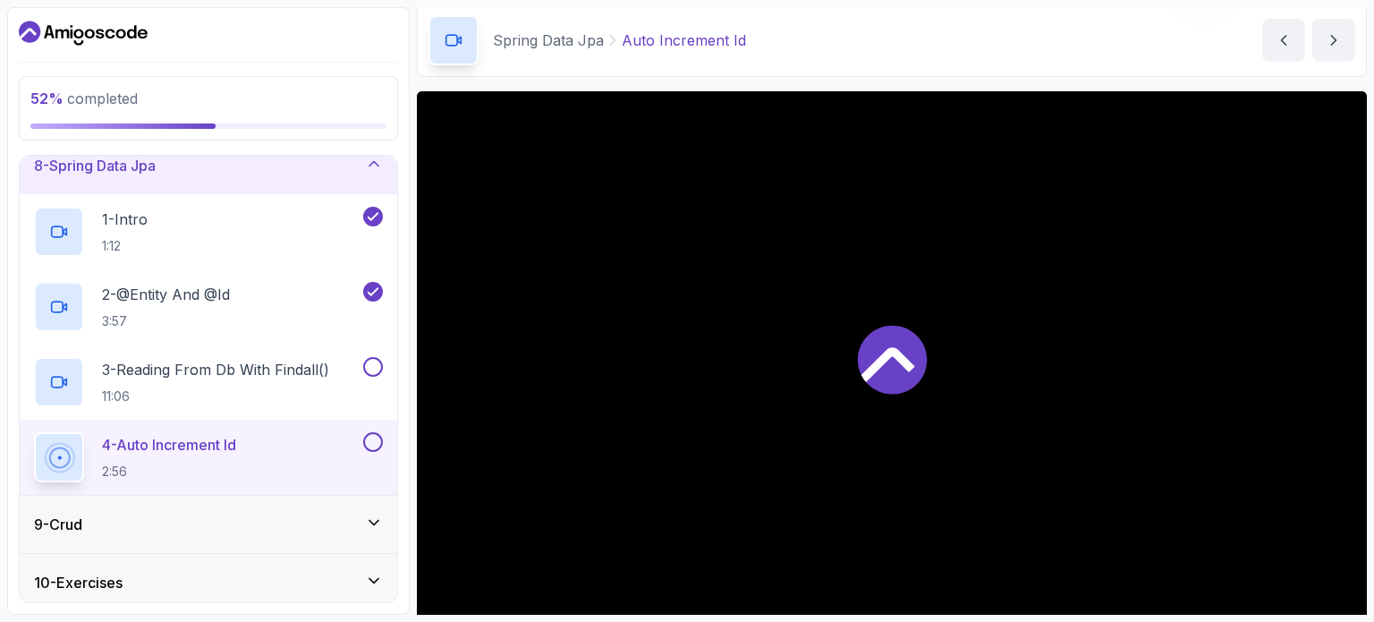
scroll to position [548, 0]
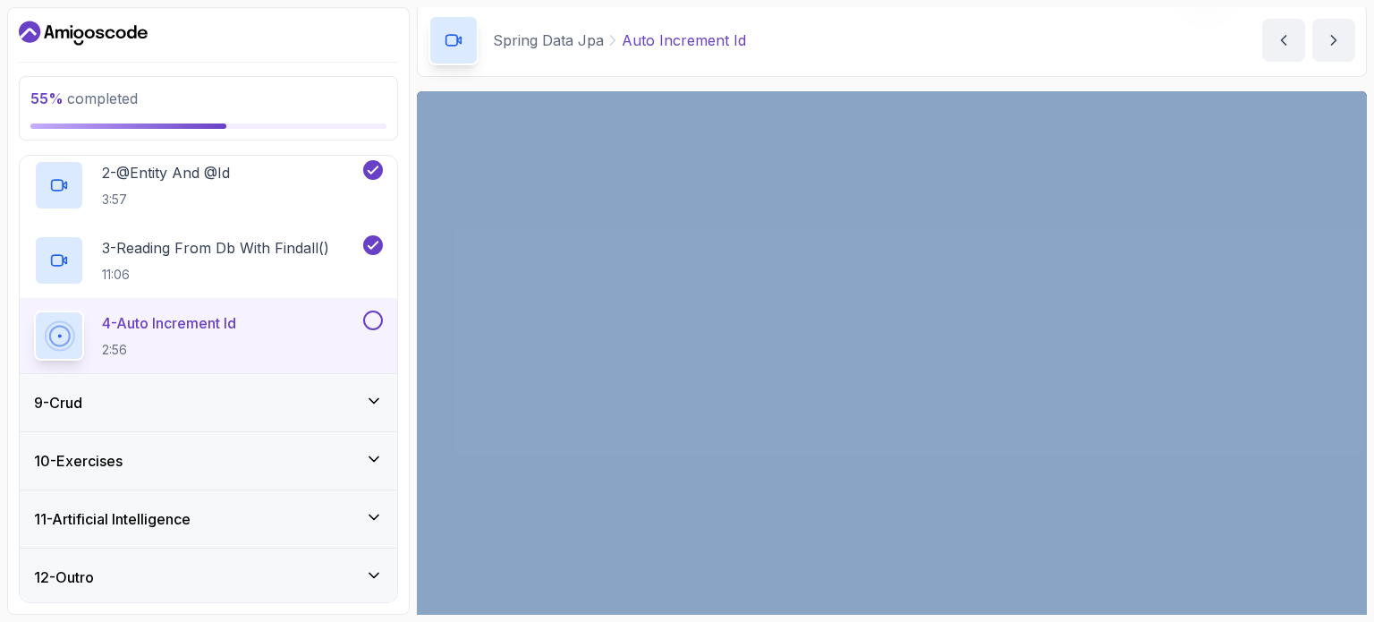
click at [367, 393] on icon at bounding box center [374, 401] width 18 height 18
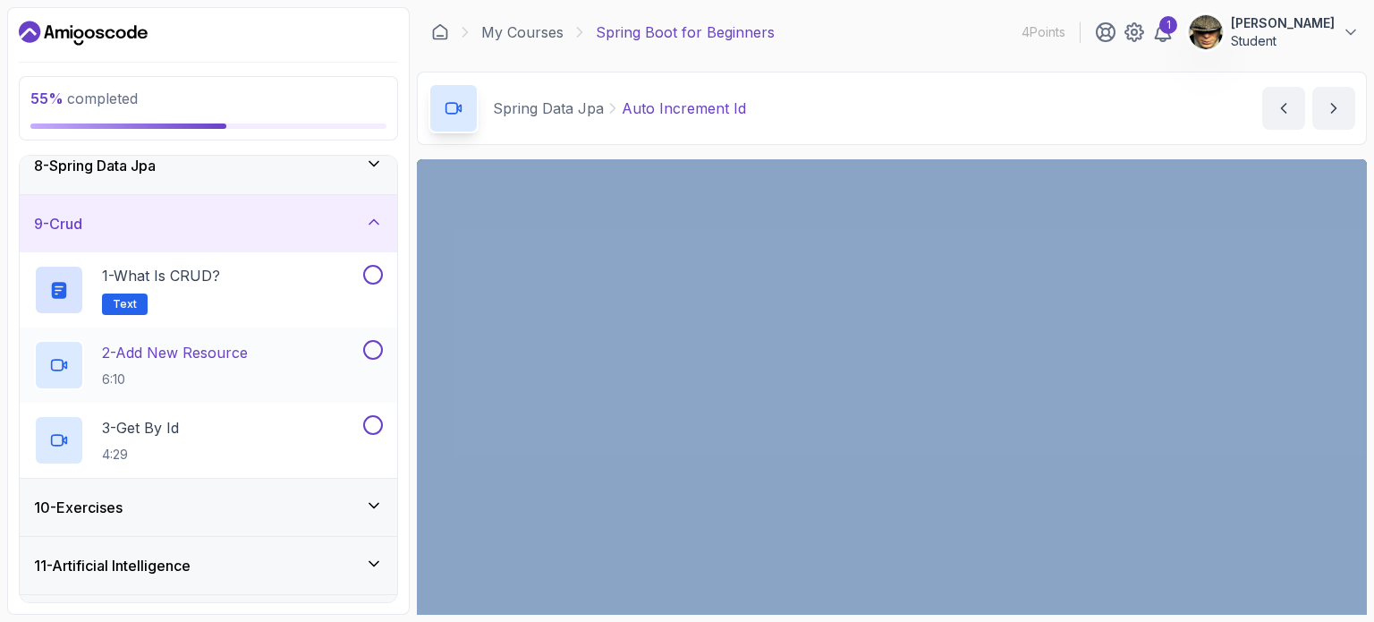
scroll to position [247, 0]
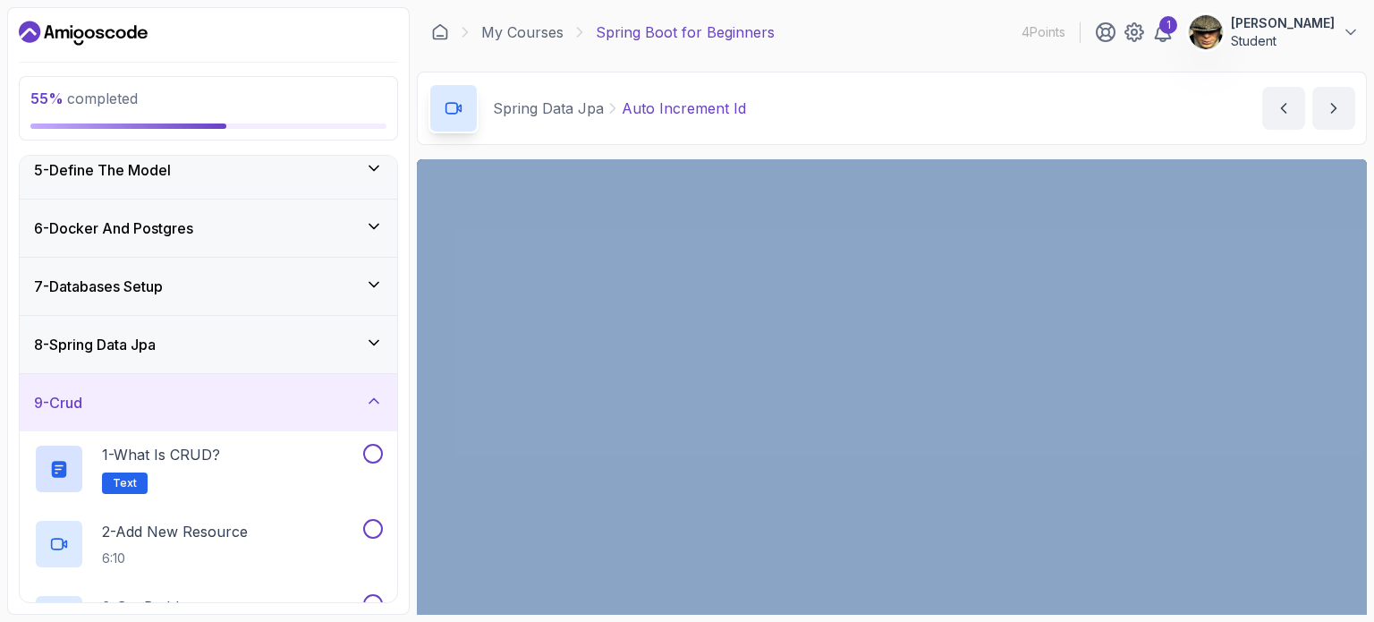
click at [296, 329] on div "8 - Spring Data Jpa" at bounding box center [209, 344] width 378 height 57
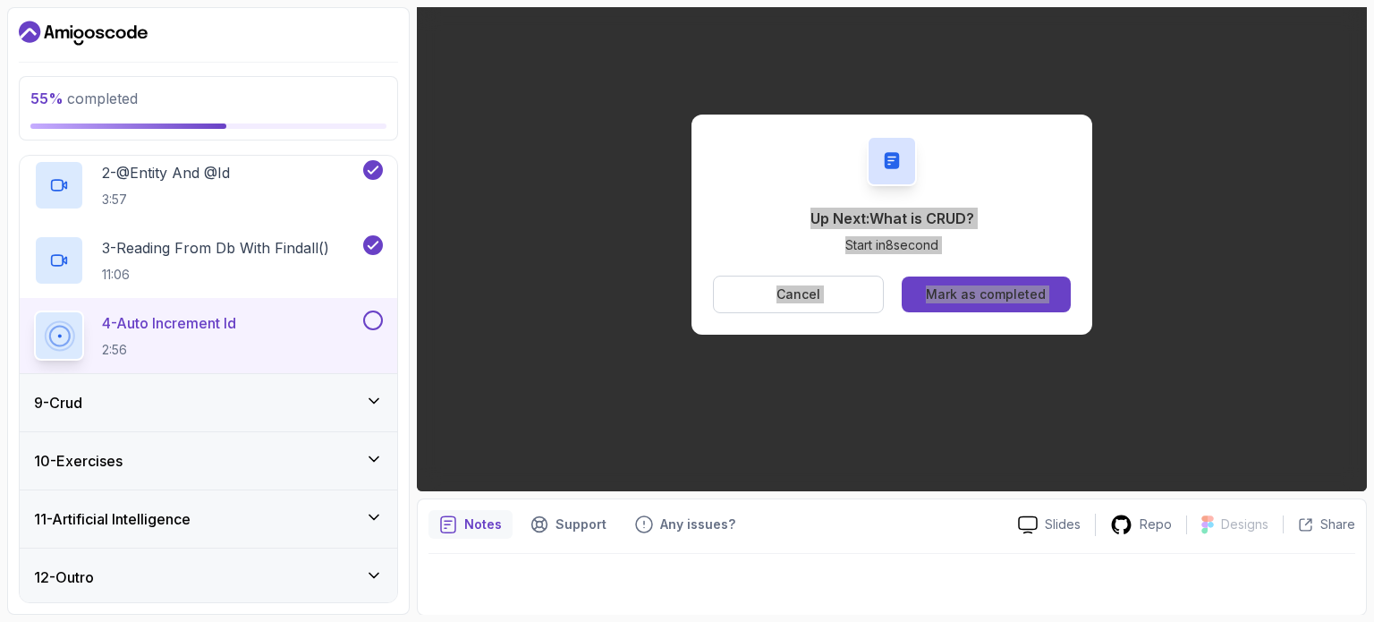
scroll to position [113, 0]
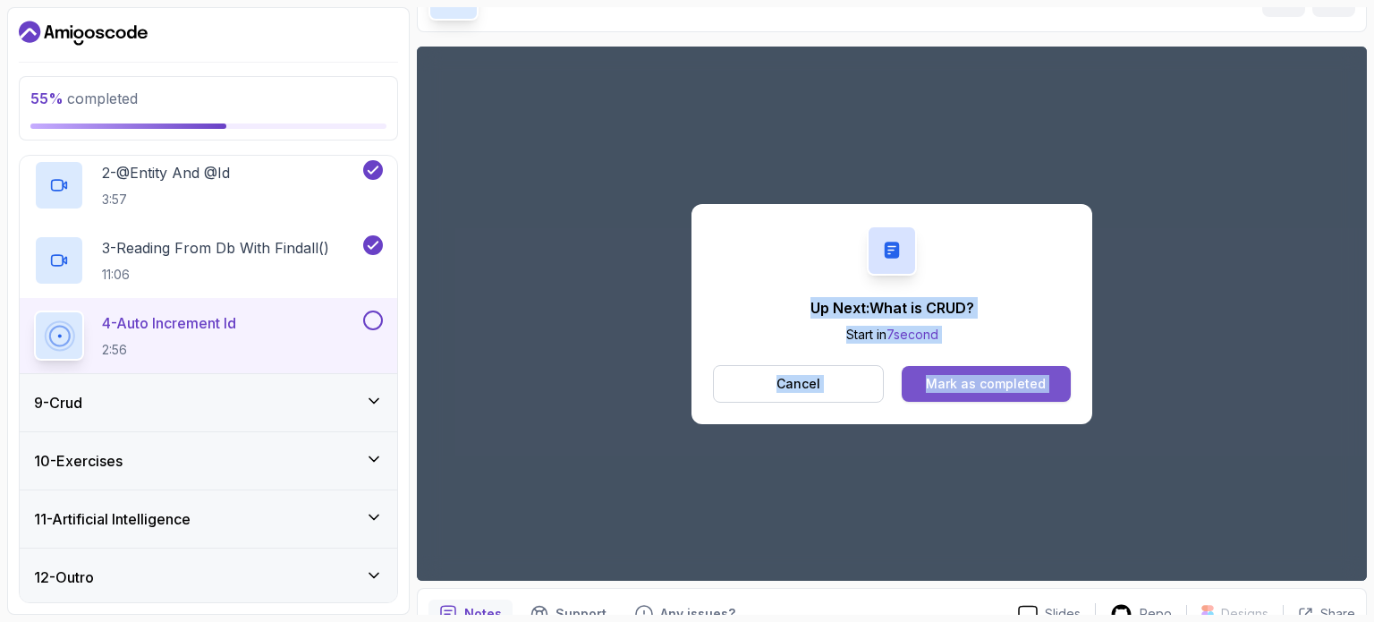
click at [988, 368] on button "Mark as completed" at bounding box center [986, 384] width 169 height 36
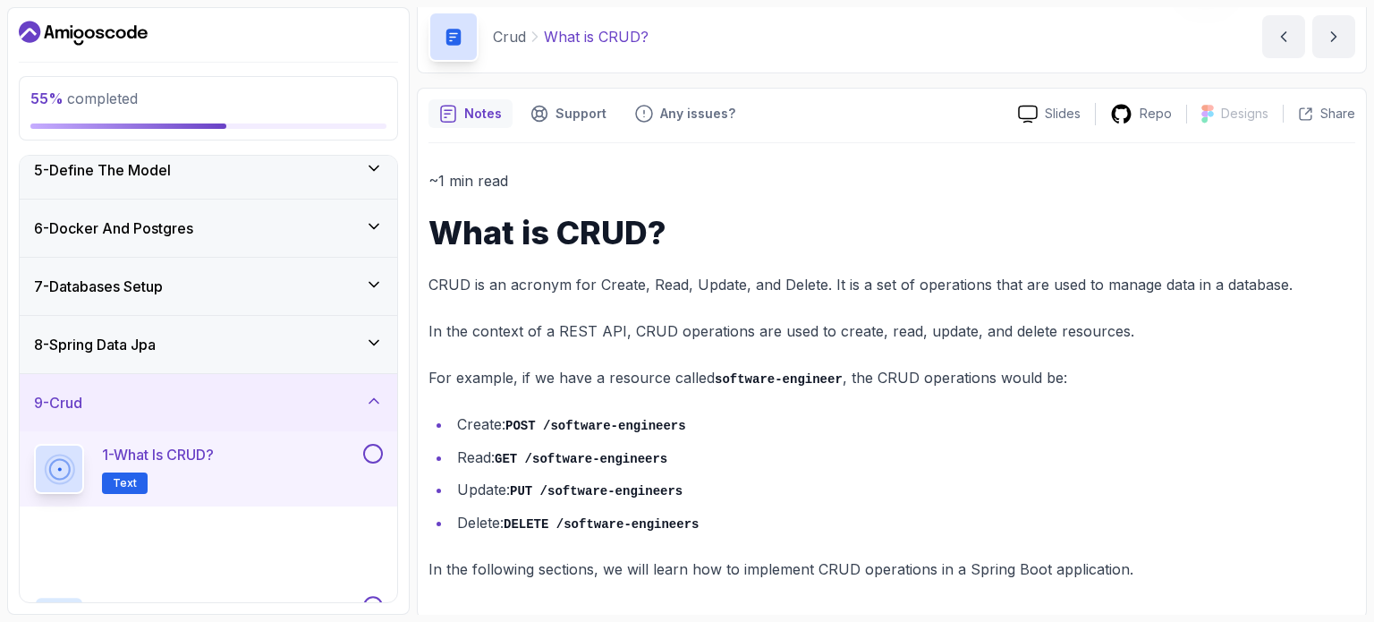
scroll to position [72, 0]
click at [377, 446] on button at bounding box center [373, 454] width 20 height 20
click at [1337, 34] on icon "next content" at bounding box center [1334, 37] width 18 height 18
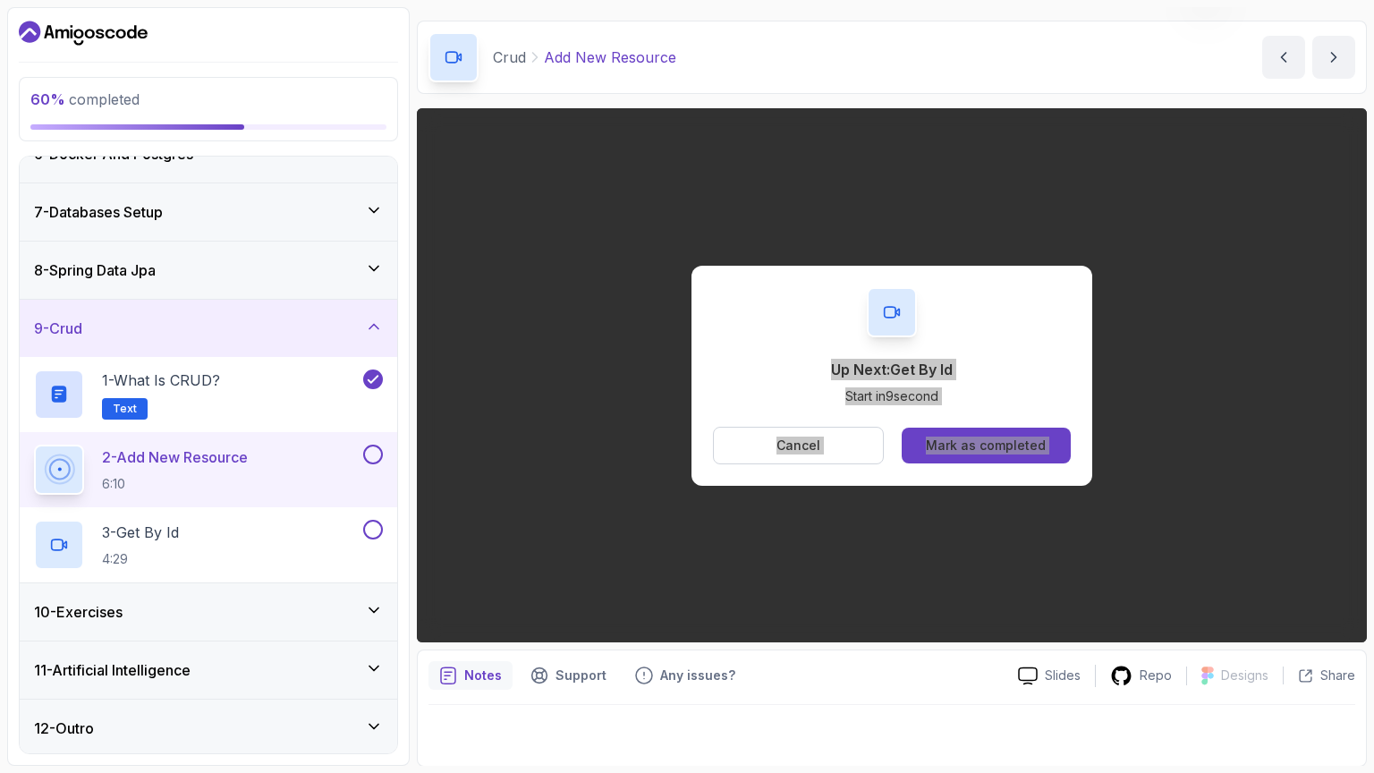
scroll to position [89, 0]
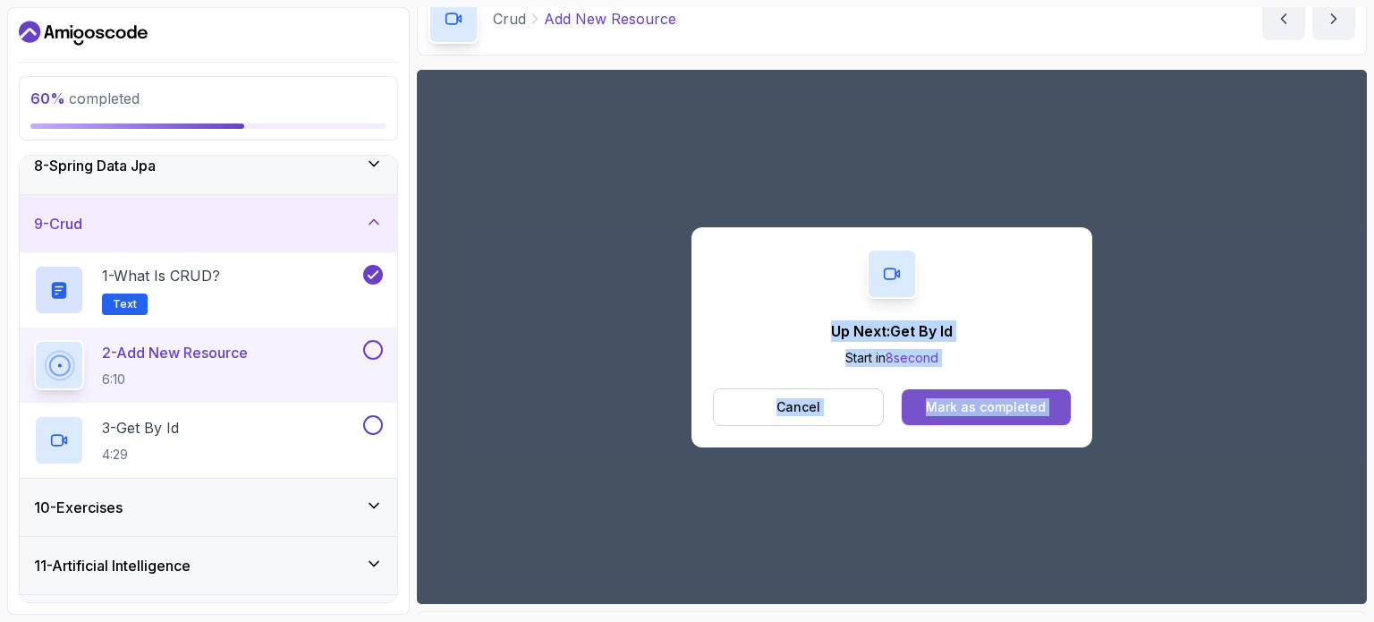
click at [1020, 403] on div "Mark as completed" at bounding box center [986, 407] width 120 height 18
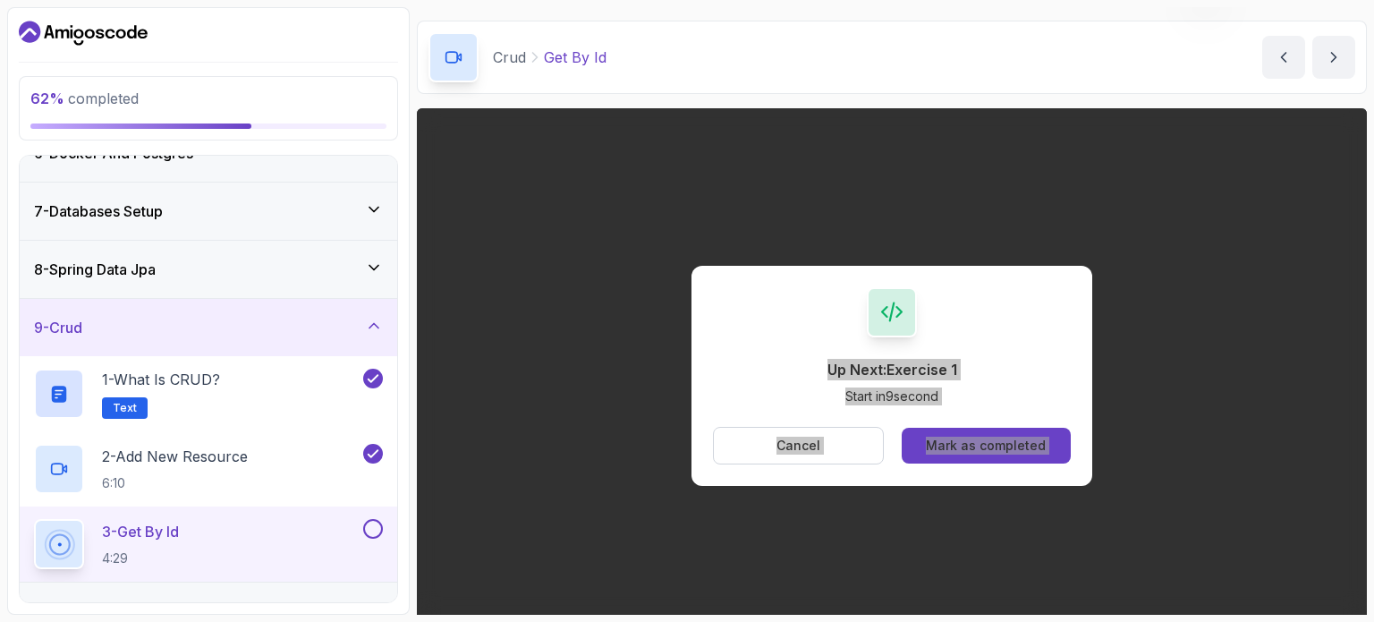
scroll to position [89, 0]
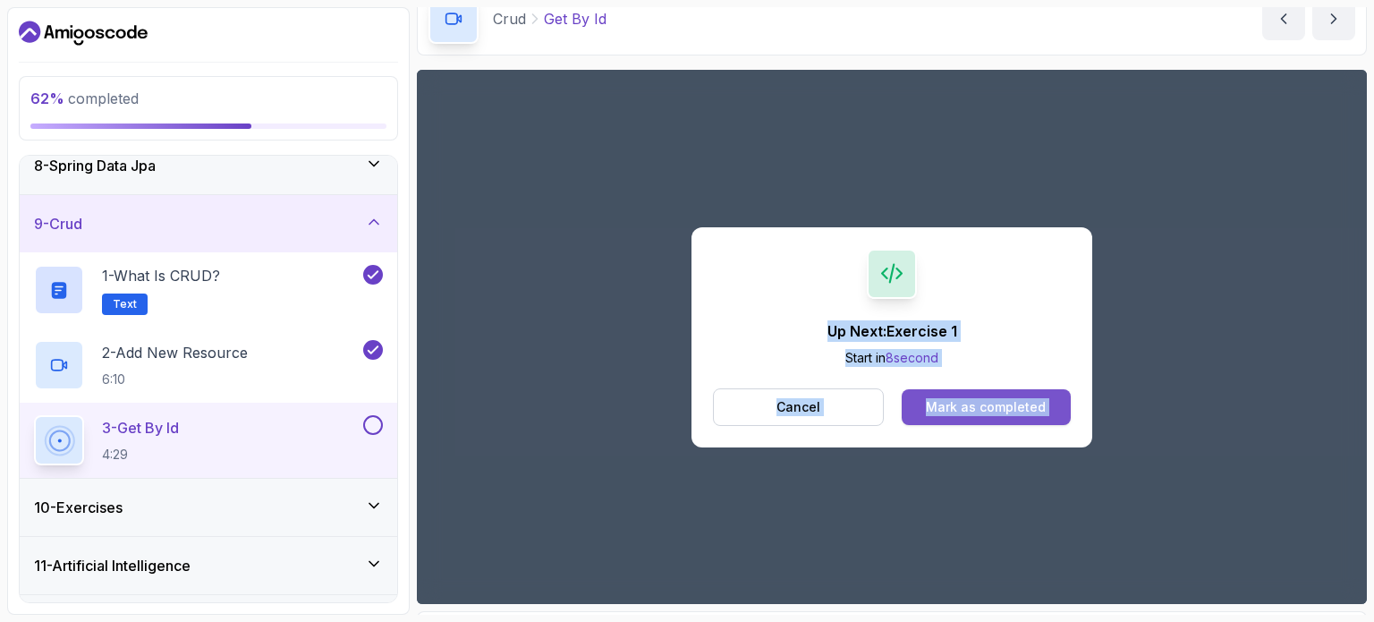
click at [975, 411] on div "Mark as completed" at bounding box center [986, 407] width 120 height 18
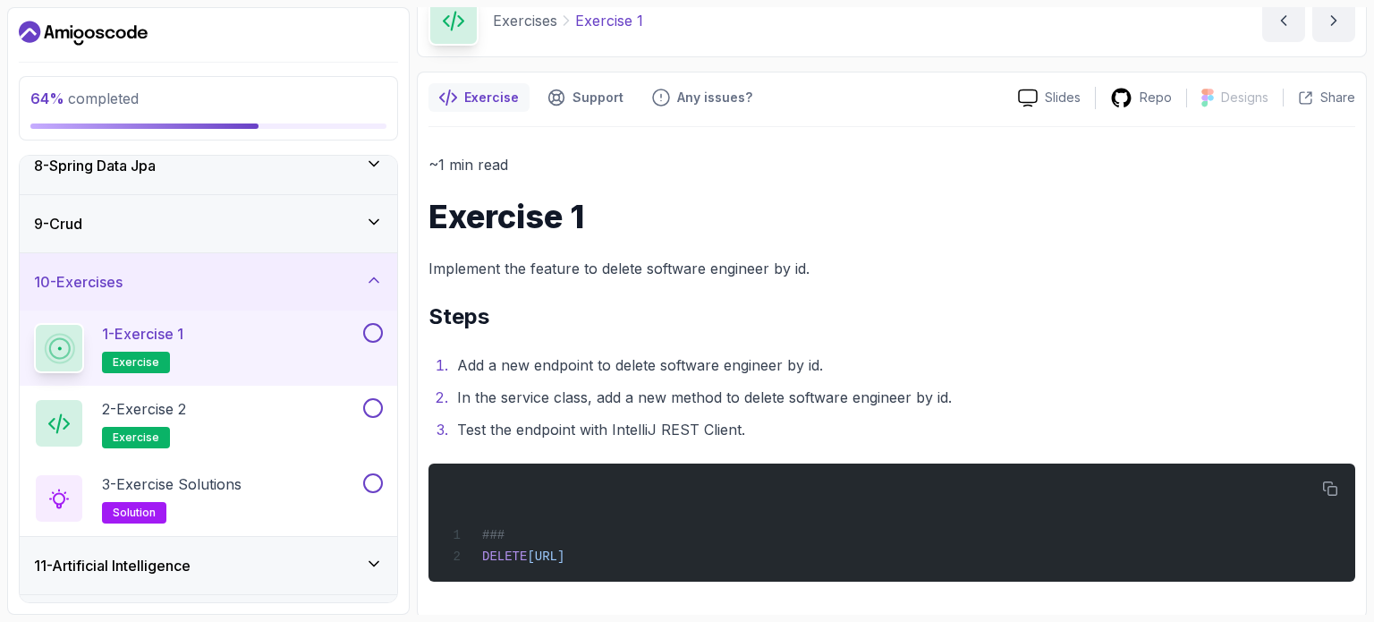
scroll to position [89, 0]
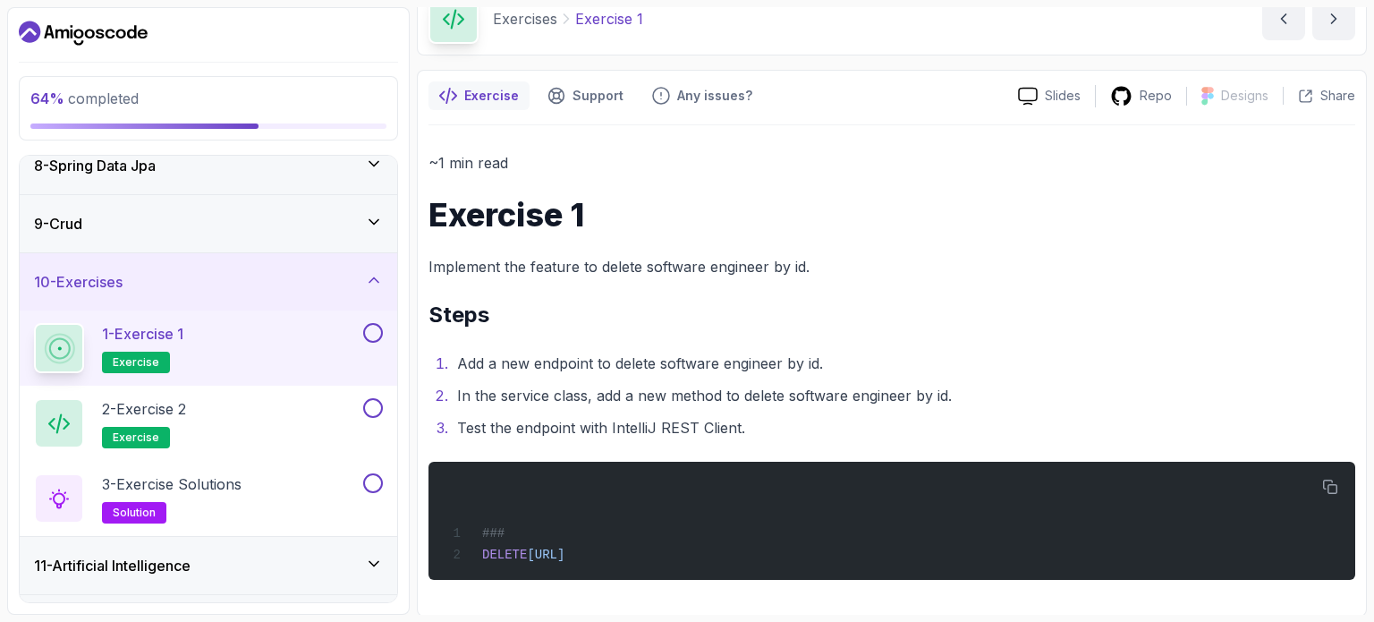
click at [378, 328] on button at bounding box center [373, 333] width 20 height 20
click at [315, 406] on div "2 - Exercise 2 exercise" at bounding box center [197, 423] width 326 height 50
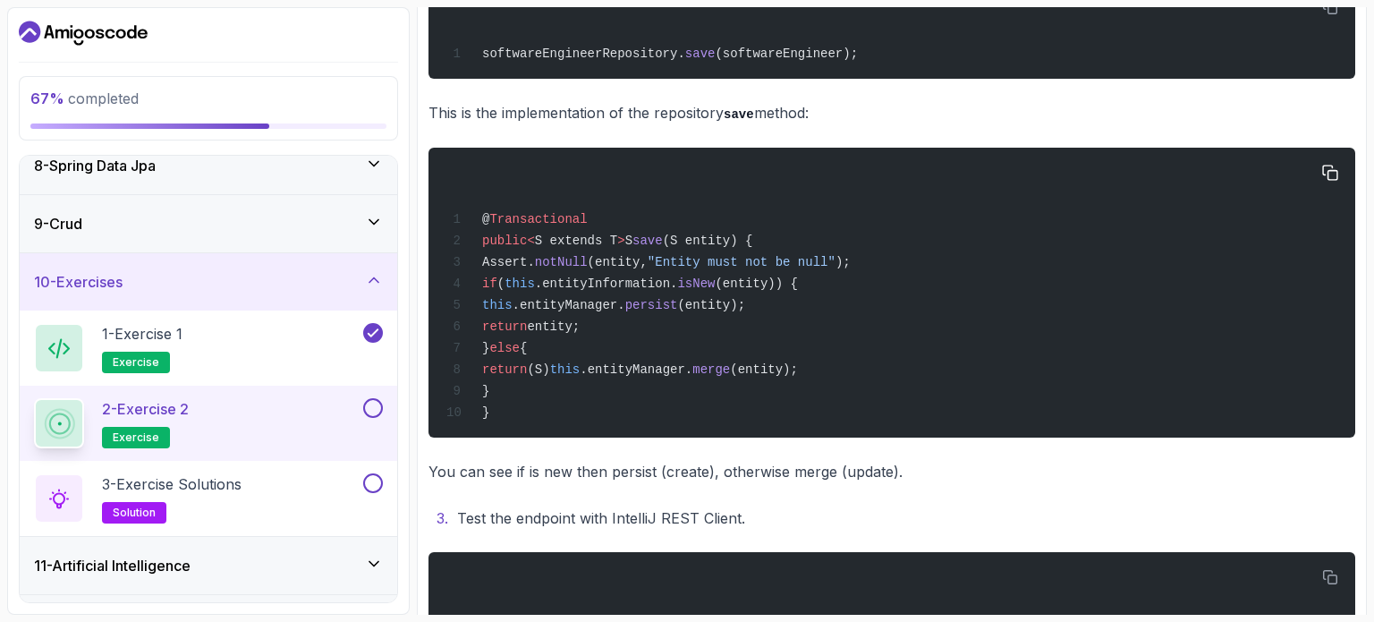
scroll to position [755, 0]
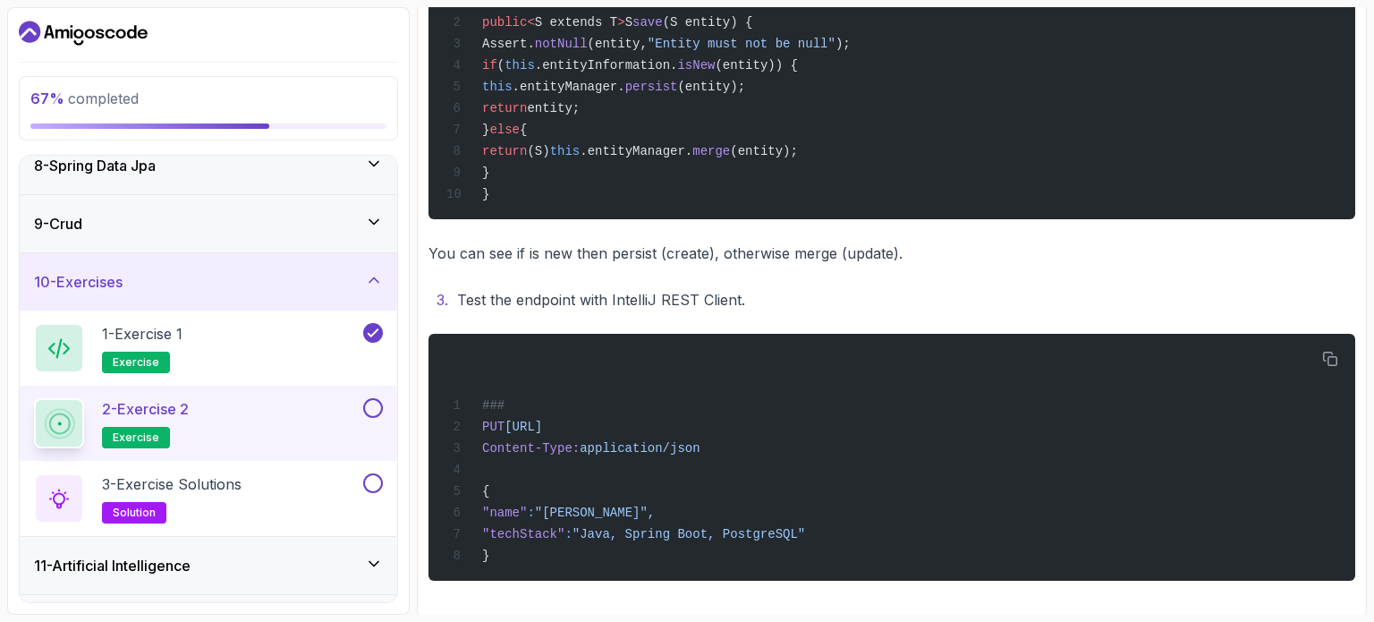
click at [379, 412] on button at bounding box center [373, 408] width 20 height 20
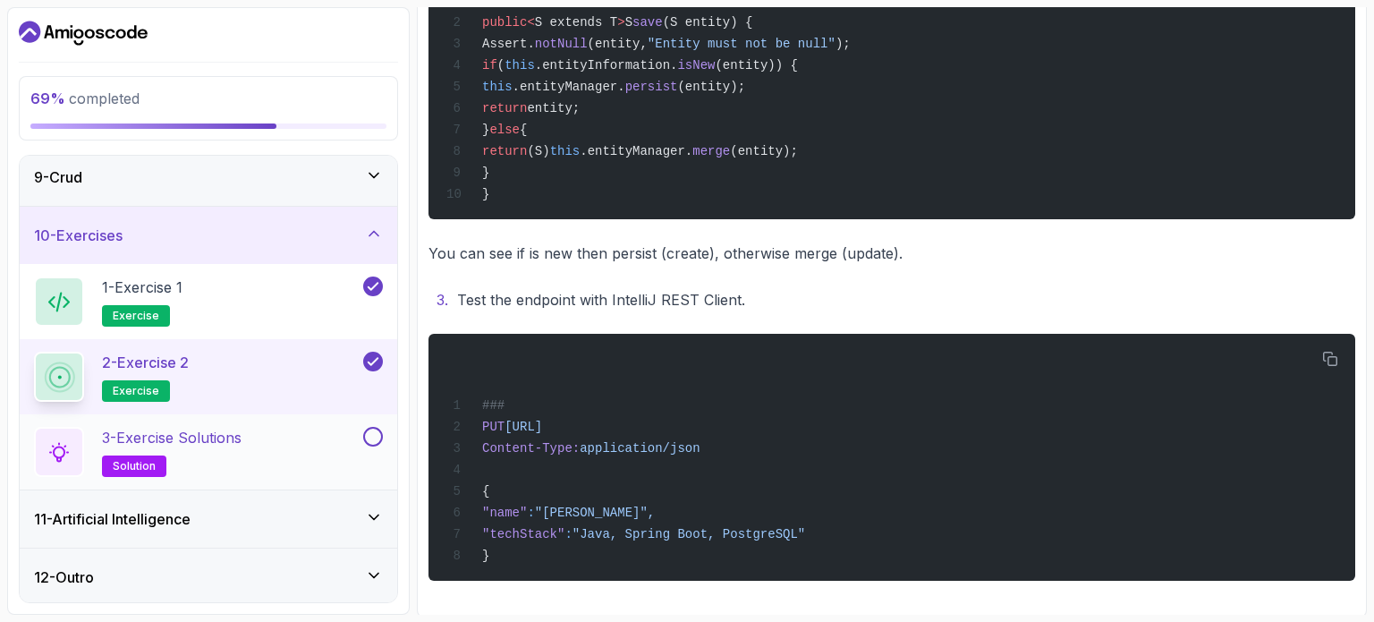
click at [308, 462] on div "3 - Exercise Solutions solution" at bounding box center [197, 452] width 326 height 50
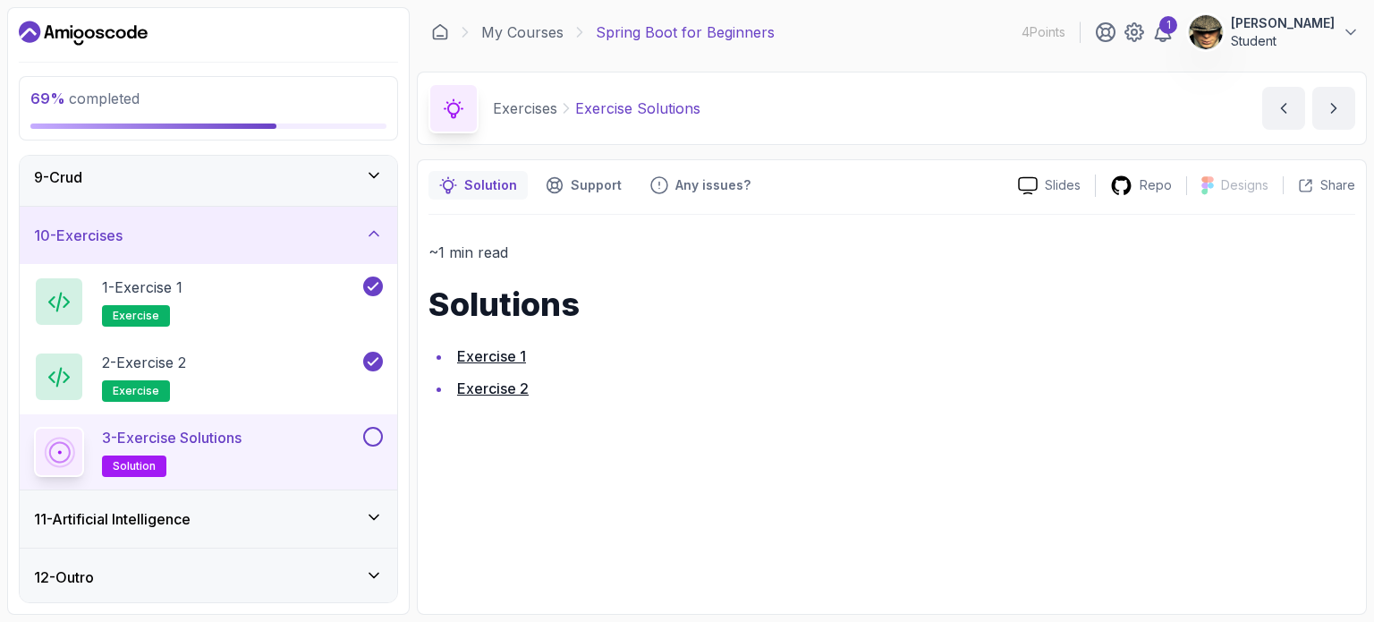
click at [475, 352] on link "Exercise 1" at bounding box center [491, 356] width 69 height 18
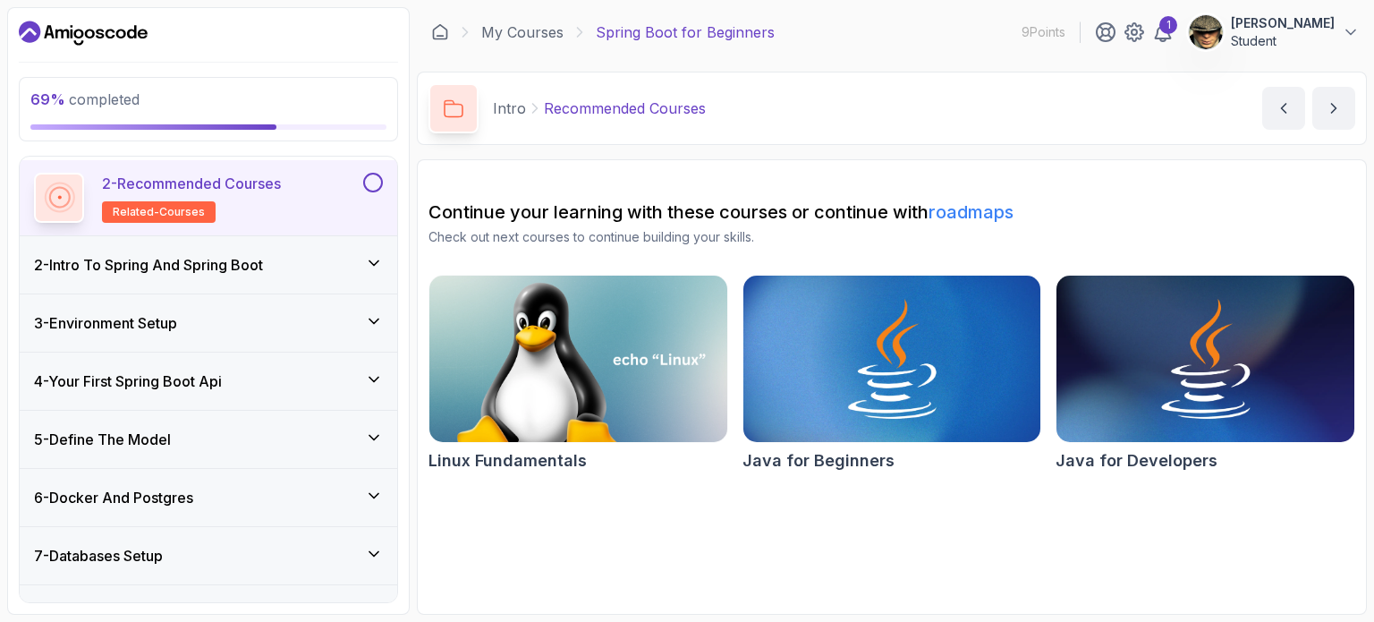
scroll to position [397, 0]
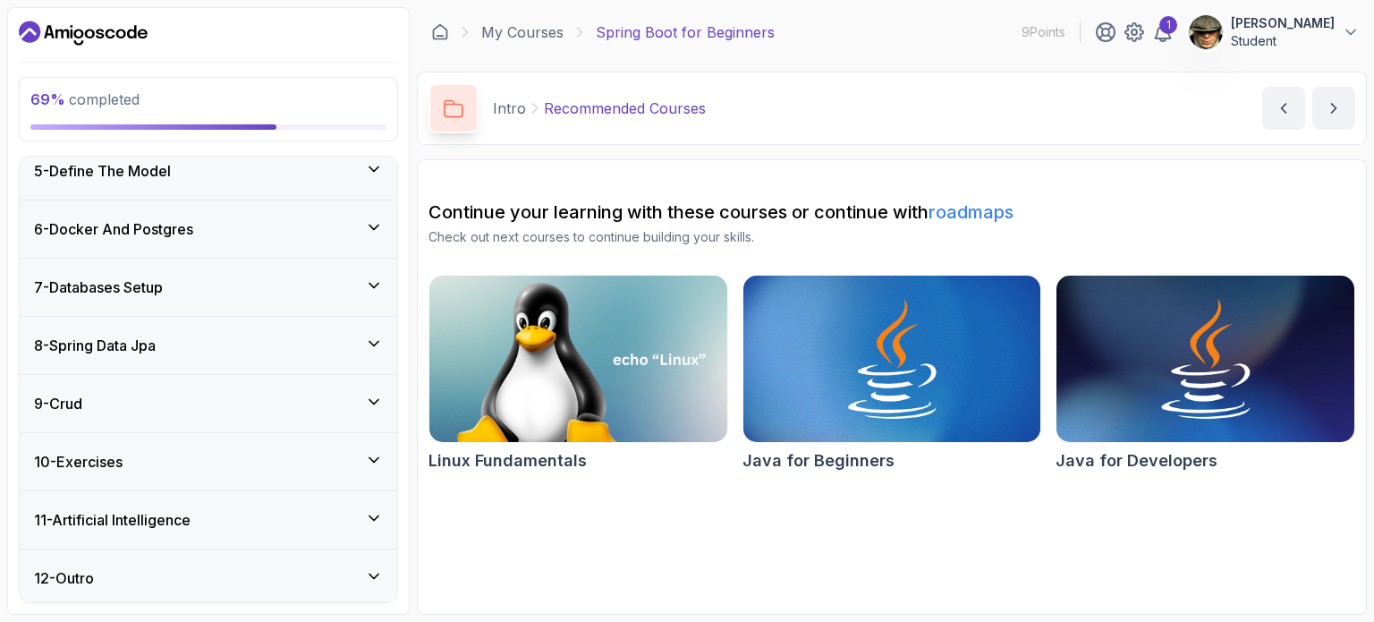
click at [366, 462] on icon at bounding box center [374, 460] width 18 height 18
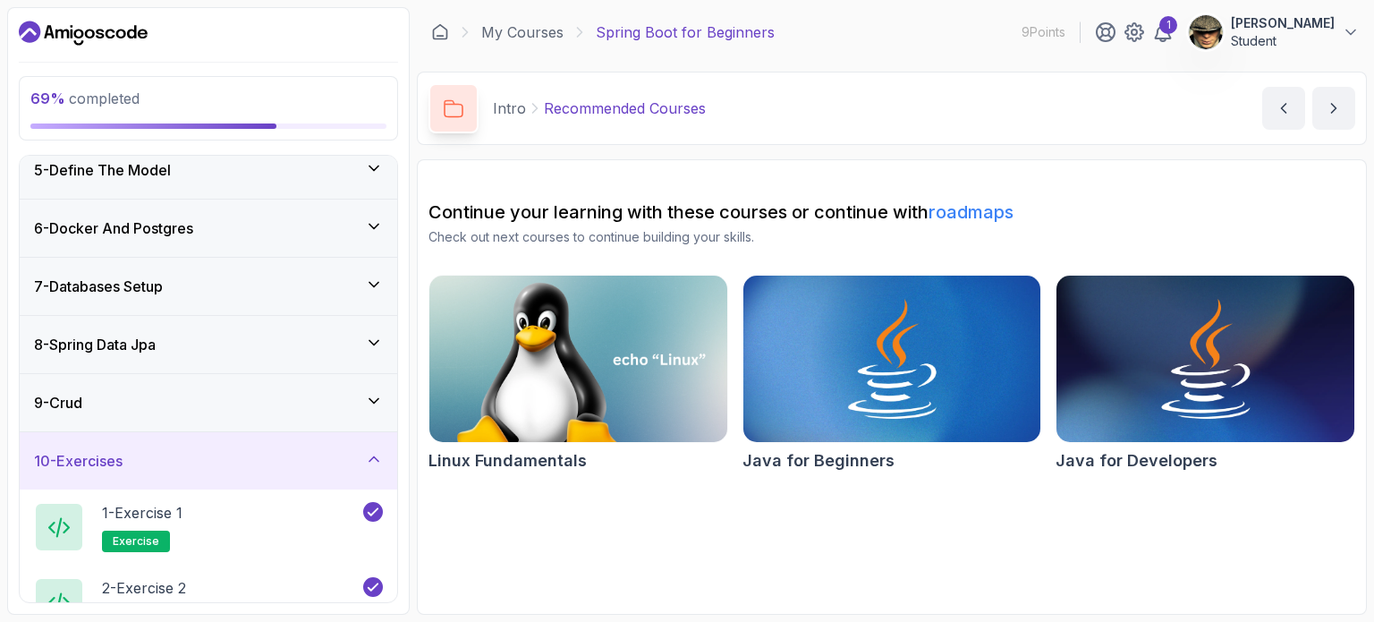
scroll to position [472, 0]
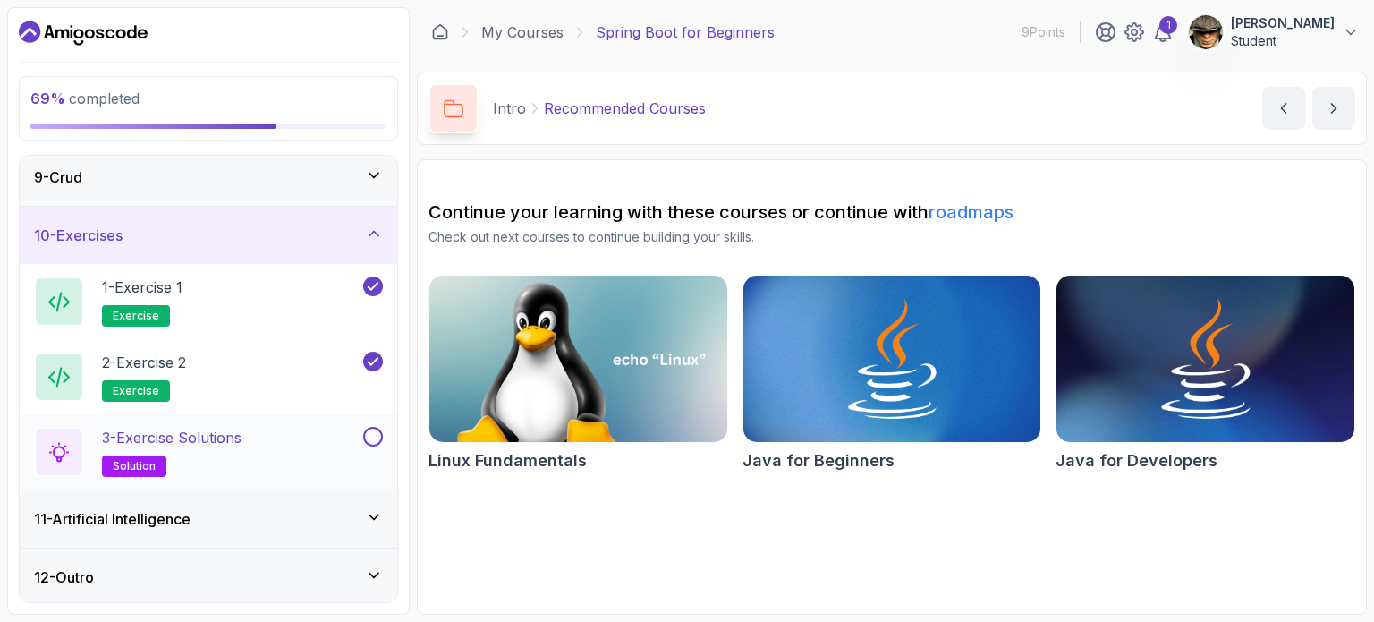
click at [379, 437] on button at bounding box center [373, 437] width 20 height 20
click at [323, 500] on div "11 - Artificial Intelligence" at bounding box center [209, 518] width 378 height 57
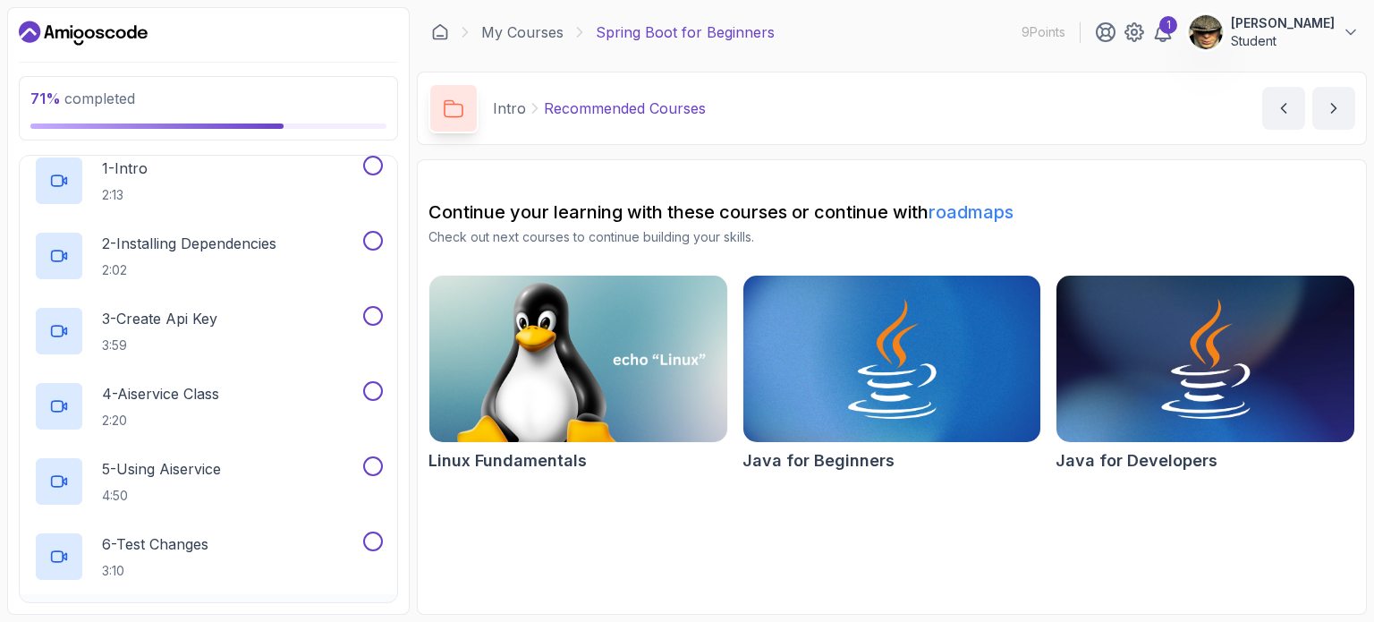
scroll to position [773, 0]
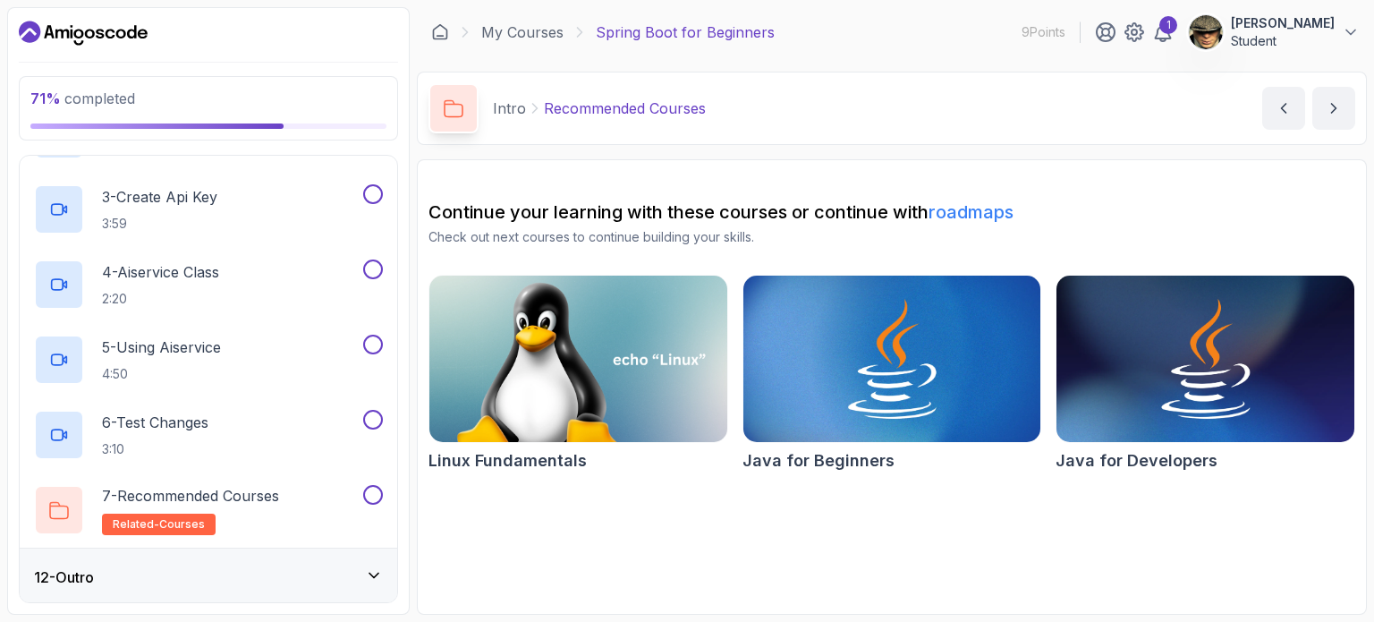
click at [276, 573] on div "12 - Outro" at bounding box center [208, 576] width 349 height 21
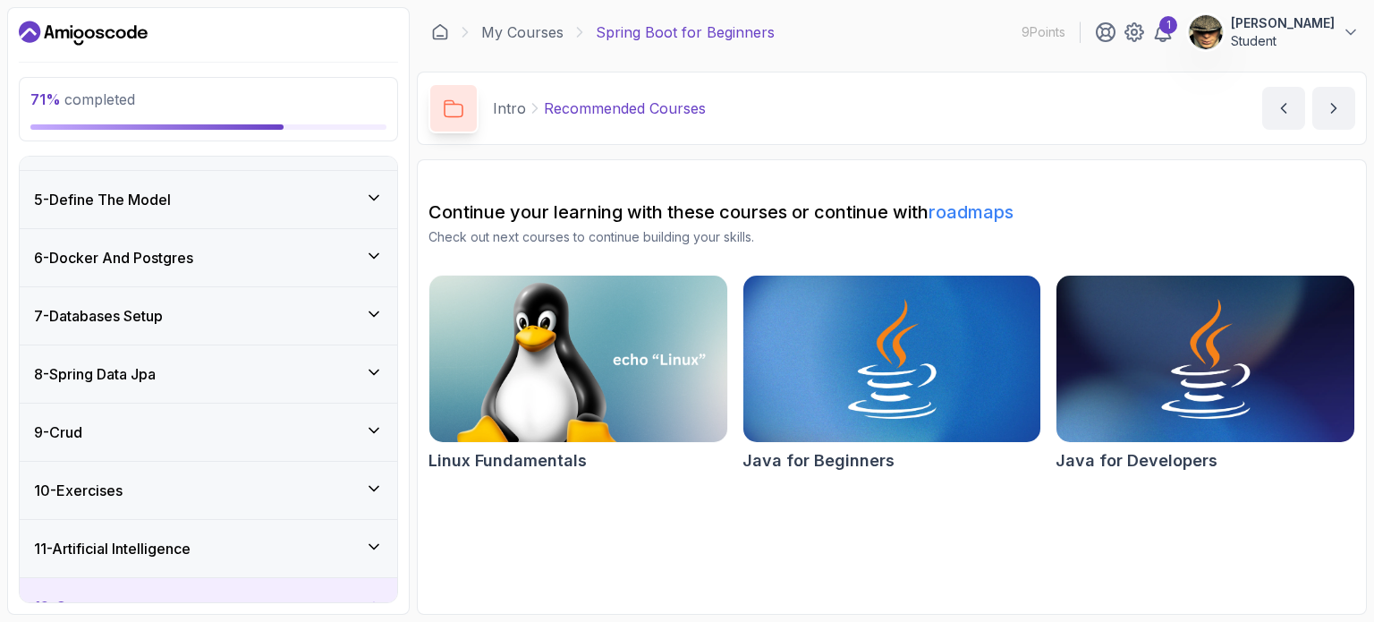
scroll to position [397, 0]
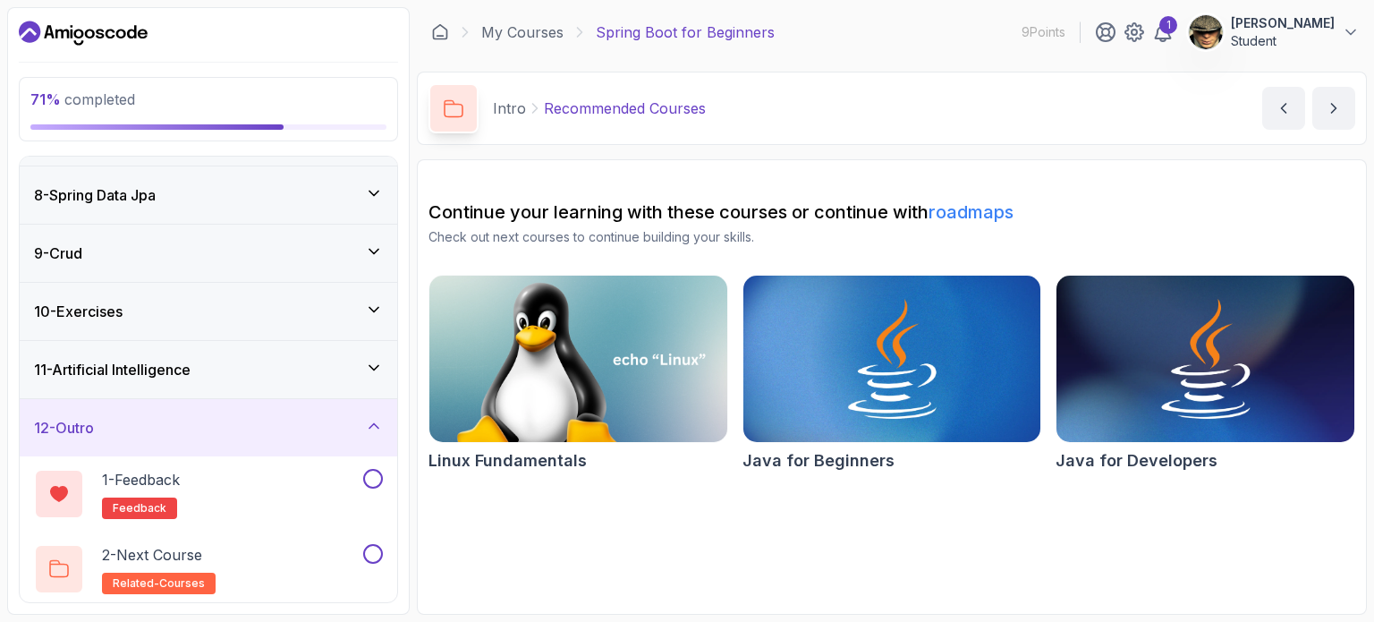
click at [377, 369] on icon at bounding box center [374, 368] width 18 height 18
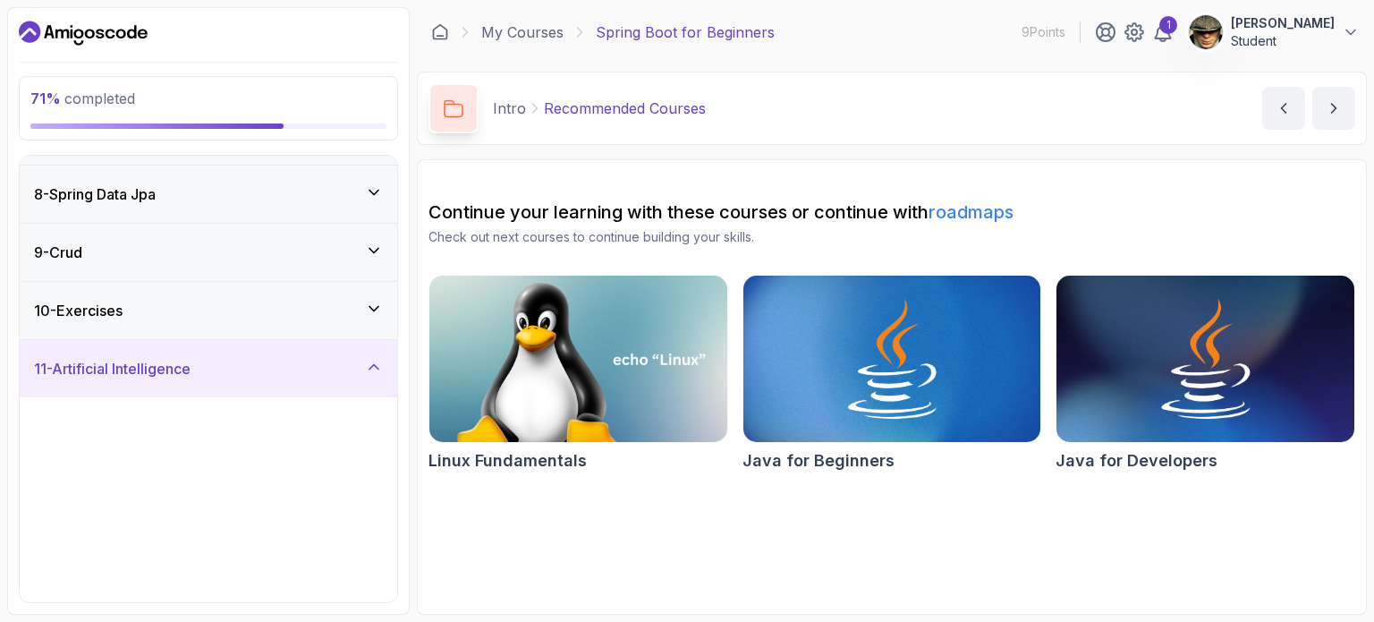
scroll to position [576, 0]
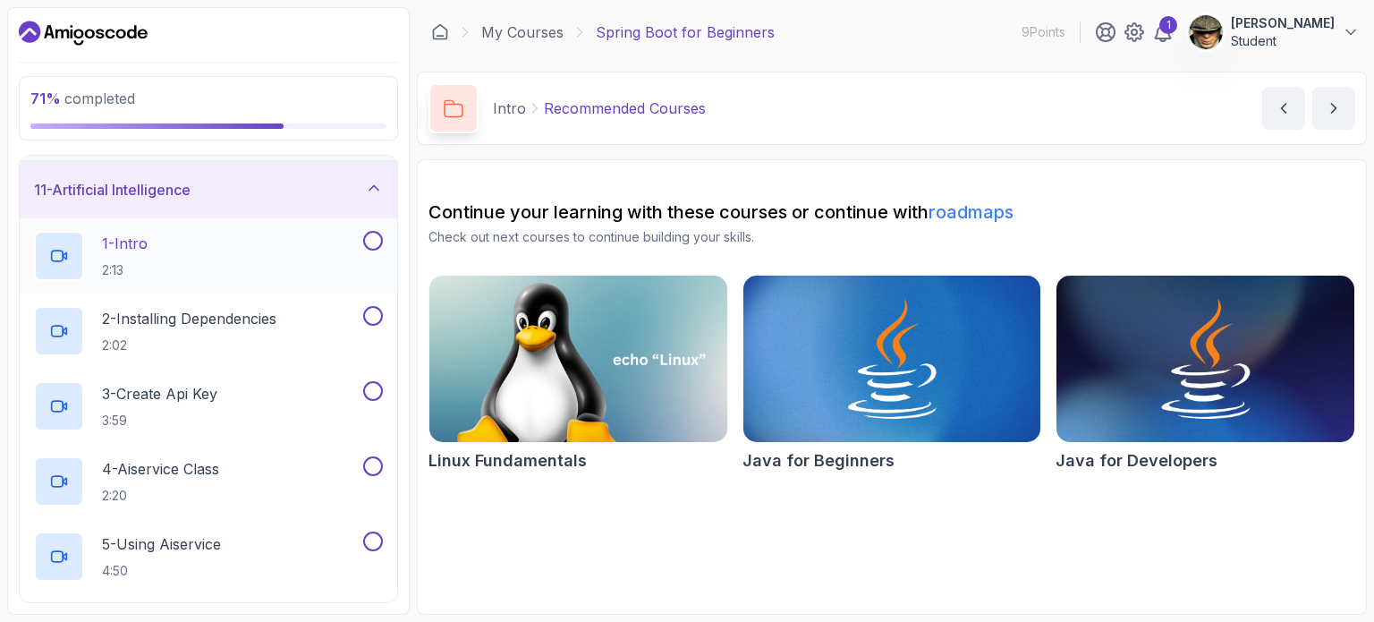
click at [370, 240] on button at bounding box center [373, 241] width 20 height 20
click at [375, 301] on div "2 - Installing Dependencies 2:02" at bounding box center [209, 330] width 378 height 75
click at [375, 387] on button at bounding box center [373, 391] width 20 height 20
click at [369, 313] on button at bounding box center [373, 316] width 20 height 20
click at [369, 456] on button at bounding box center [373, 466] width 20 height 20
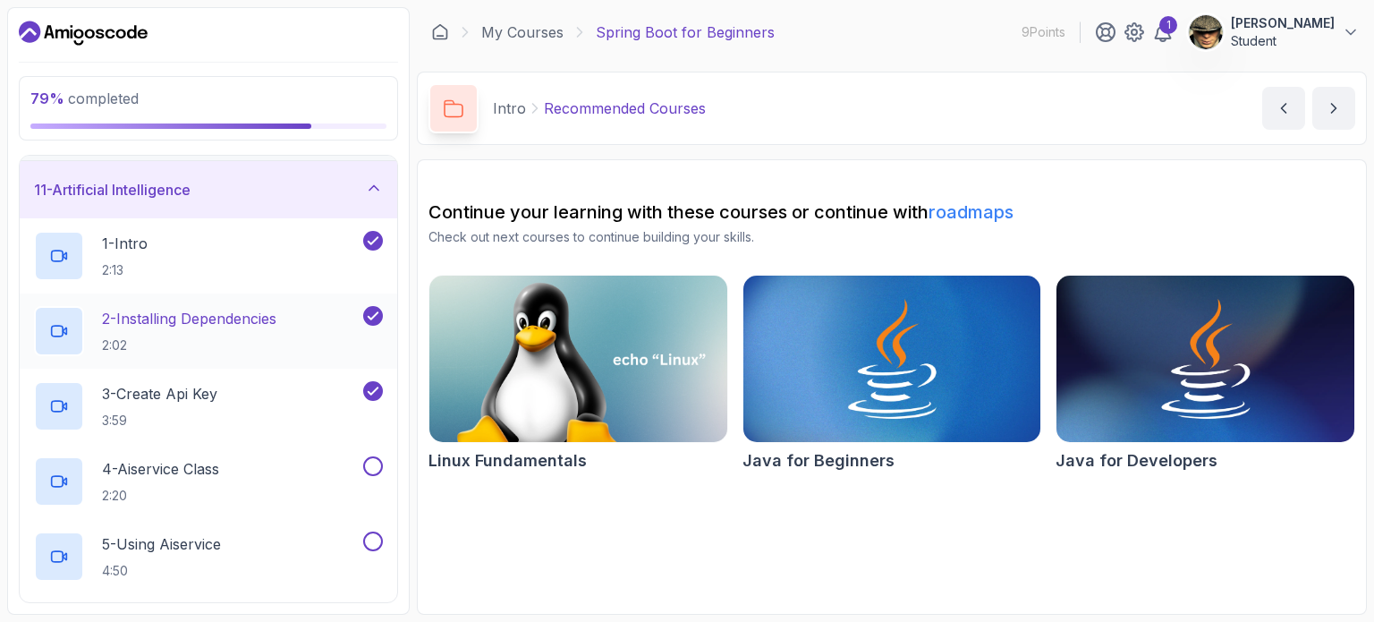
scroll to position [773, 0]
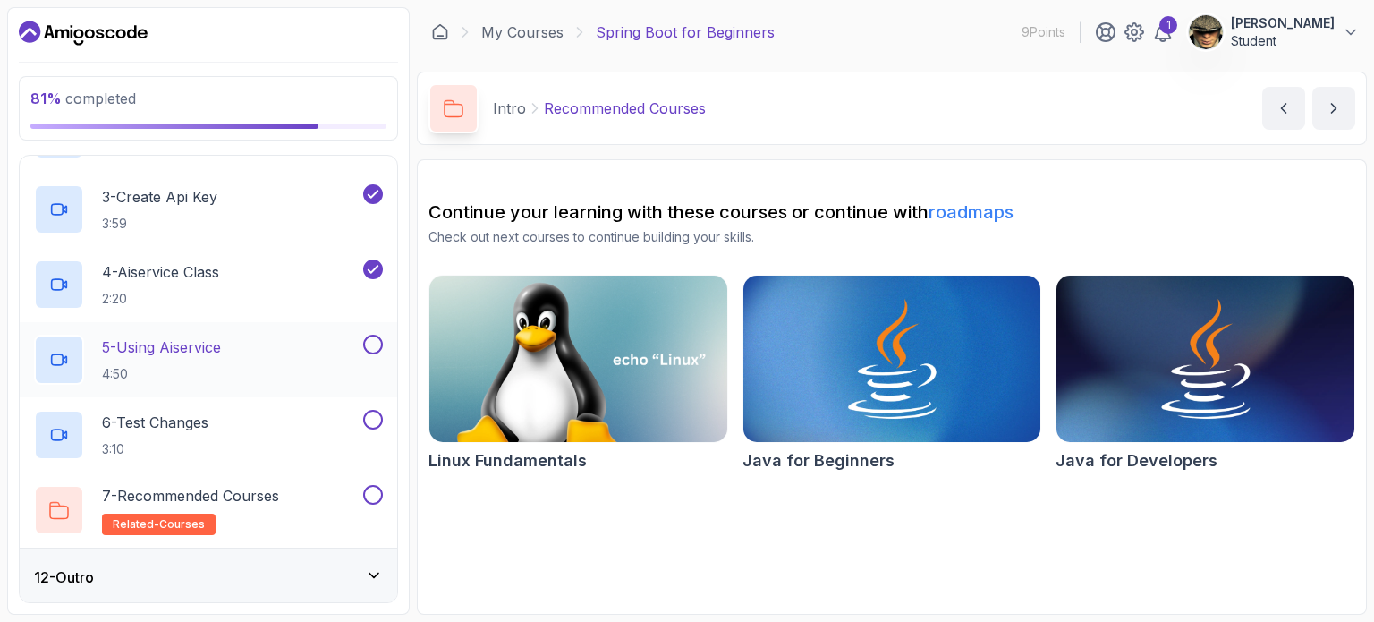
click at [372, 338] on button at bounding box center [373, 345] width 20 height 20
click at [375, 410] on button at bounding box center [373, 420] width 20 height 20
click at [375, 498] on button at bounding box center [373, 495] width 20 height 20
click at [378, 566] on icon at bounding box center [374, 575] width 18 height 18
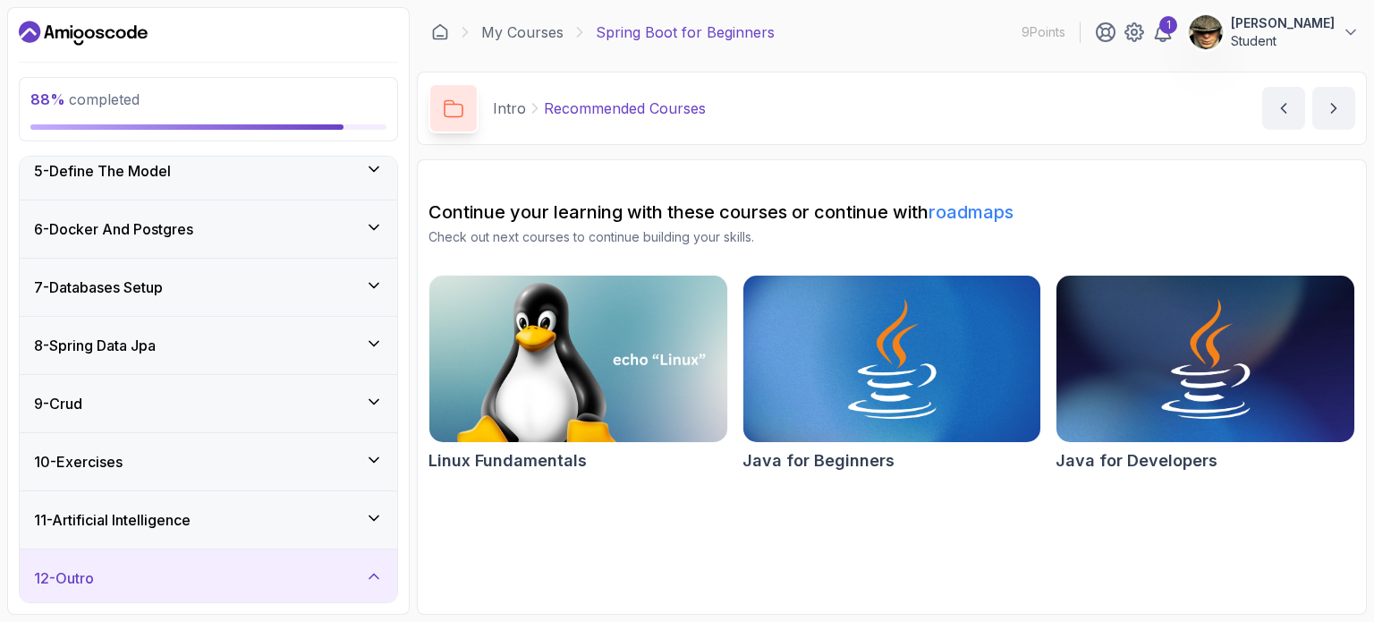
scroll to position [397, 0]
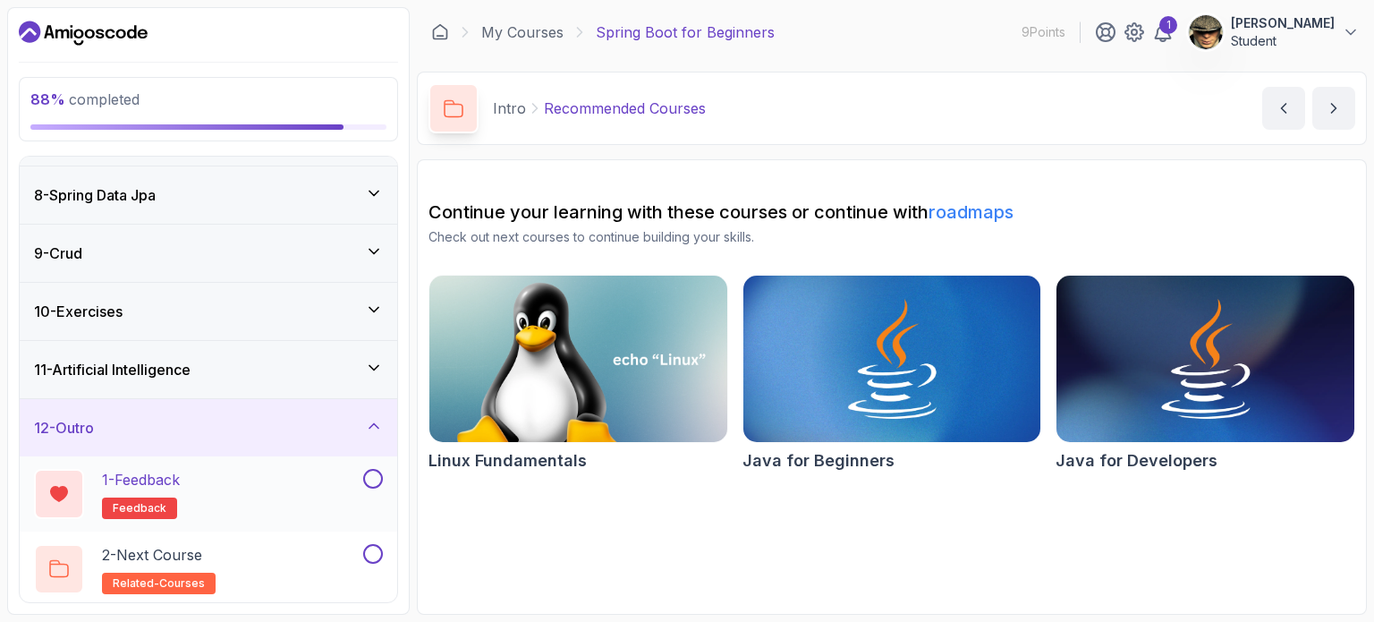
click at [376, 473] on button at bounding box center [373, 479] width 20 height 20
click at [380, 550] on button at bounding box center [373, 554] width 20 height 20
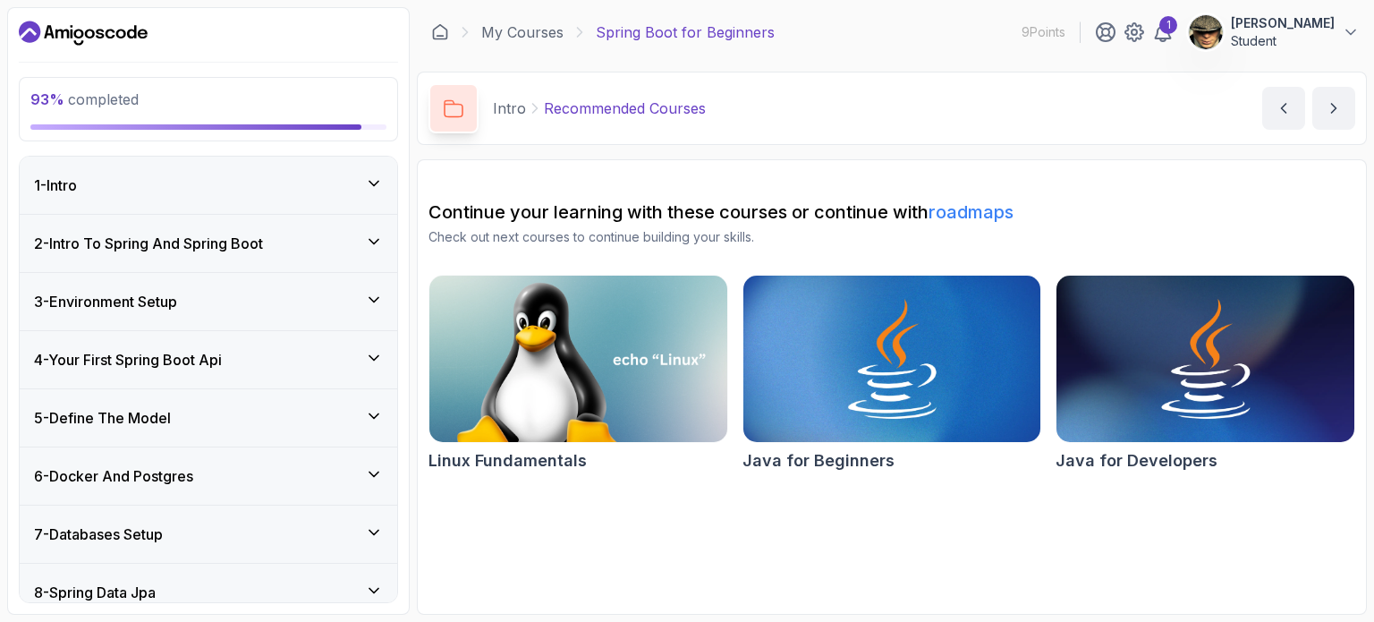
click at [354, 188] on div "1 - Intro" at bounding box center [208, 184] width 349 height 21
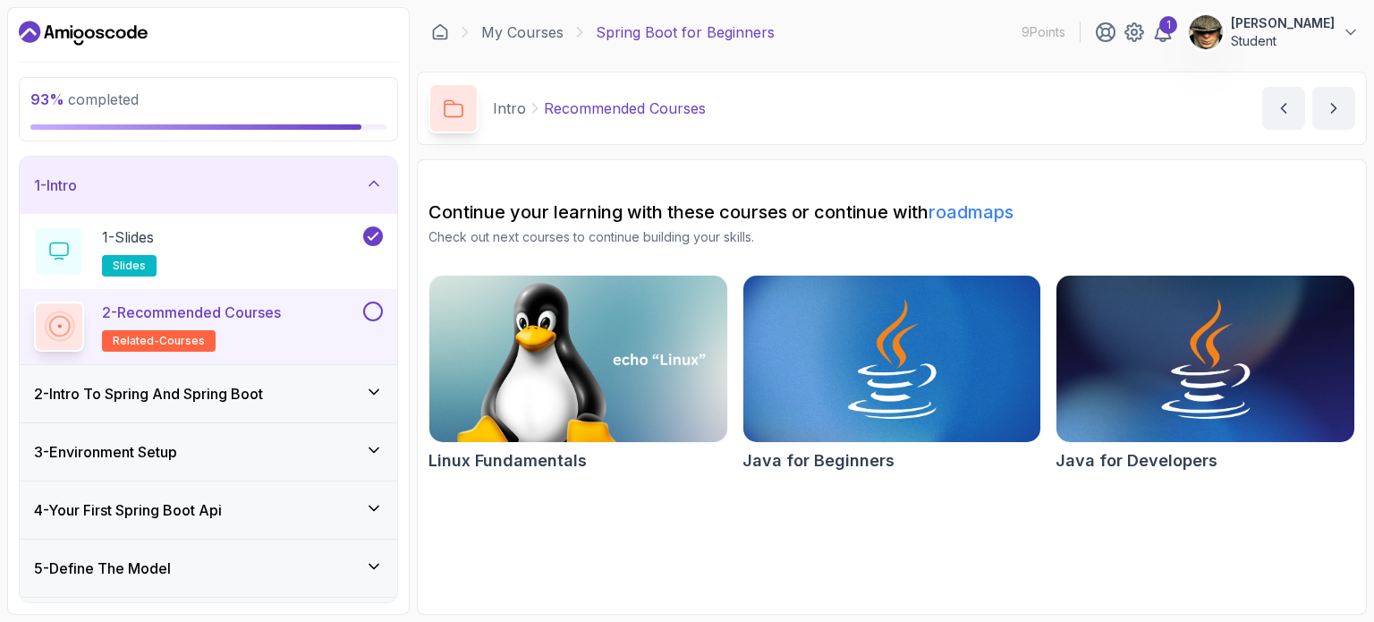
click at [373, 312] on button at bounding box center [373, 311] width 20 height 20
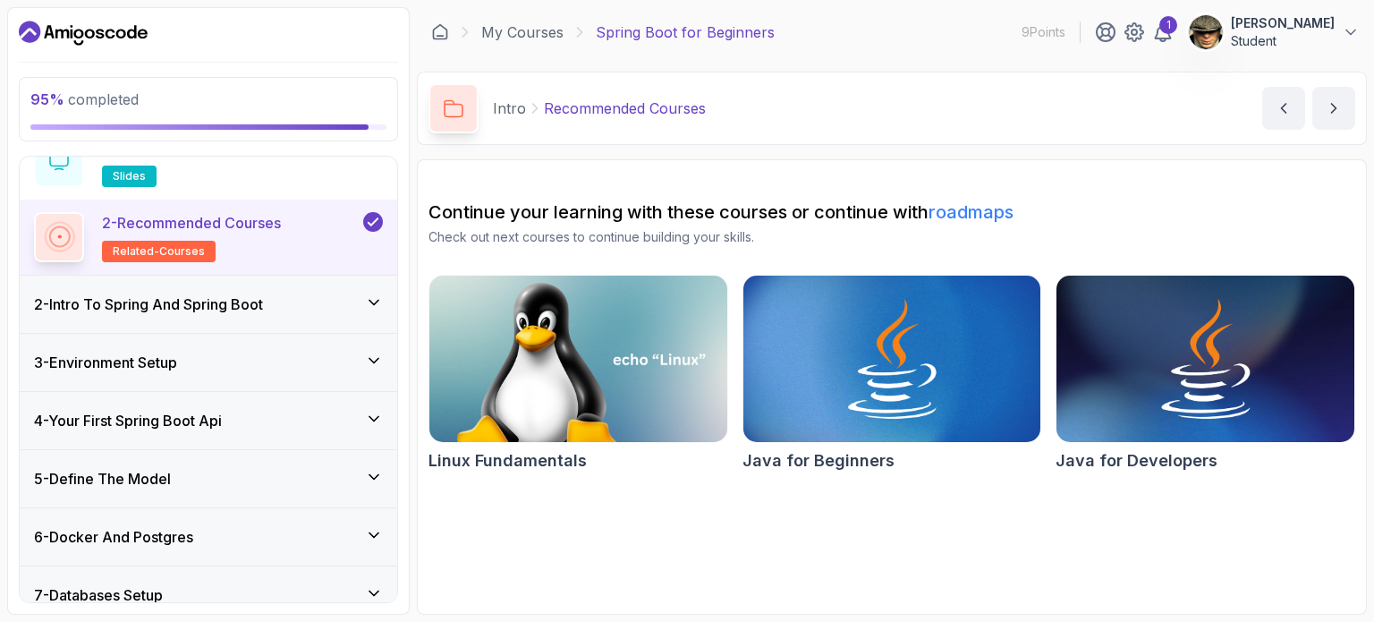
click at [333, 296] on div "2 - Intro To Spring And Spring Boot" at bounding box center [208, 303] width 349 height 21
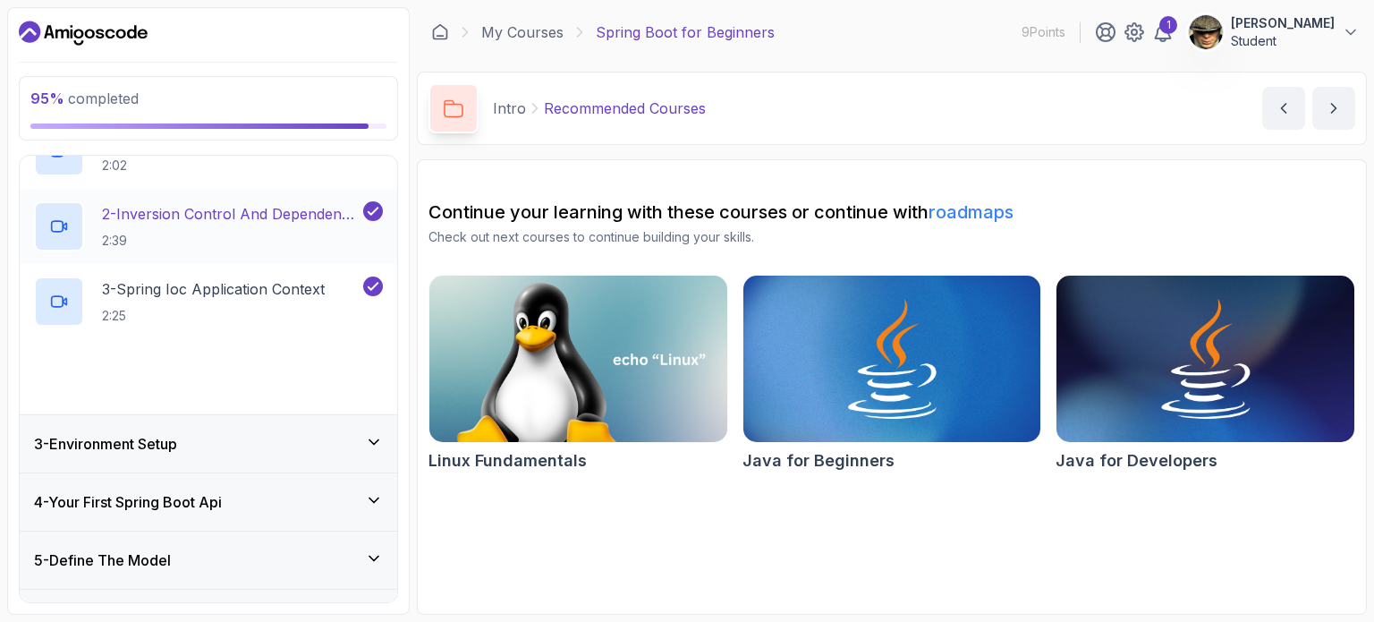
scroll to position [247, 0]
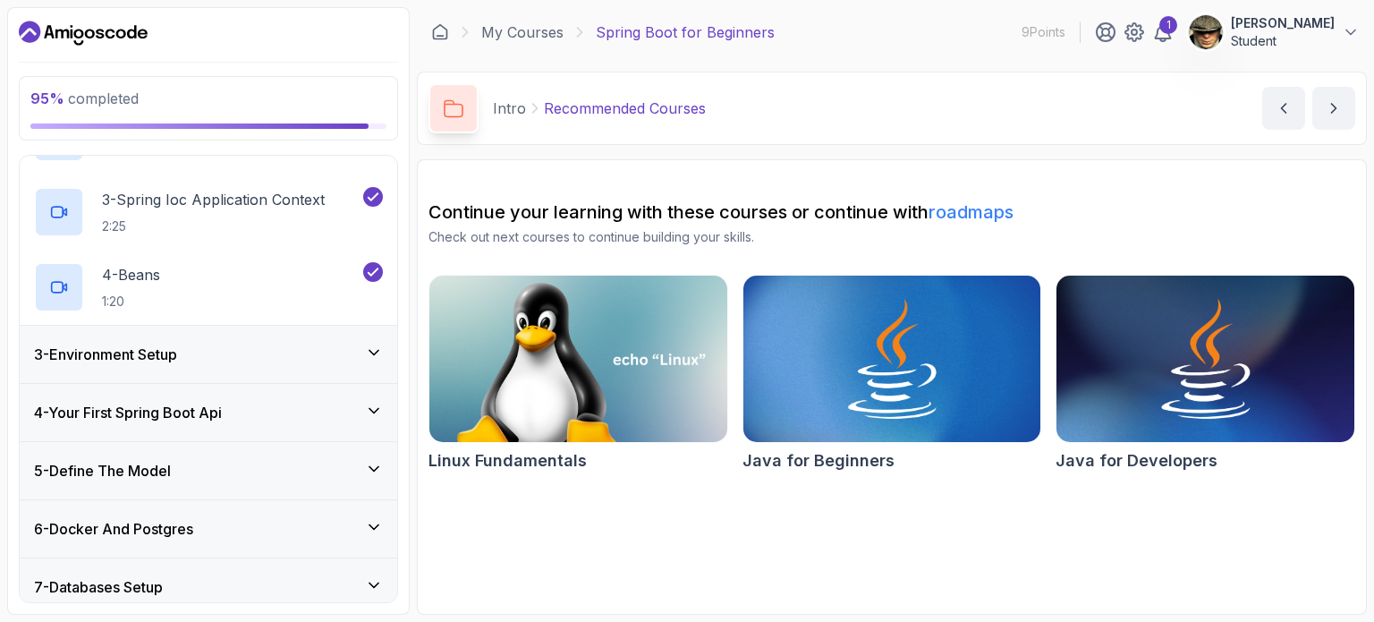
click at [363, 338] on div "3 - Environment Setup" at bounding box center [209, 354] width 378 height 57
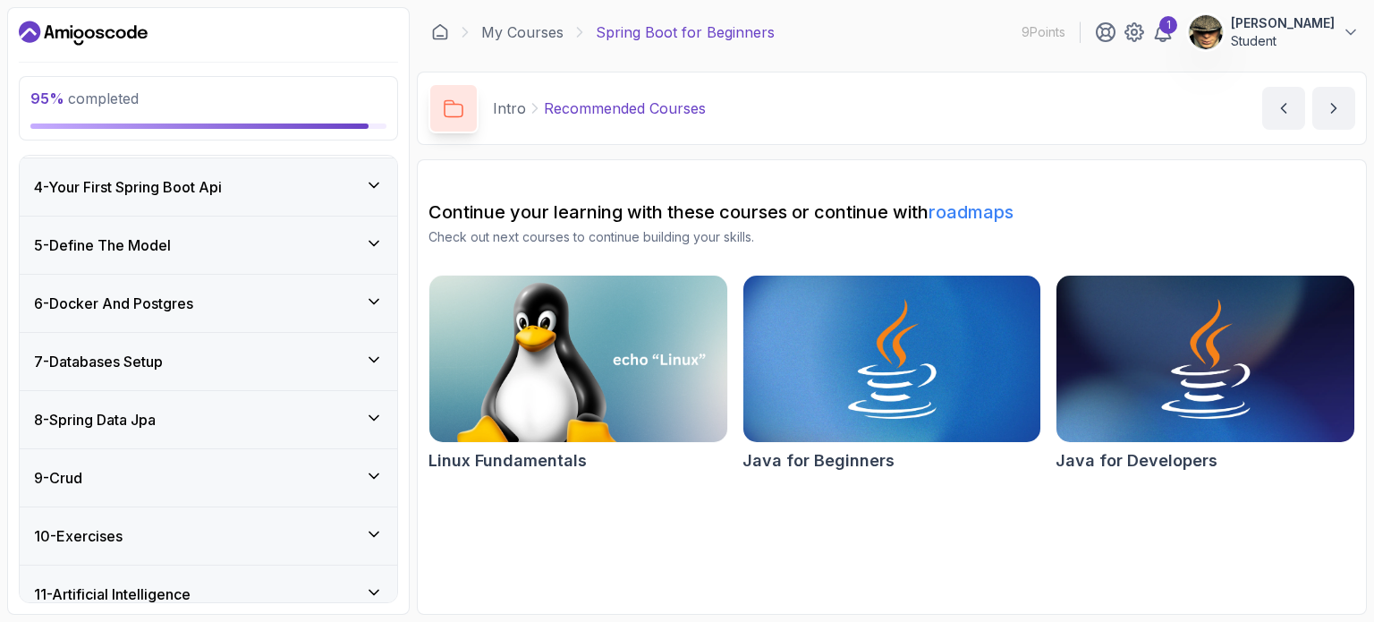
scroll to position [129, 0]
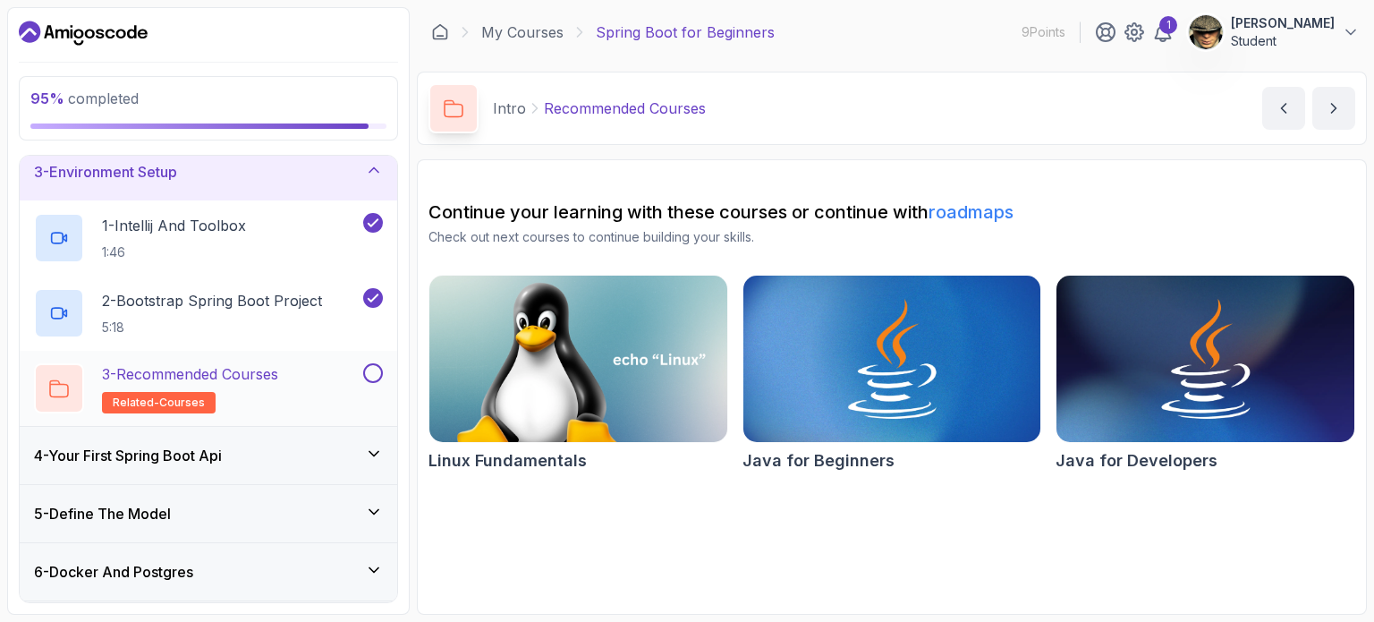
click at [372, 368] on button at bounding box center [373, 373] width 20 height 20
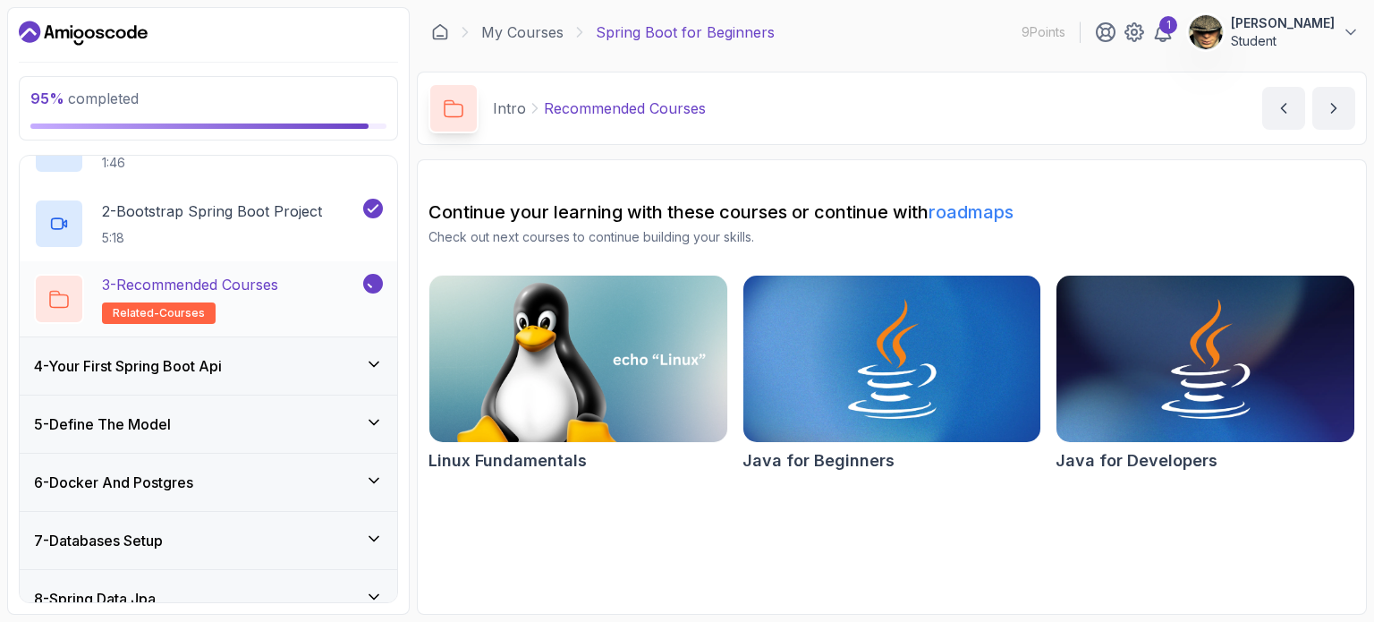
scroll to position [308, 0]
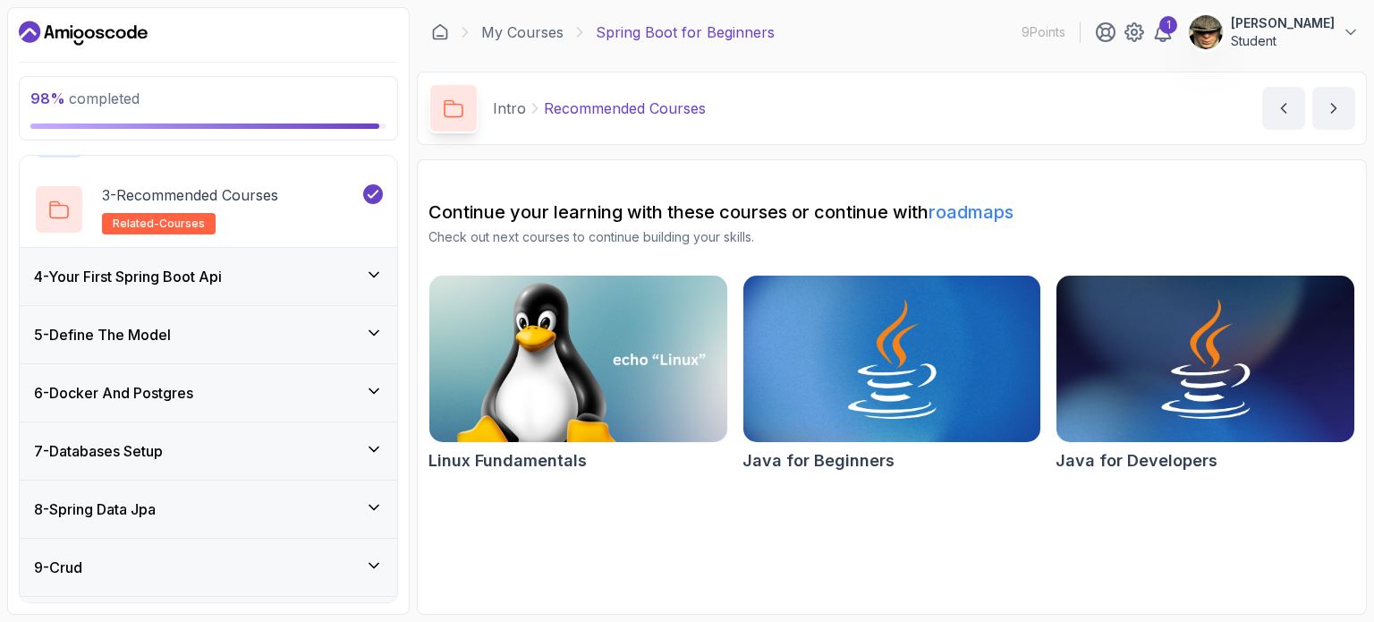
click at [374, 291] on div "4 - Your First Spring Boot Api" at bounding box center [209, 276] width 378 height 57
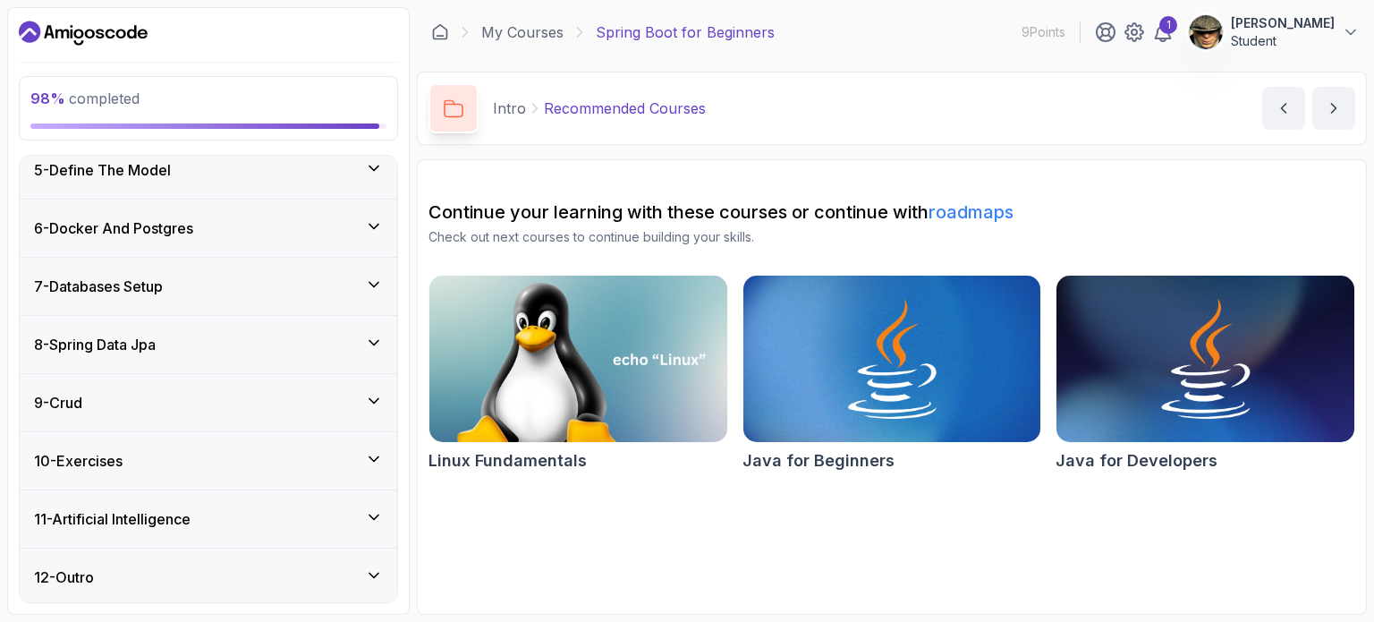
scroll to position [472, 0]
click at [382, 172] on icon at bounding box center [374, 168] width 18 height 18
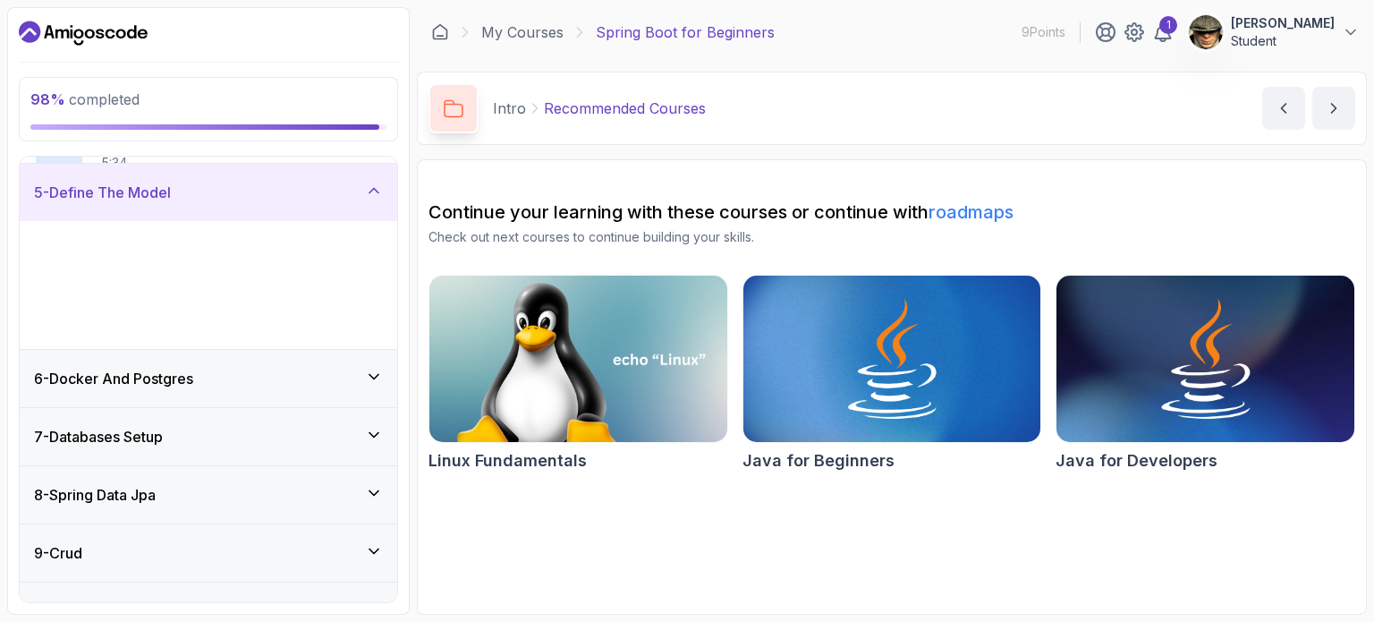
scroll to position [247, 0]
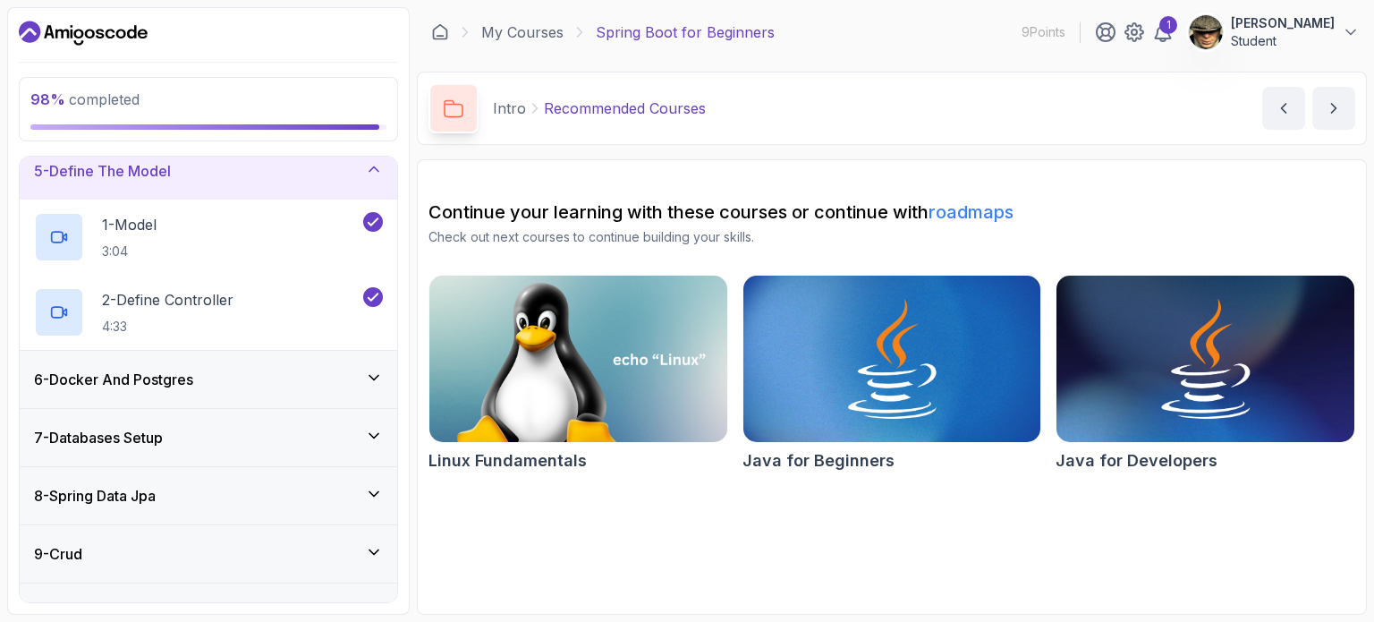
click at [356, 378] on div "6 - Docker And Postgres" at bounding box center [208, 379] width 349 height 21
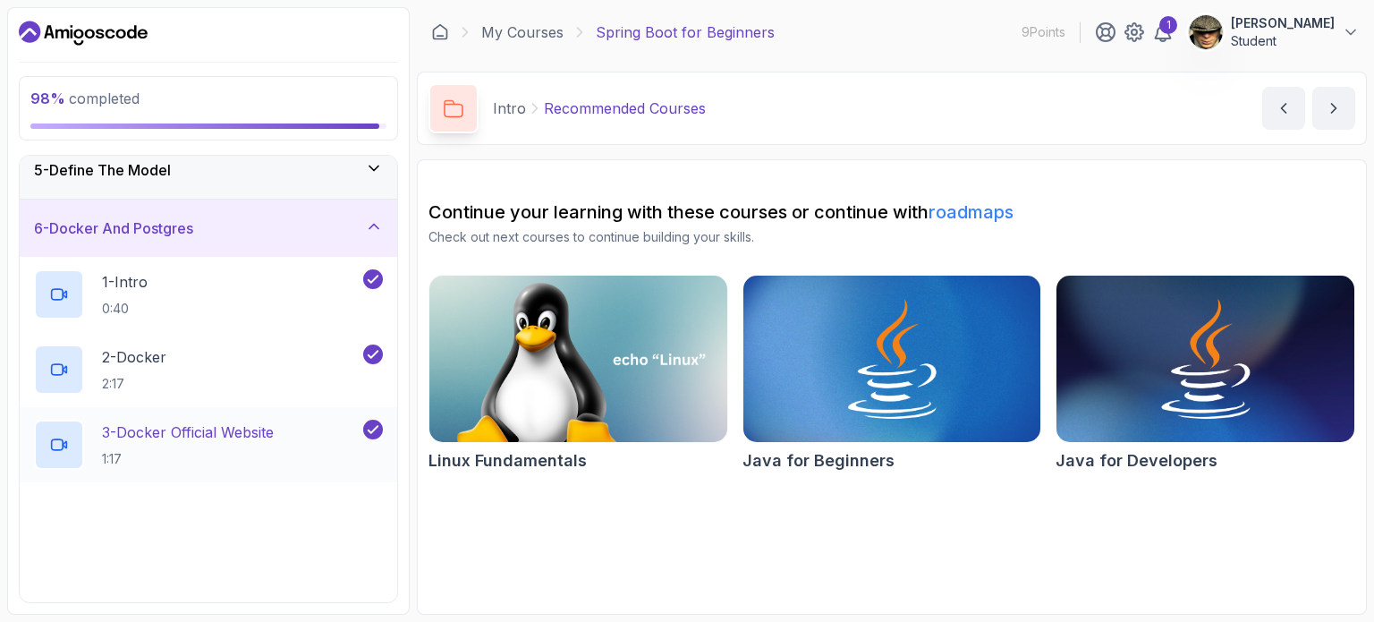
scroll to position [515, 0]
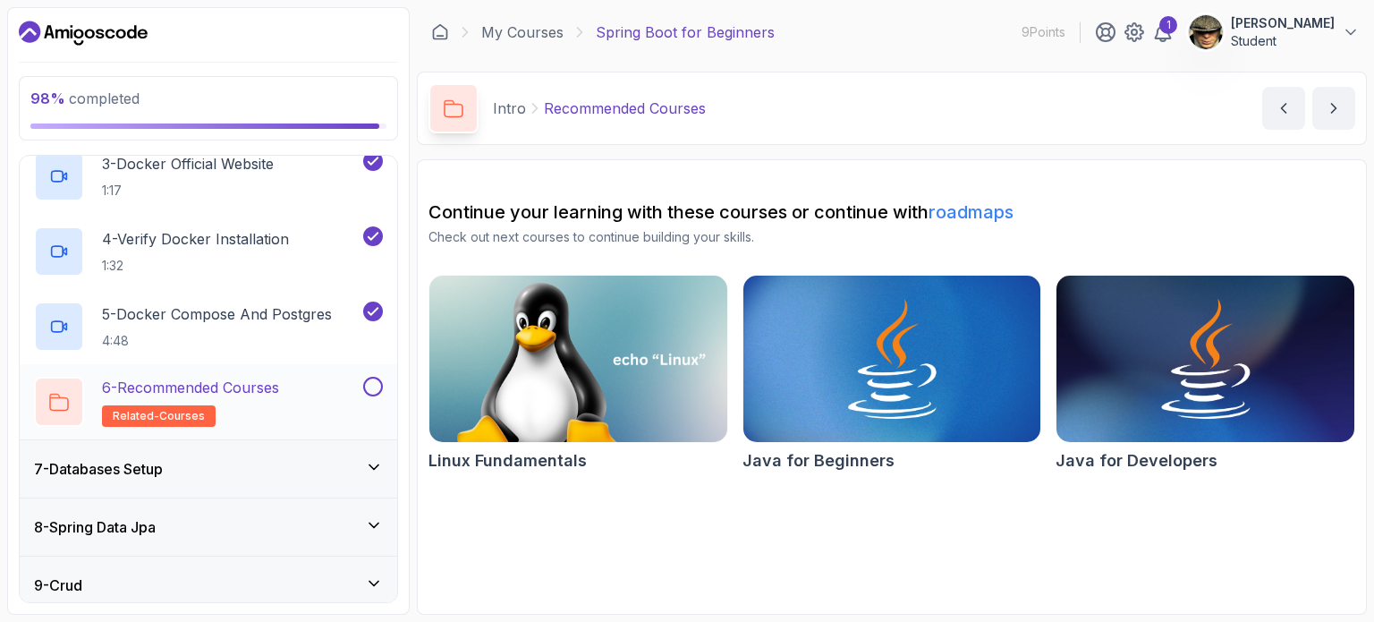
click at [375, 385] on button at bounding box center [373, 387] width 20 height 20
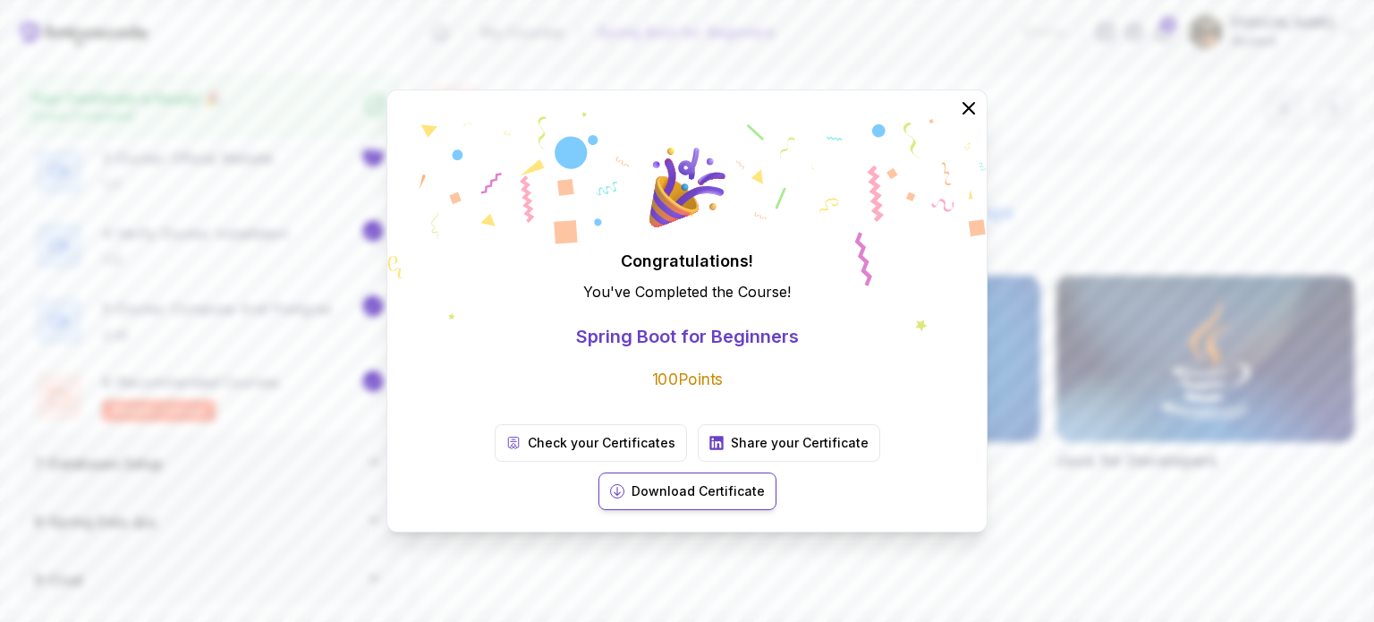
click at [765, 482] on p "Download Certificate" at bounding box center [698, 491] width 133 height 18
